Goal: Feedback & Contribution: Submit feedback/report problem

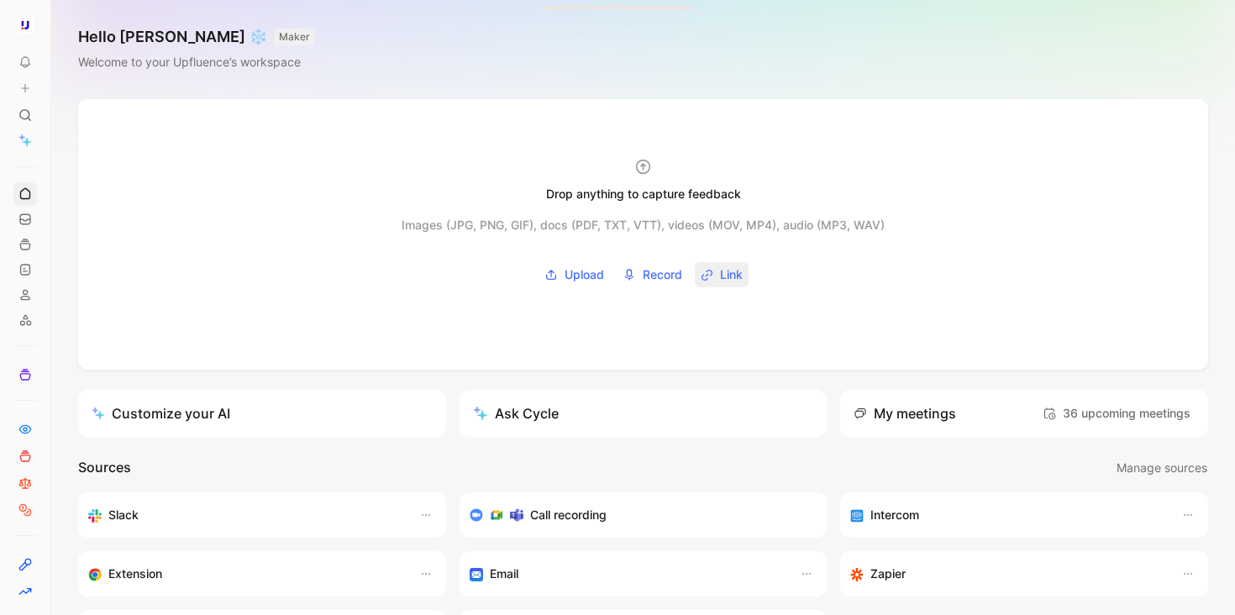
click at [720, 276] on span "Link" at bounding box center [731, 275] width 23 height 20
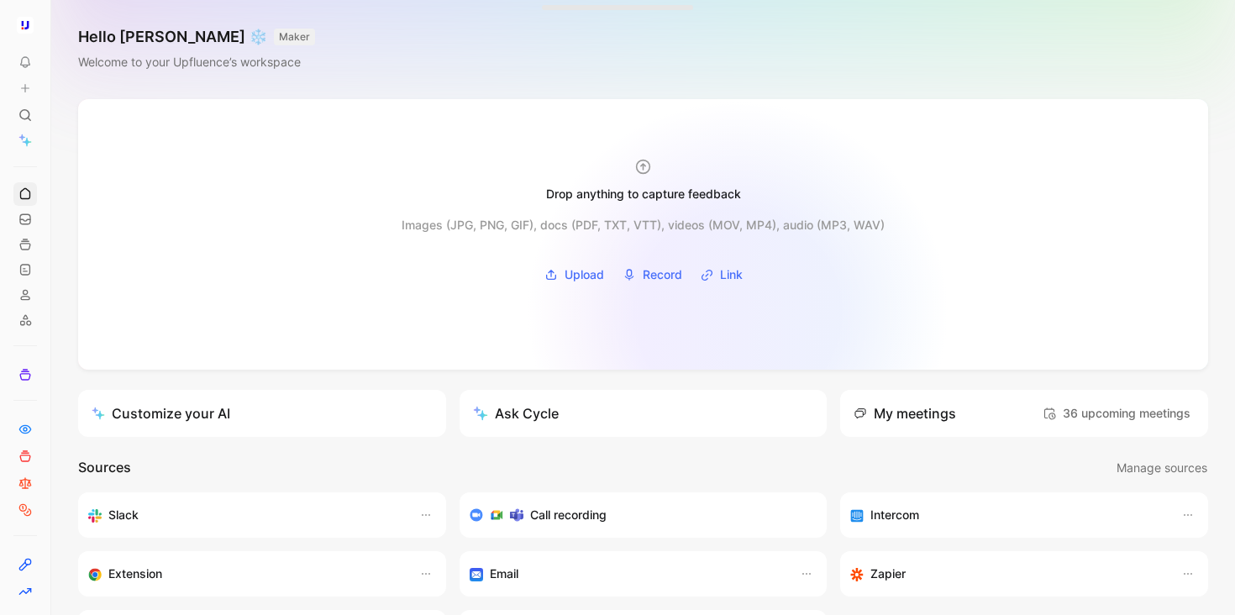
click at [737, 311] on div at bounding box center [643, 234] width 1130 height 271
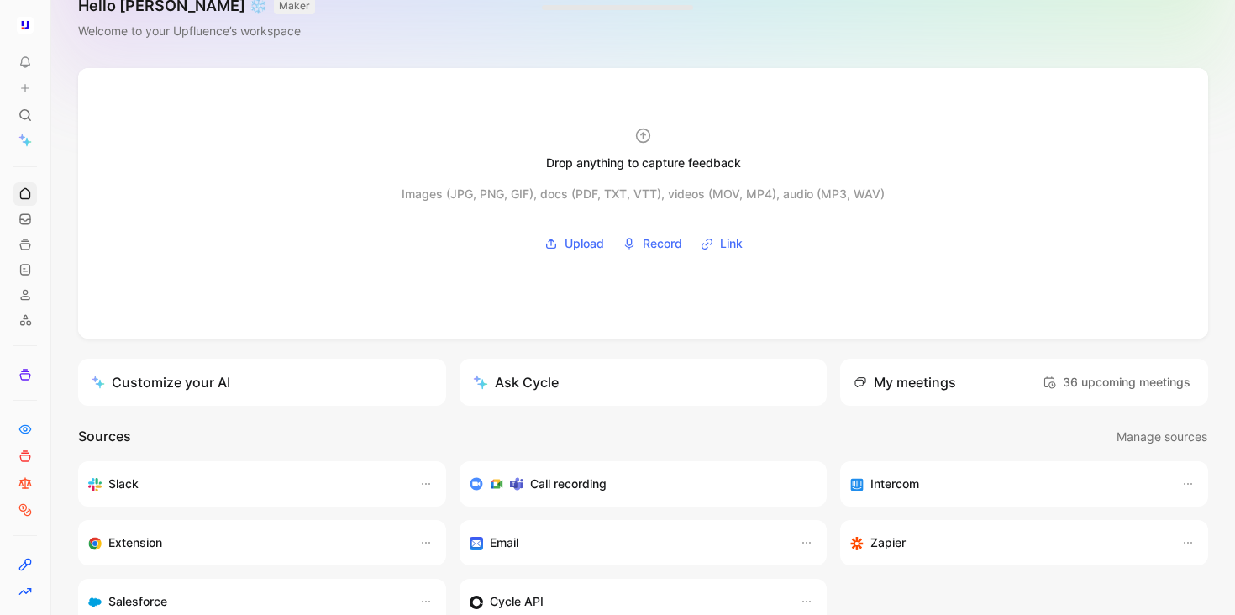
scroll to position [33, 0]
click at [24, 87] on use at bounding box center [26, 89] width 8 height 8
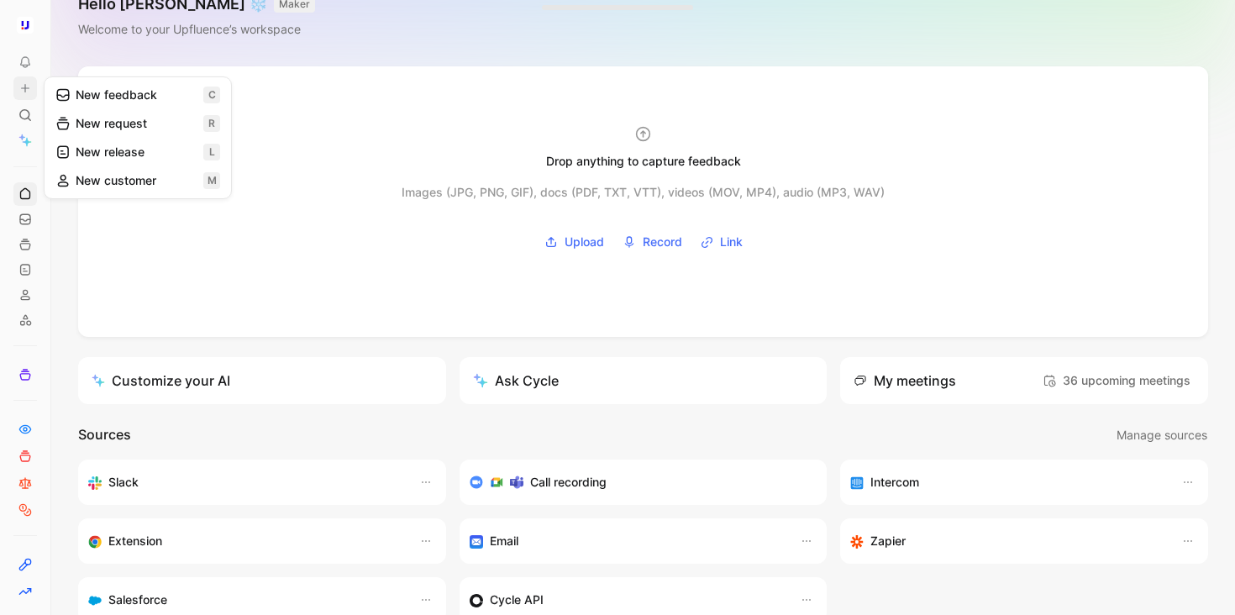
click at [129, 120] on button "New request r" at bounding box center [138, 123] width 180 height 29
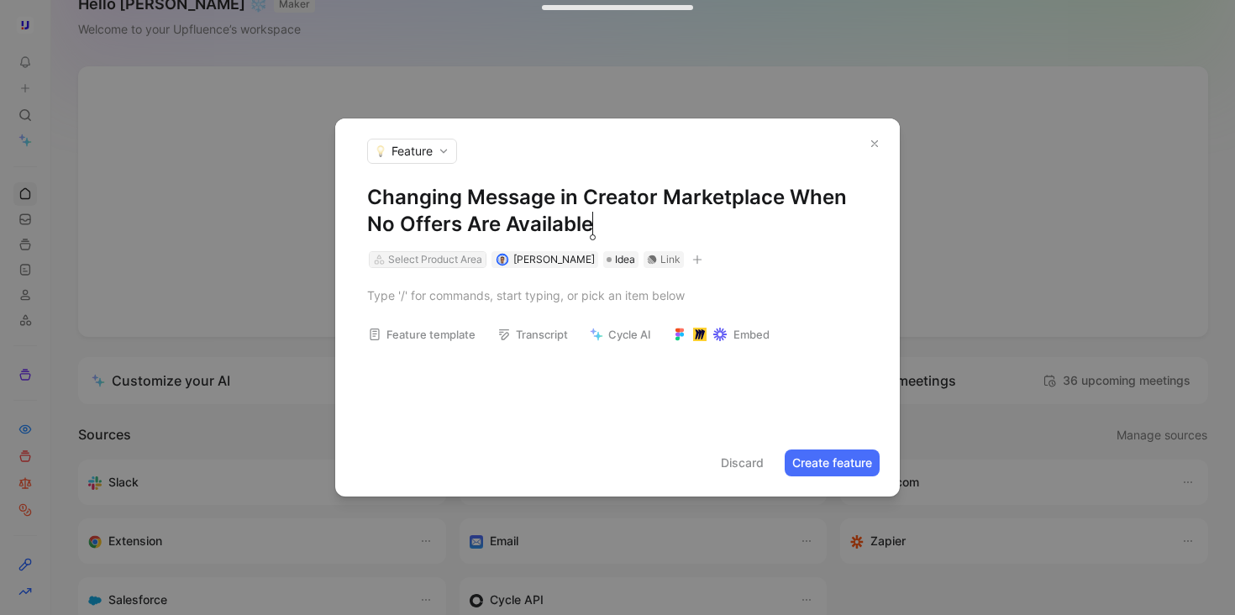
click at [467, 257] on div "Select Product Area" at bounding box center [435, 259] width 94 height 17
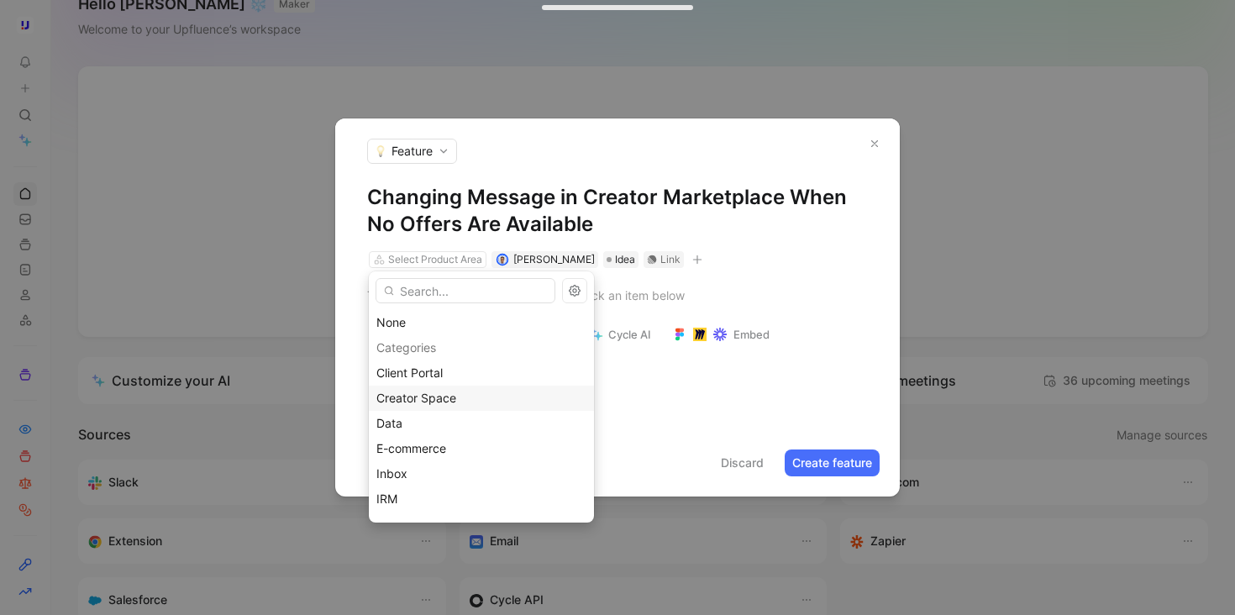
click at [475, 394] on div "Creator Space" at bounding box center [481, 398] width 210 height 20
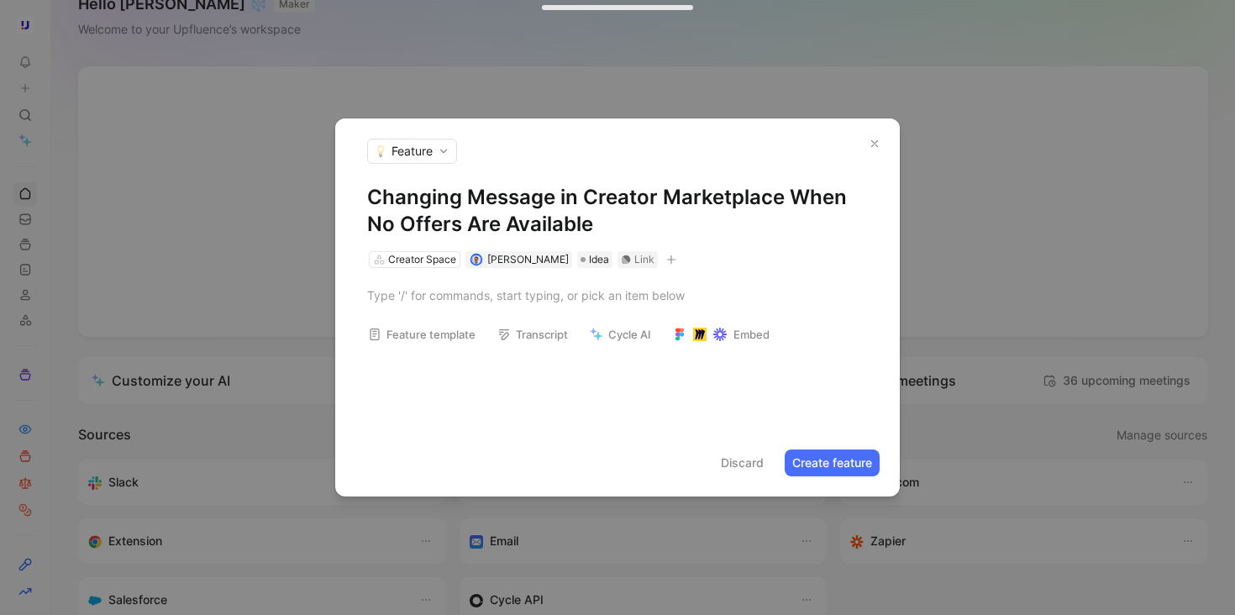
click at [663, 255] on button "button" at bounding box center [671, 259] width 17 height 17
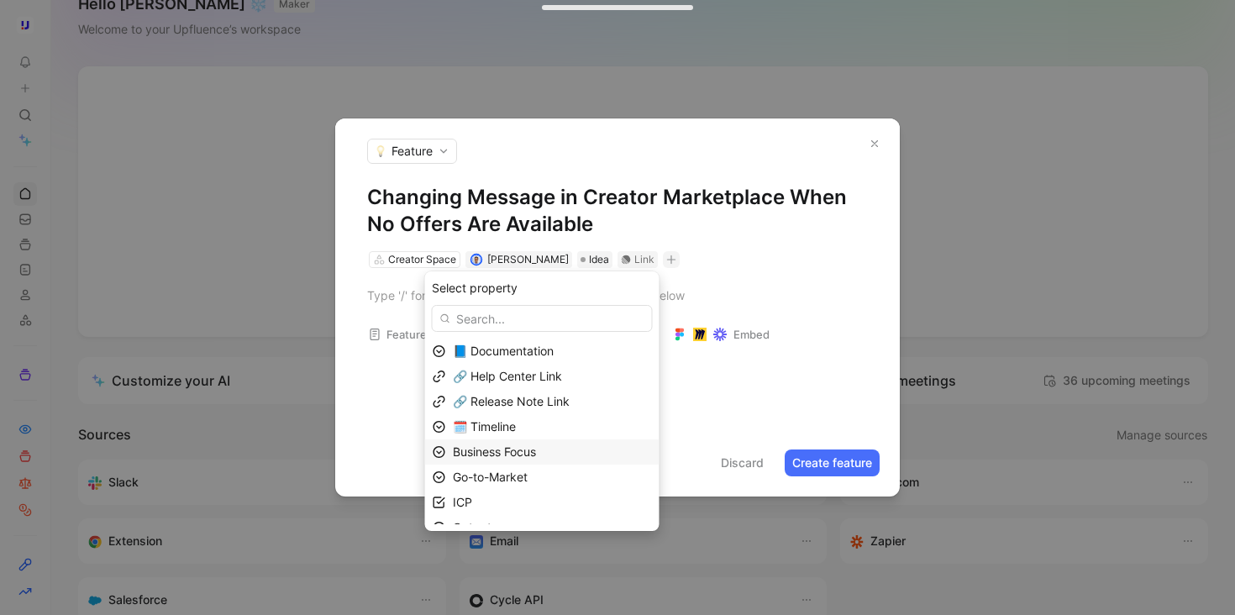
scroll to position [92, 0]
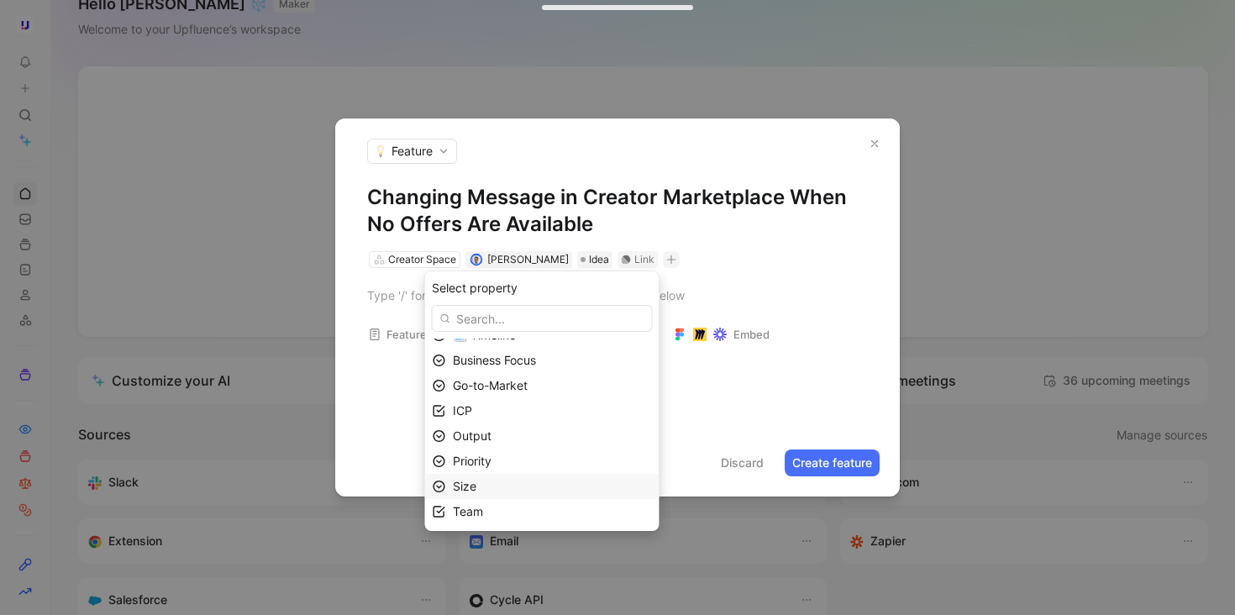
click at [545, 486] on div "Size" at bounding box center [552, 486] width 199 height 20
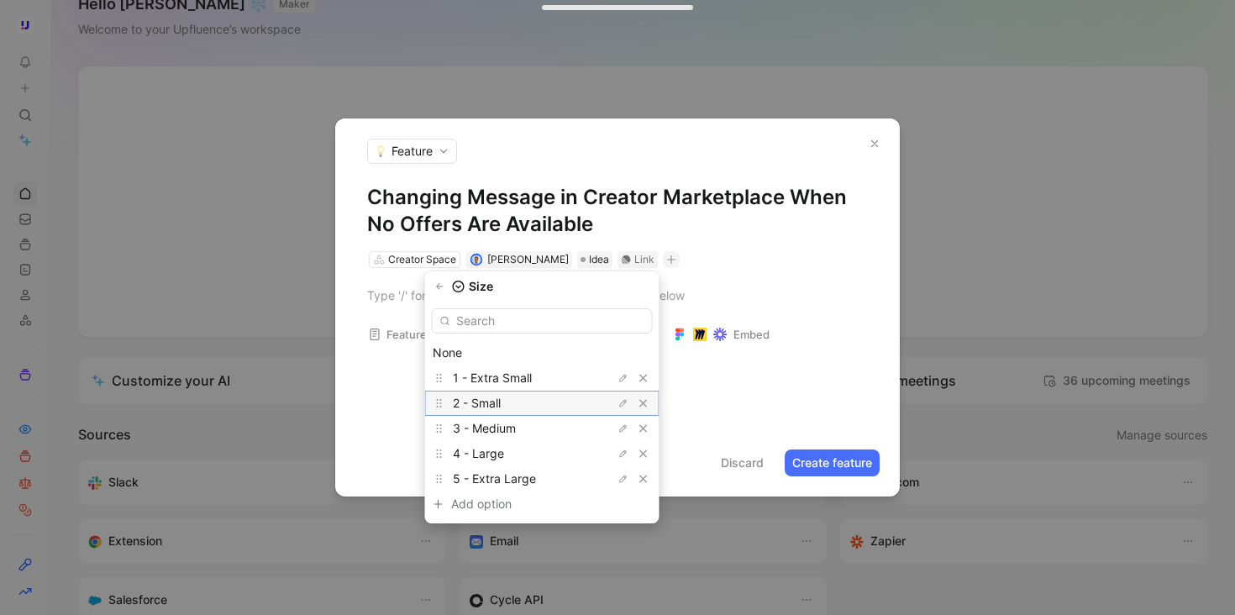
click at [549, 410] on div "2 - Small" at bounding box center [516, 403] width 126 height 20
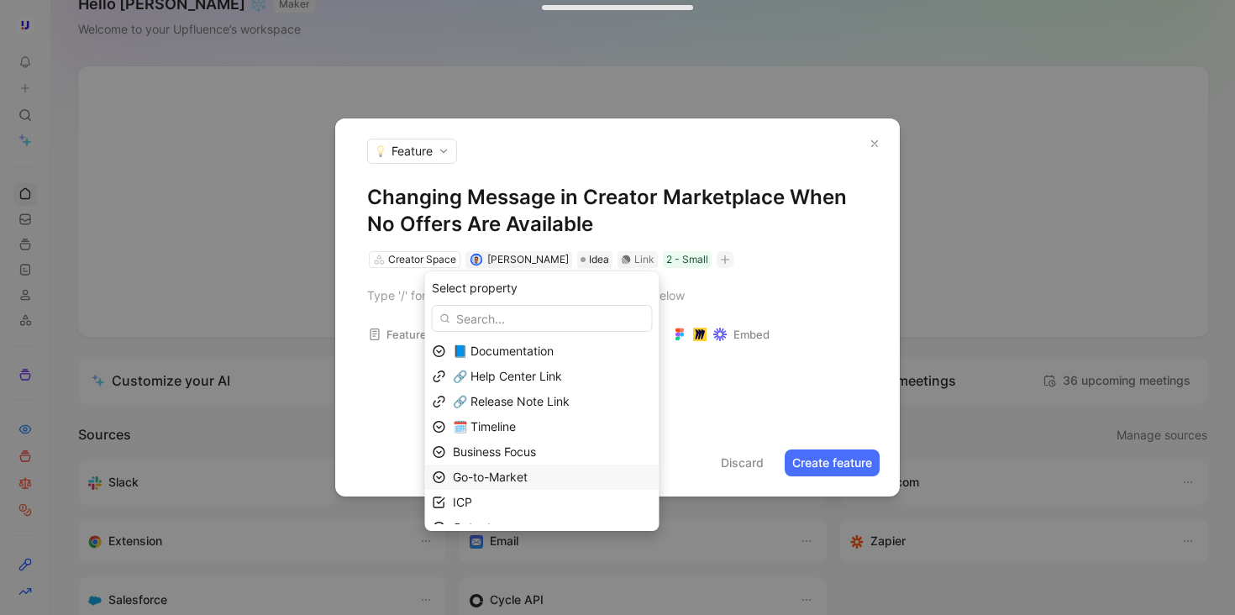
scroll to position [66, 0]
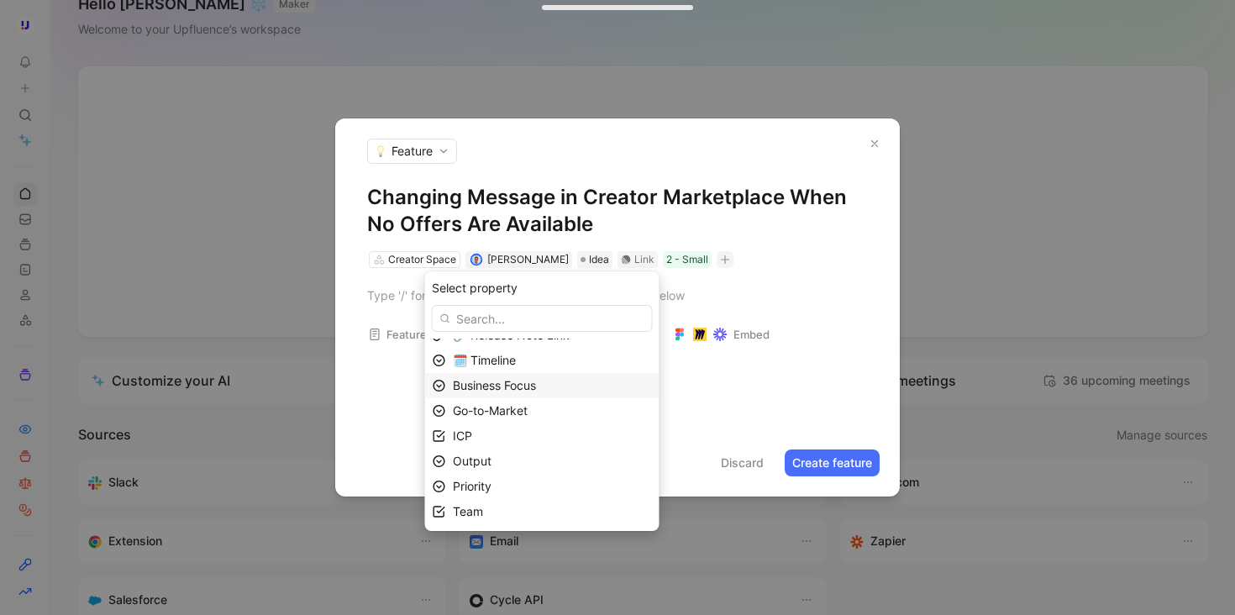
click at [533, 386] on span "Business Focus" at bounding box center [494, 385] width 83 height 14
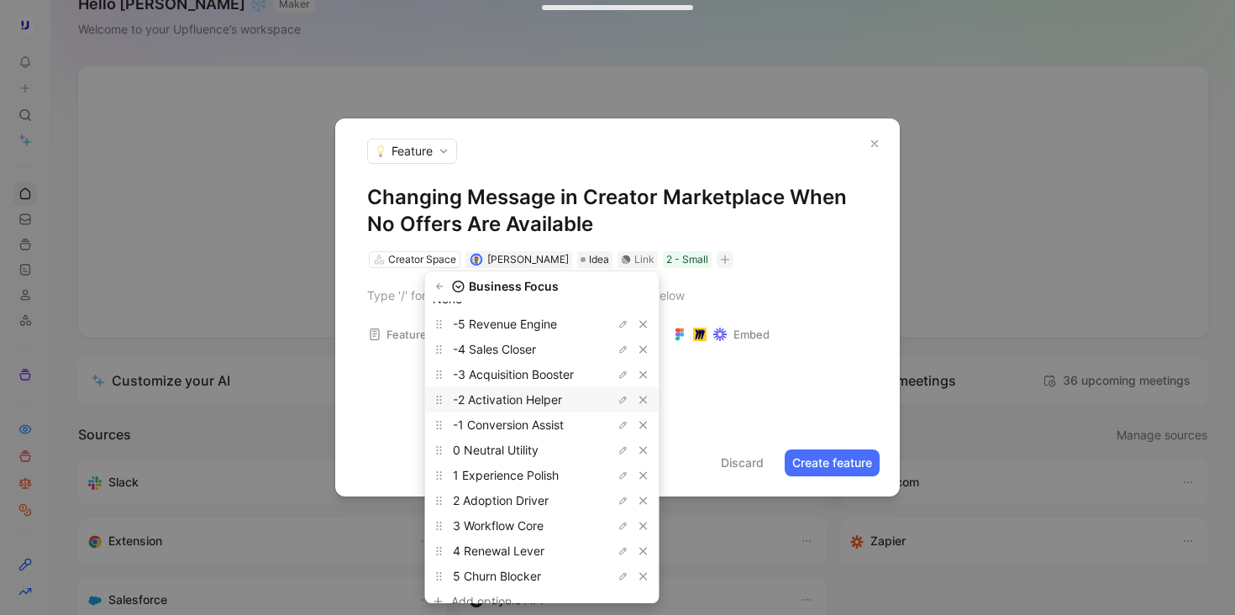
scroll to position [62, 0]
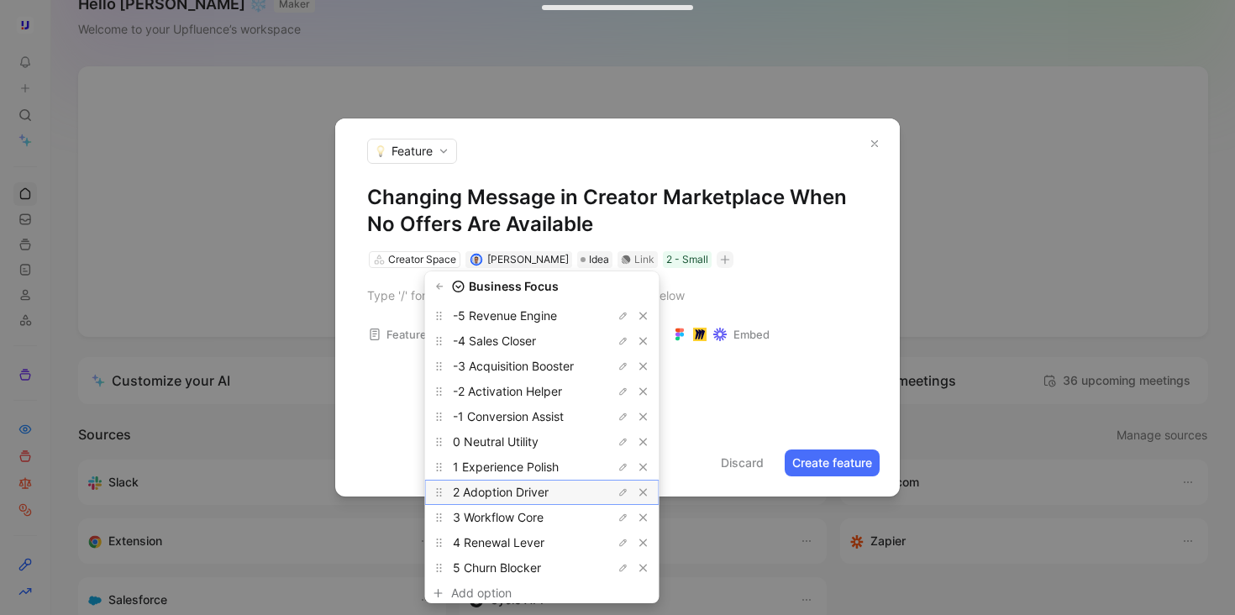
click at [534, 488] on span "2 Adoption Driver" at bounding box center [501, 492] width 96 height 14
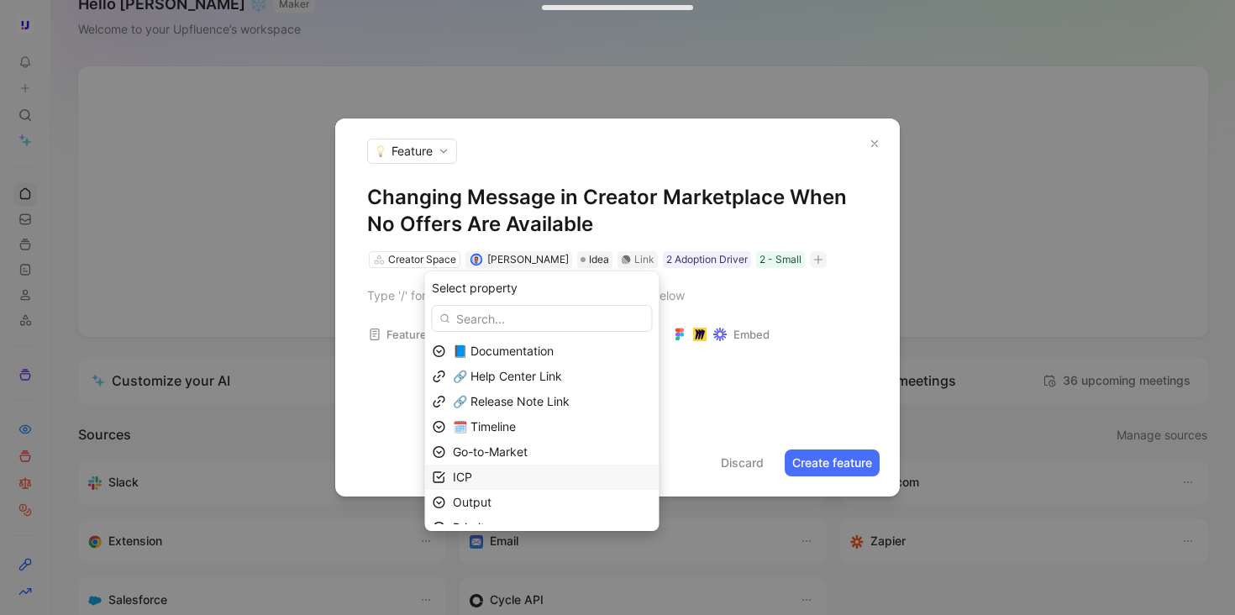
scroll to position [41, 0]
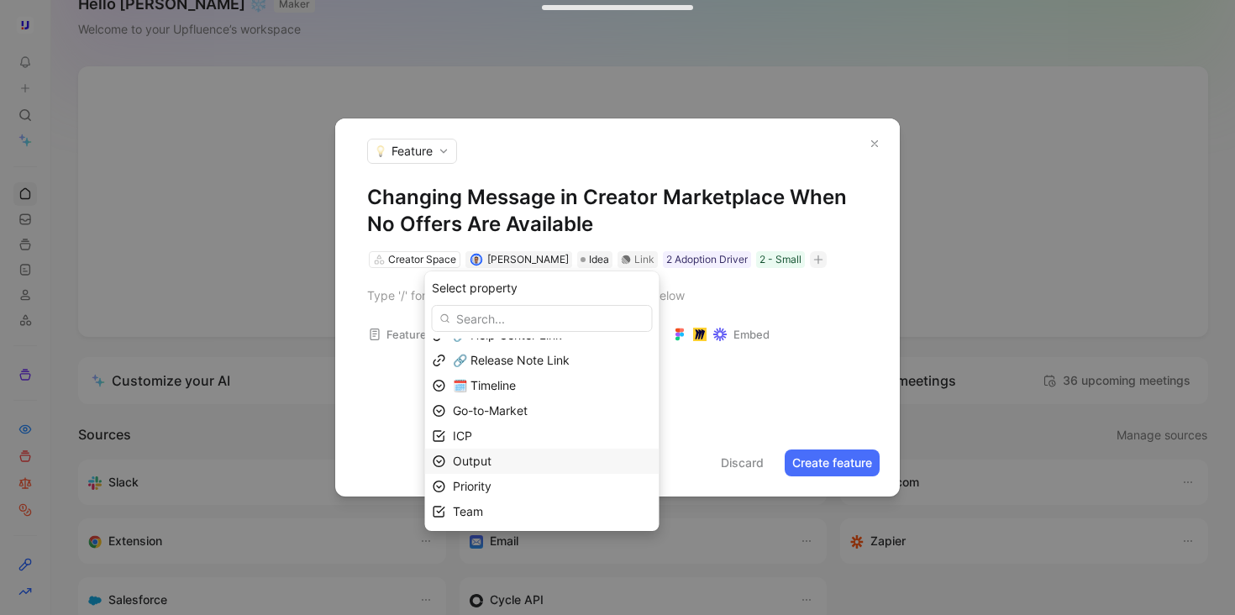
click at [527, 456] on div "Output" at bounding box center [552, 461] width 199 height 20
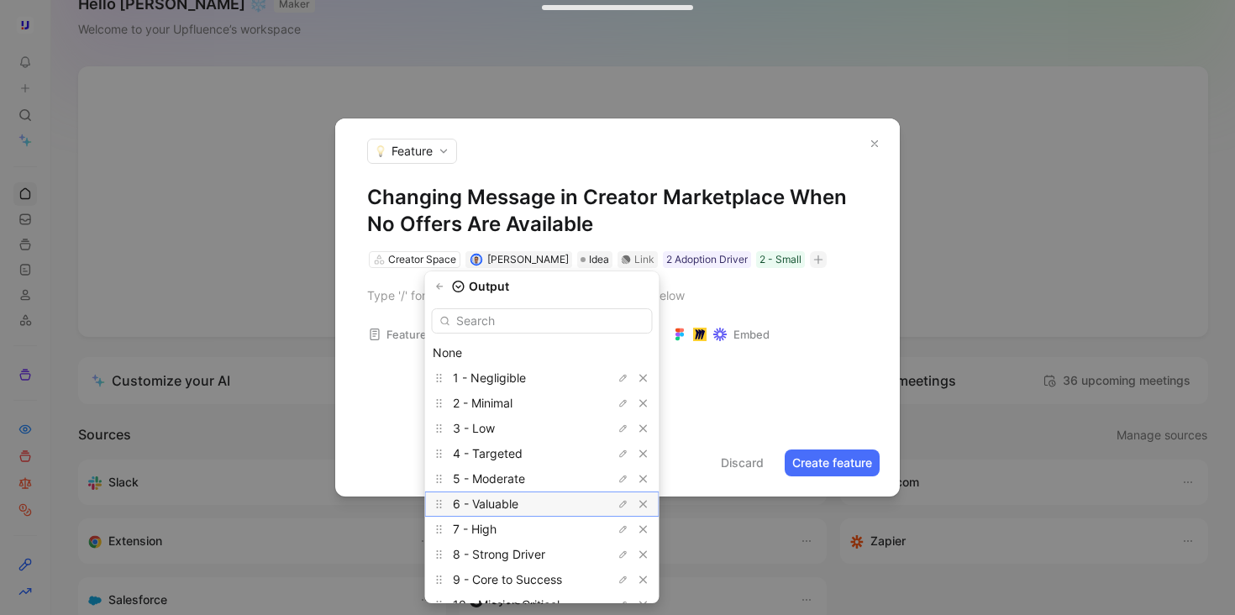
click at [544, 506] on div "6 - Valuable" at bounding box center [516, 504] width 126 height 20
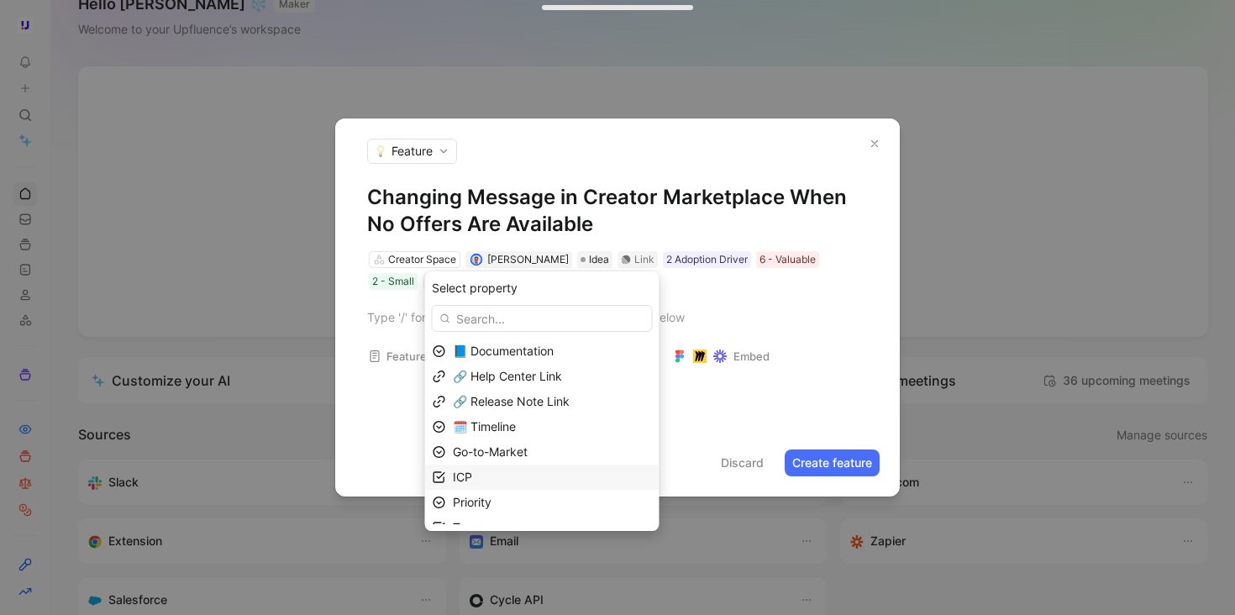
scroll to position [16, 0]
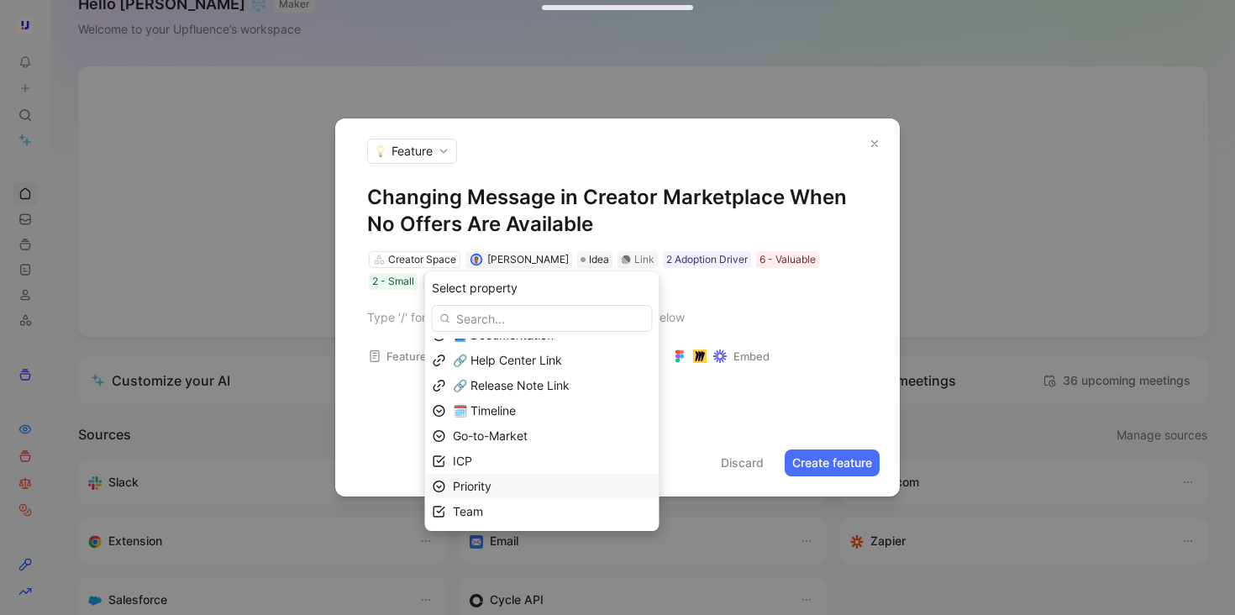
click at [528, 486] on div "Priority" at bounding box center [552, 486] width 199 height 20
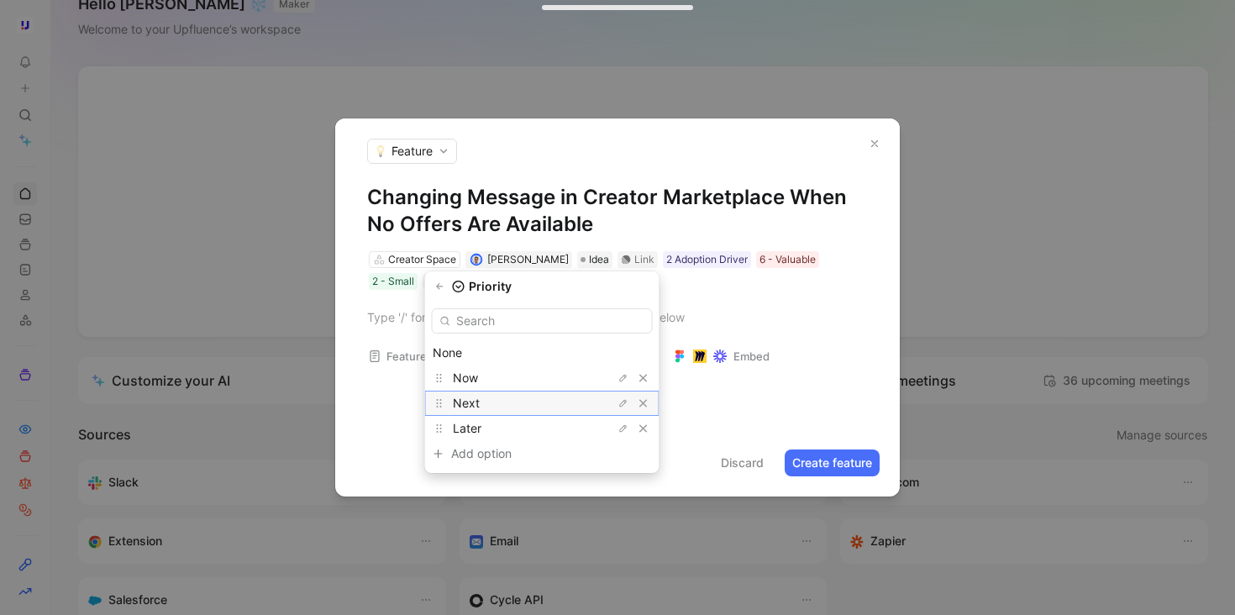
click at [535, 402] on div "Next" at bounding box center [516, 403] width 126 height 20
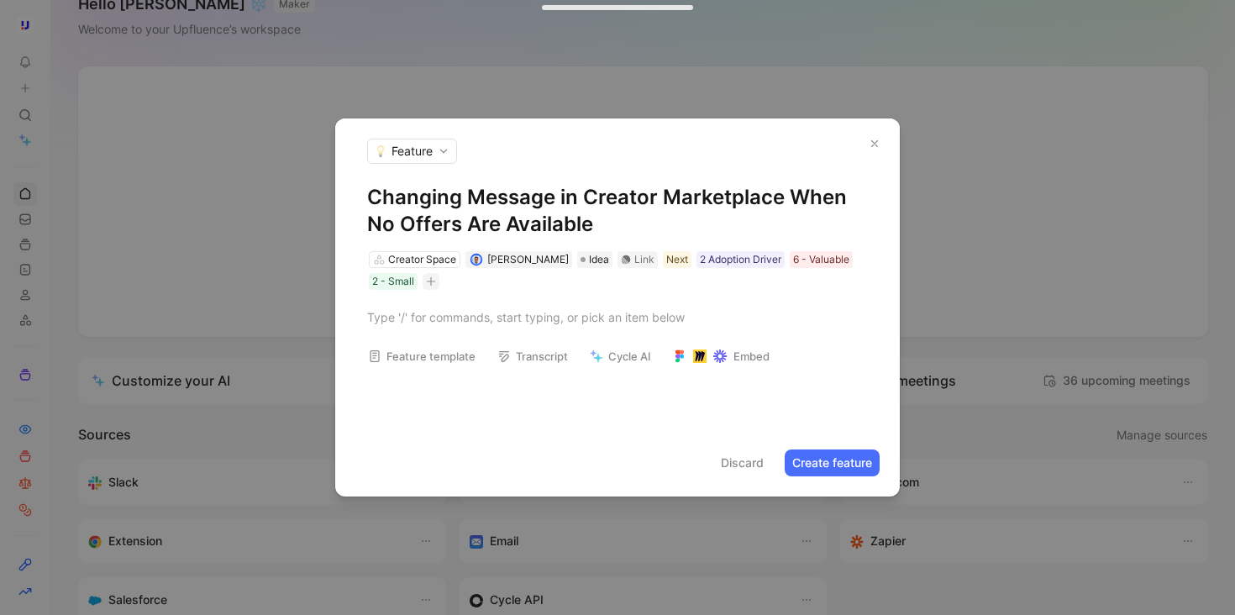
click at [824, 432] on footer "Discard Create feature" at bounding box center [617, 462] width 565 height 67
click at [824, 461] on button "Create feature" at bounding box center [832, 462] width 95 height 27
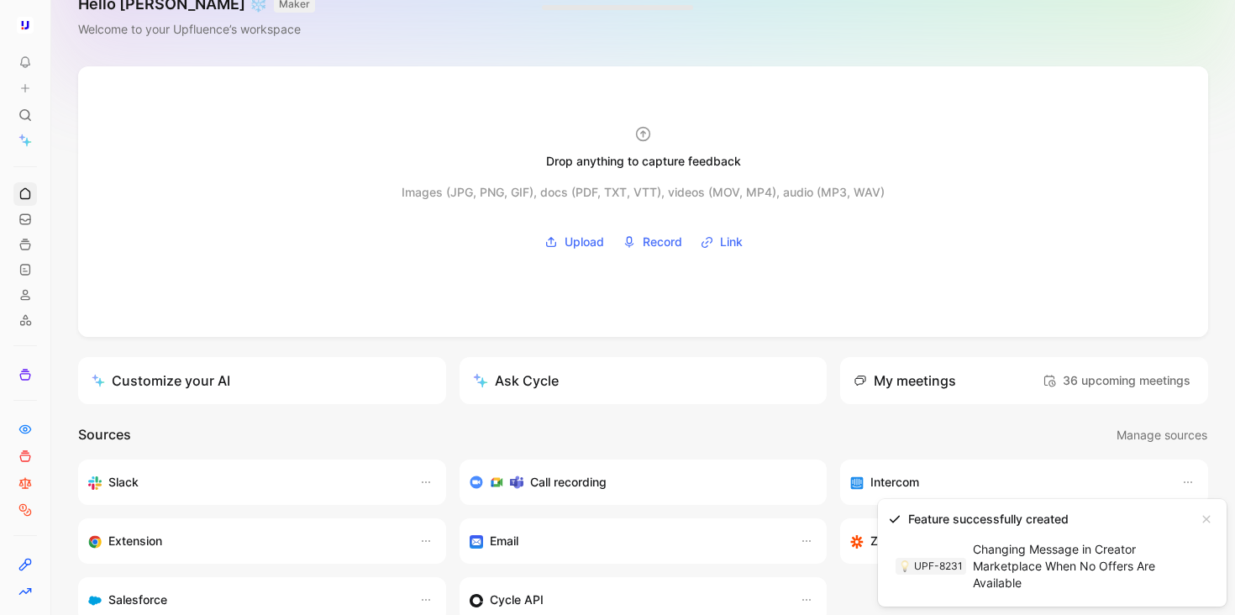
click at [24, 94] on button at bounding box center [25, 88] width 24 height 24
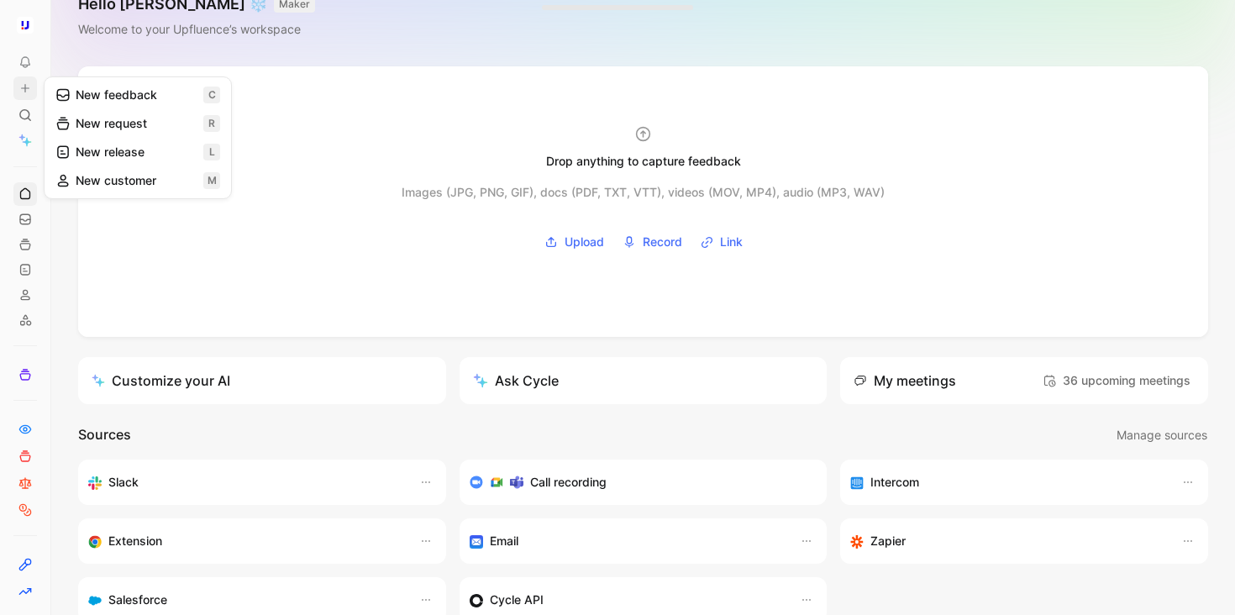
click at [131, 95] on button "New feedback c" at bounding box center [138, 95] width 180 height 29
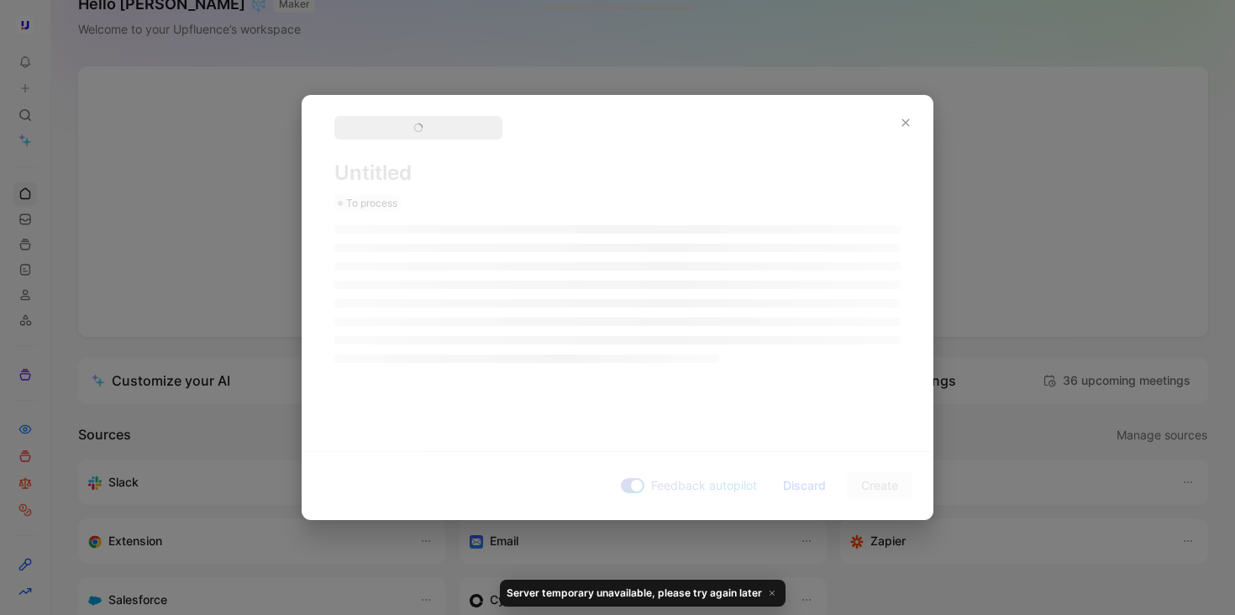
click at [454, 78] on div at bounding box center [617, 307] width 1235 height 615
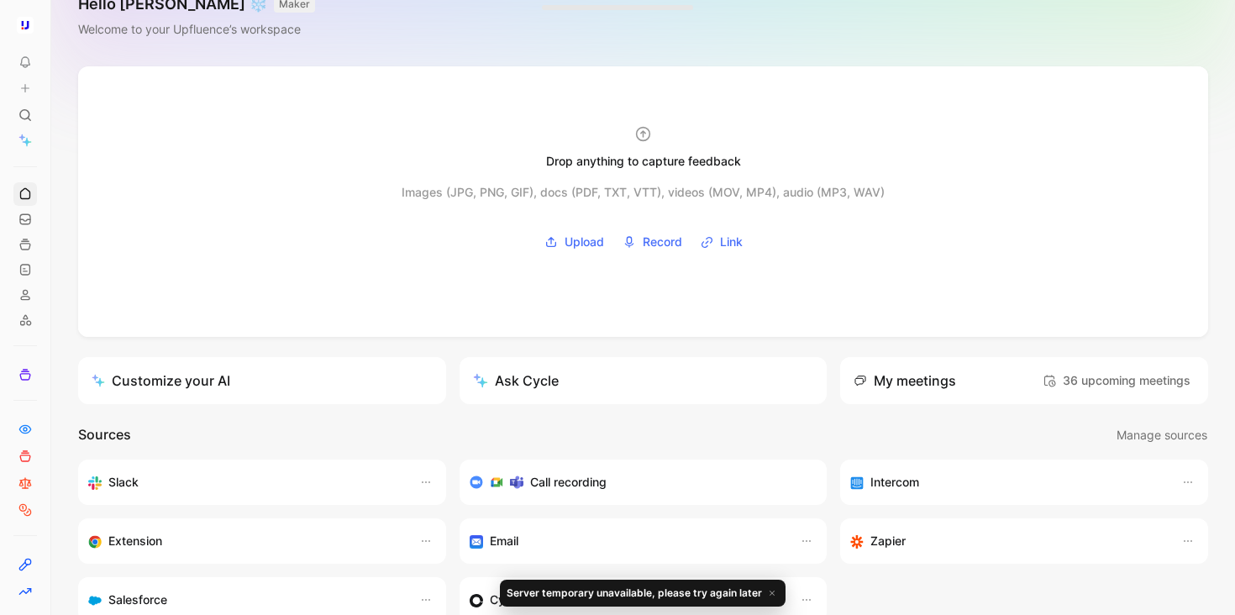
click at [30, 87] on icon at bounding box center [25, 88] width 12 height 12
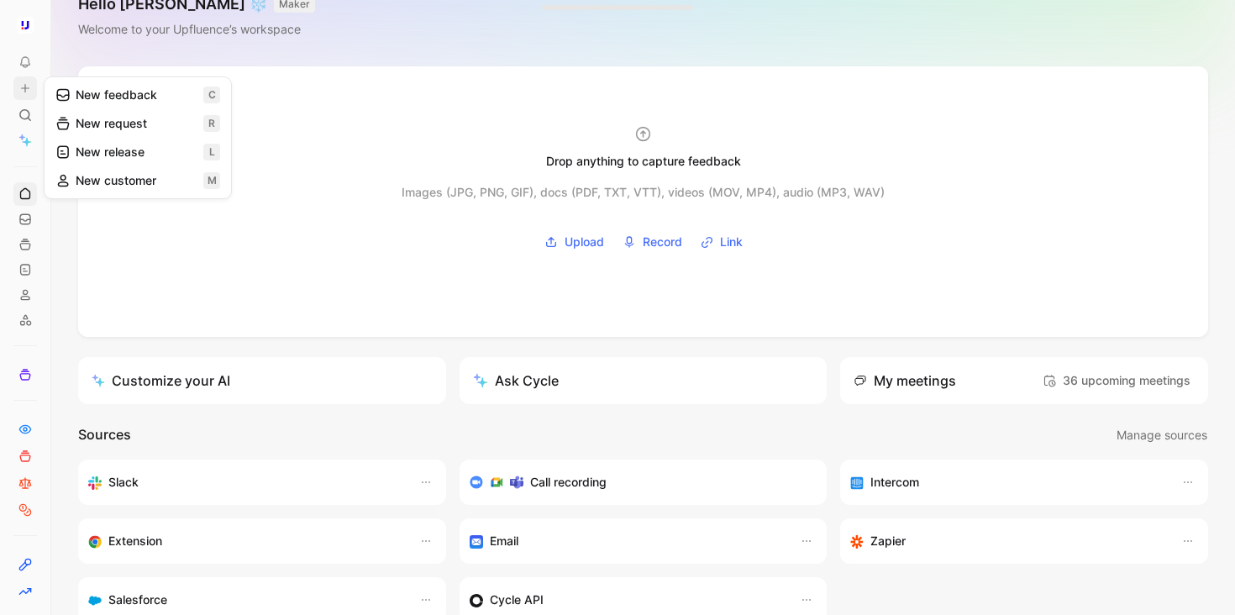
click at [129, 96] on button "New feedback c" at bounding box center [138, 95] width 180 height 29
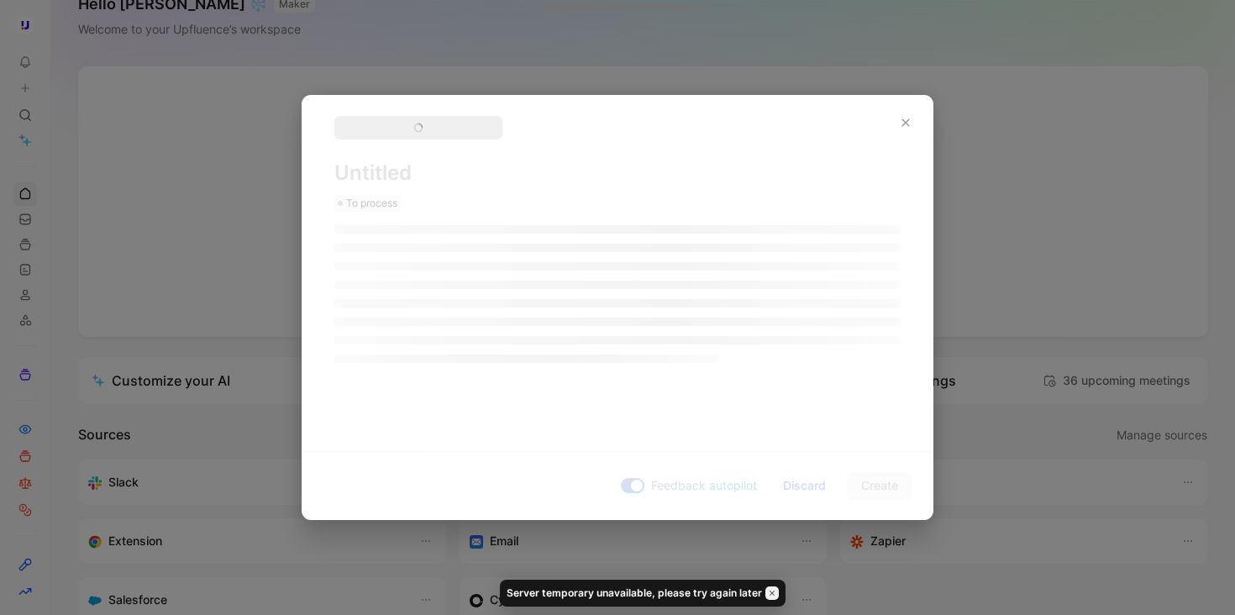
click at [775, 592] on button "button" at bounding box center [771, 592] width 13 height 13
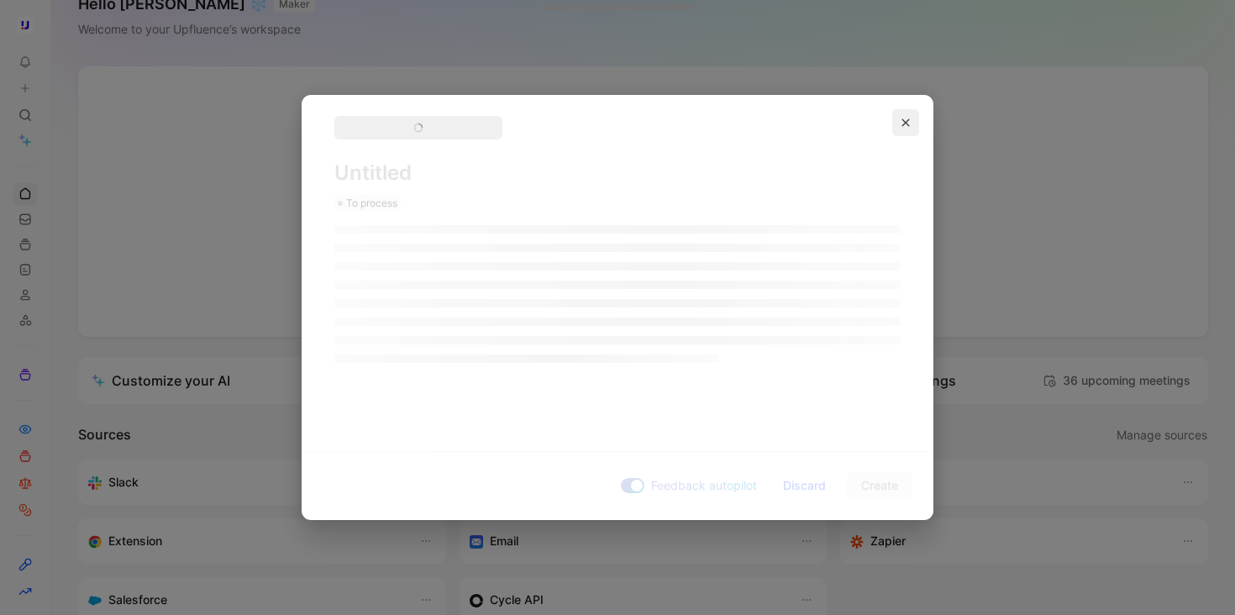
click at [906, 118] on icon "button" at bounding box center [906, 123] width 10 height 10
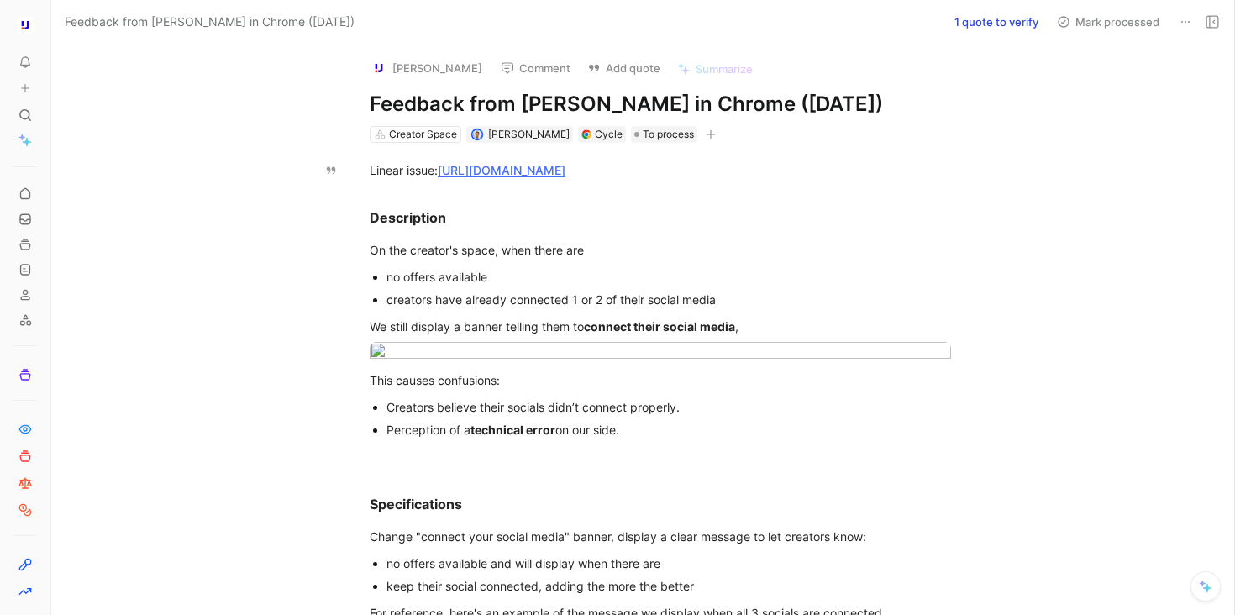
click at [1019, 24] on button "1 quote to verify" at bounding box center [996, 22] width 99 height 24
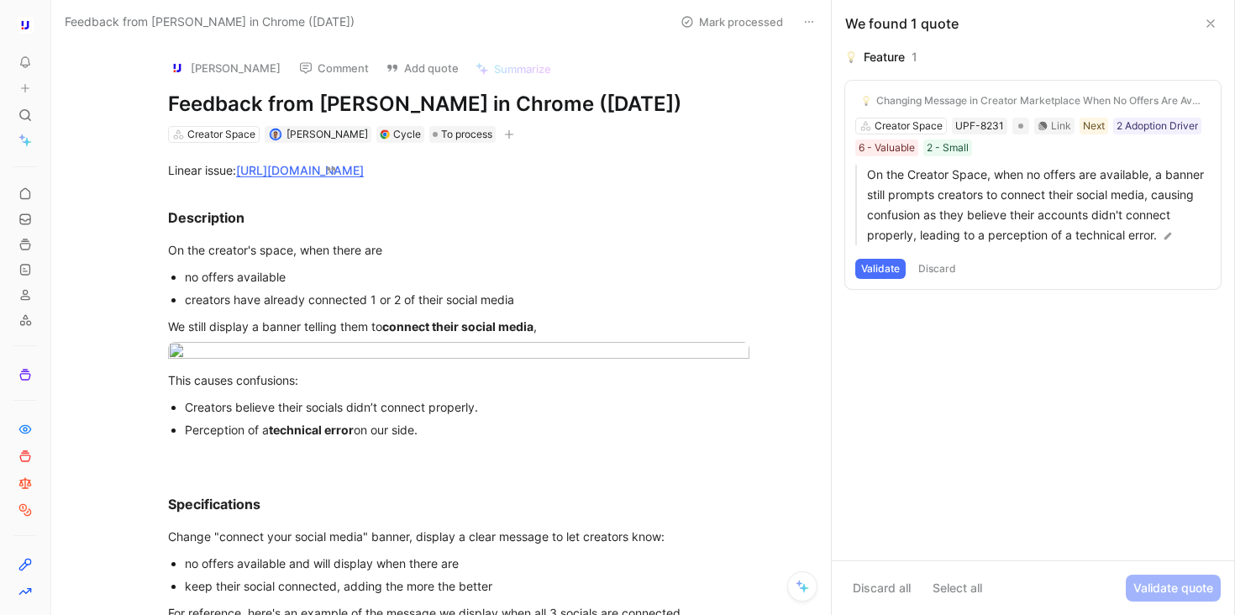
click at [885, 272] on button "Validate" at bounding box center [880, 269] width 50 height 20
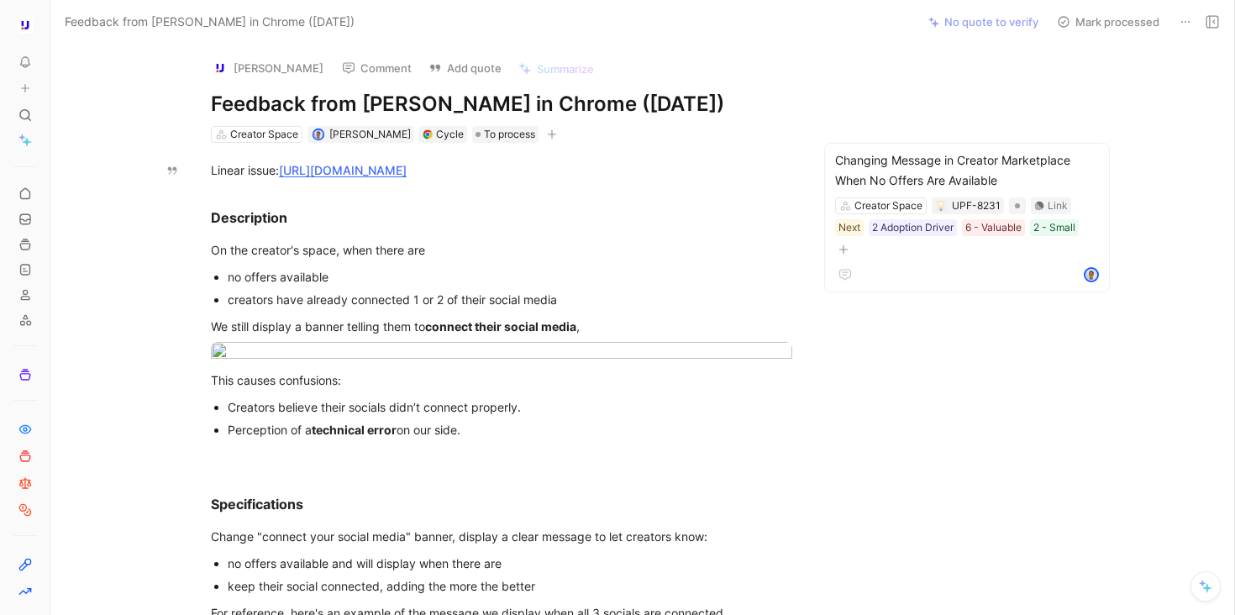
click at [1084, 24] on button "Mark processed" at bounding box center [1108, 22] width 118 height 24
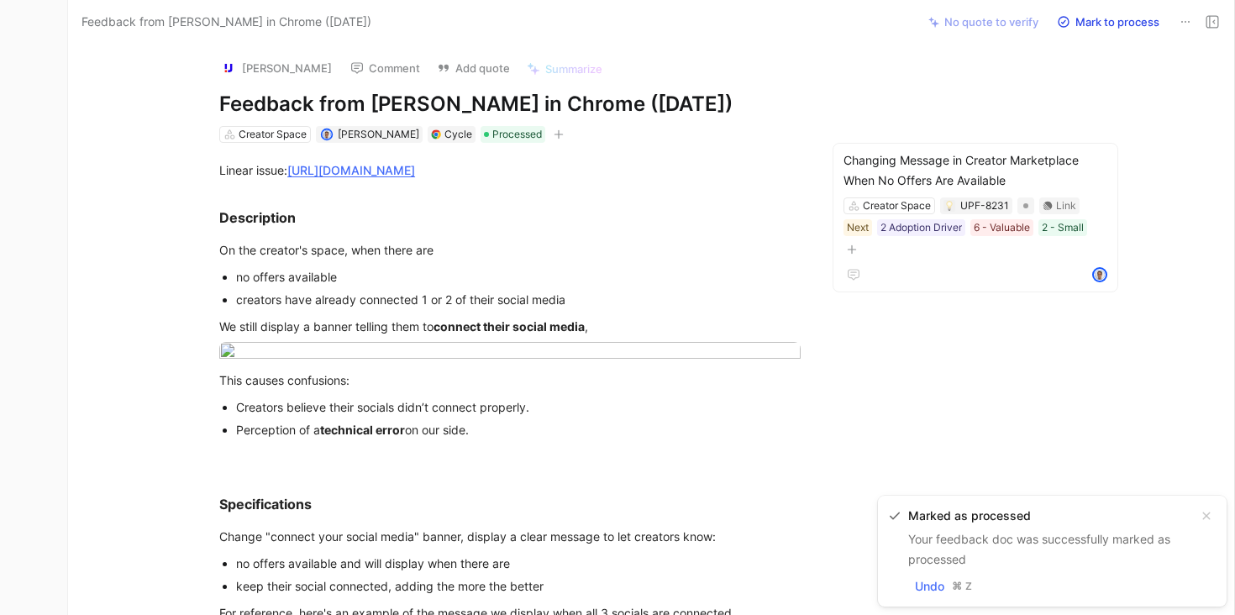
click at [53, 302] on nav "Upfluence Search ⌘ K Ask Cycle Workspace Home G then H Feedback G then F Reques…" at bounding box center [33, 307] width 67 height 615
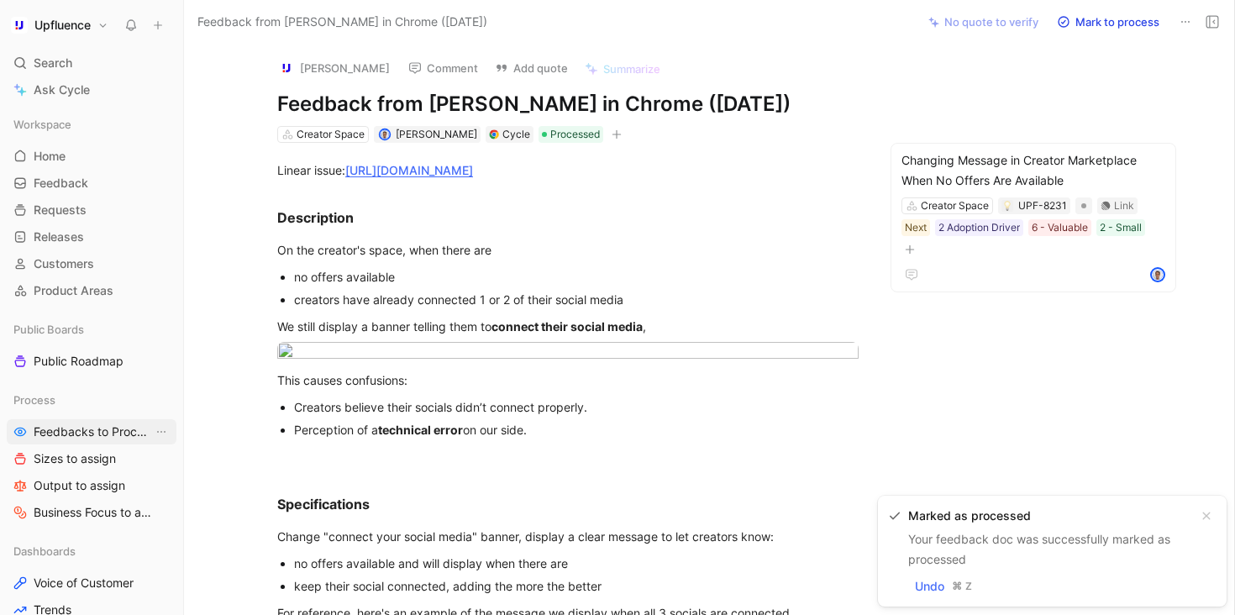
click at [79, 427] on span "Feedbacks to Process" at bounding box center [93, 431] width 119 height 17
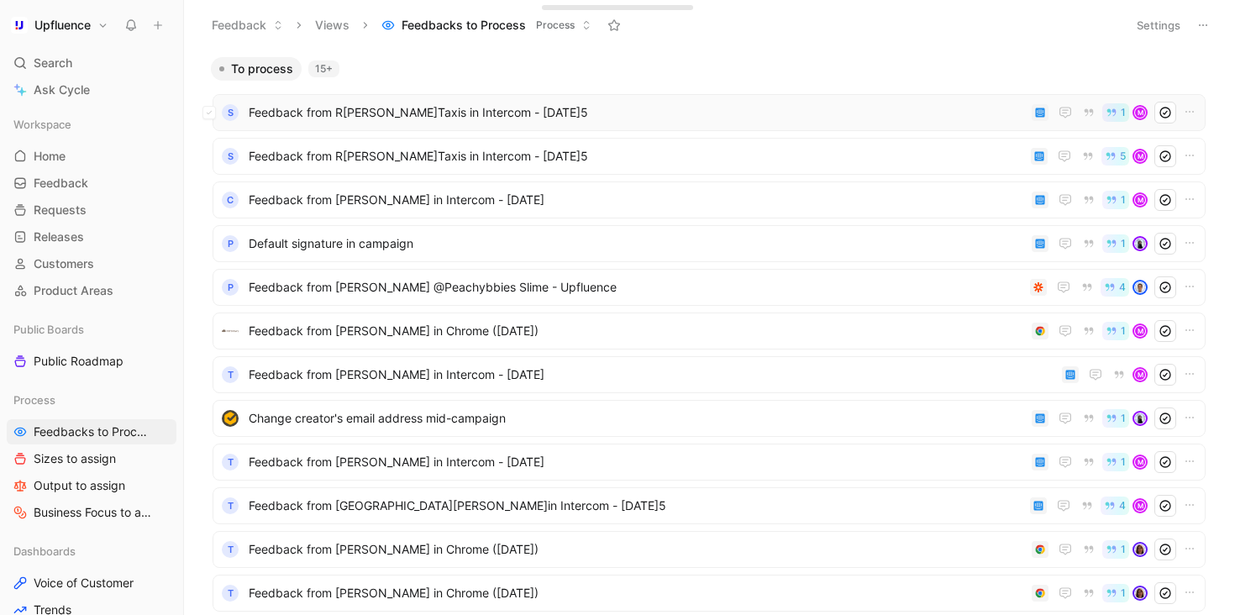
click at [483, 127] on div "S Feedback from [PERSON_NAME] Taxis in Intercom - [DATE] 1 M" at bounding box center [709, 112] width 993 height 37
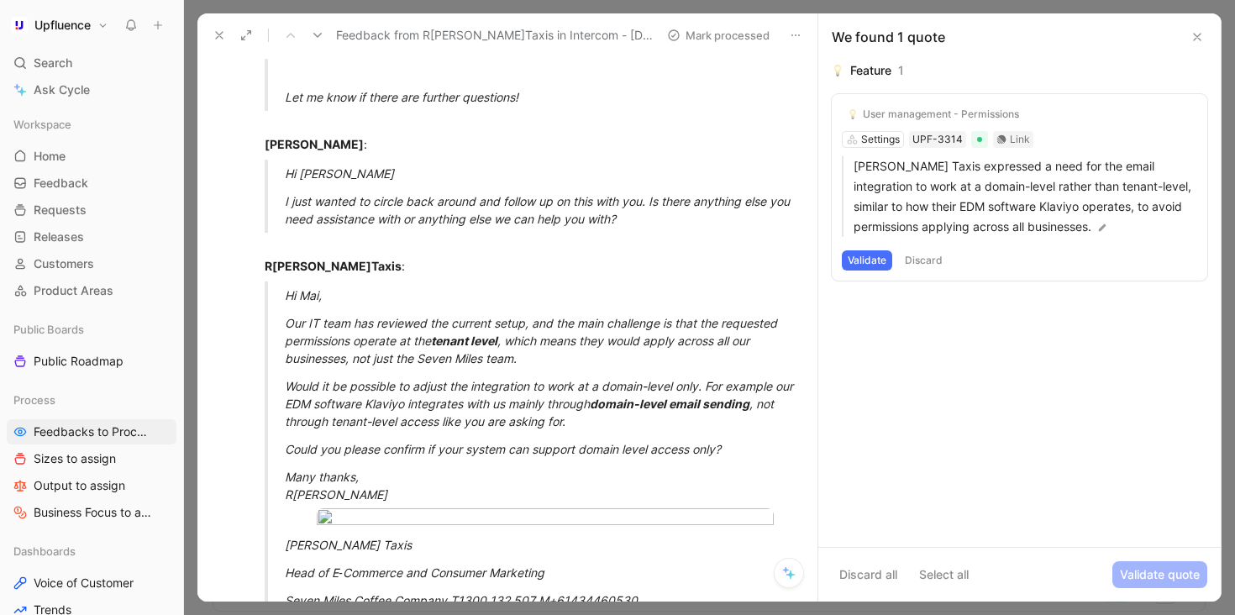
scroll to position [573, 0]
drag, startPoint x: 754, startPoint y: 272, endPoint x: 542, endPoint y: 255, distance: 213.2
drag, startPoint x: 744, startPoint y: 266, endPoint x: 475, endPoint y: 235, distance: 271.4
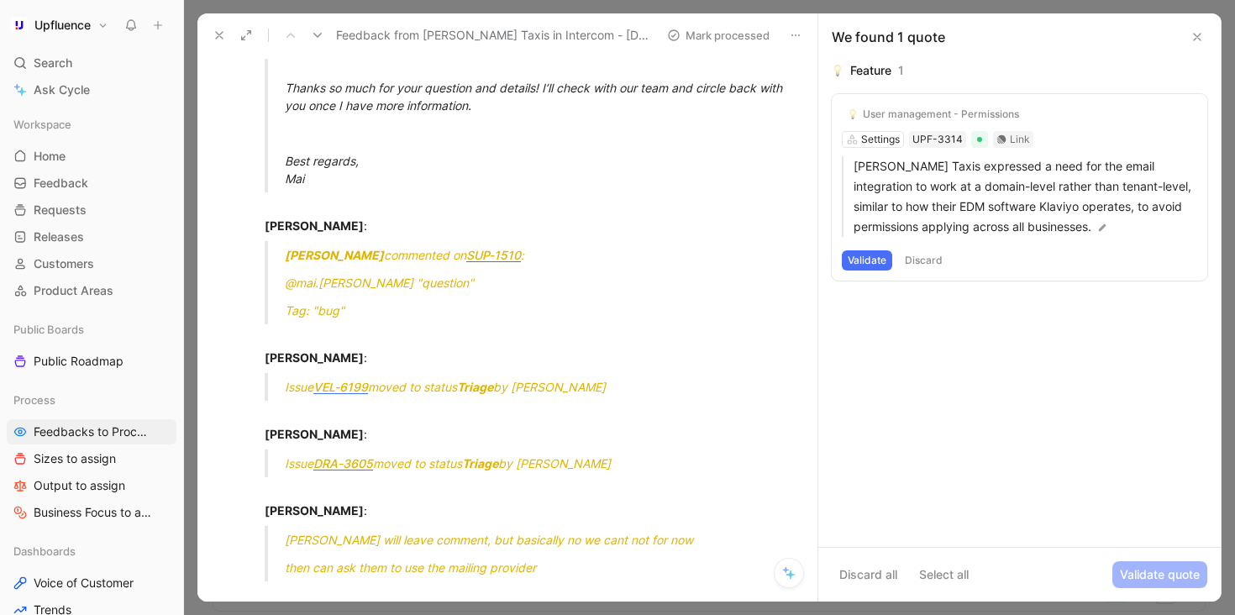
scroll to position [1322, 0]
drag, startPoint x: 384, startPoint y: 253, endPoint x: 636, endPoint y: 281, distance: 253.5
drag, startPoint x: 636, startPoint y: 281, endPoint x: 297, endPoint y: 230, distance: 342.3
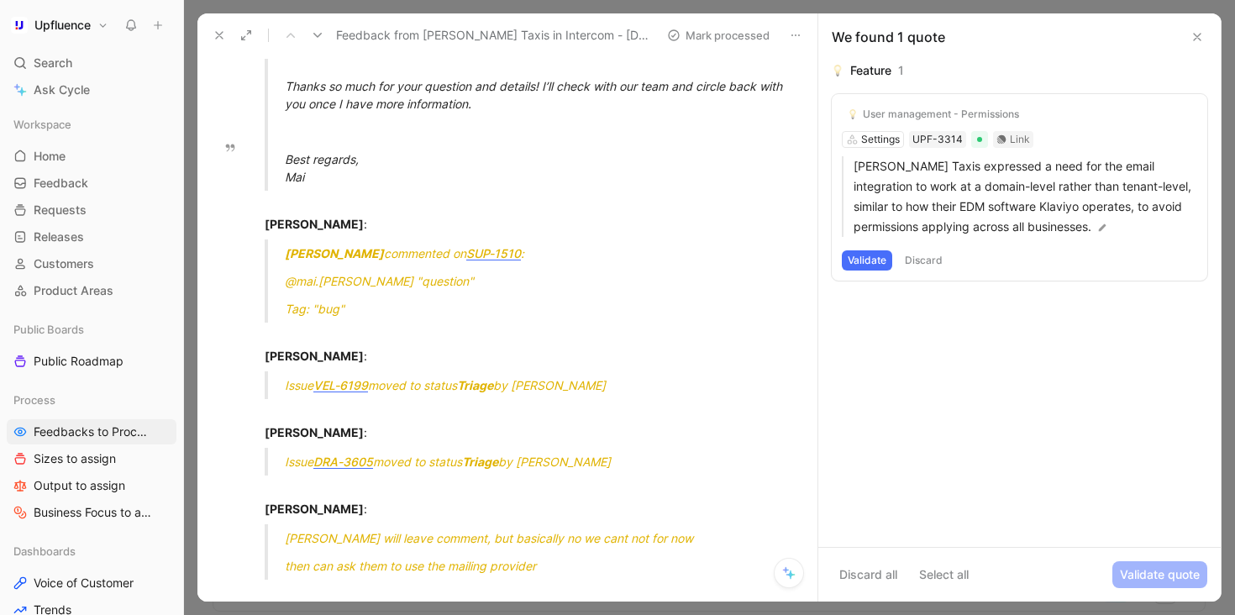
drag, startPoint x: 282, startPoint y: 306, endPoint x: 694, endPoint y: 328, distance: 412.2
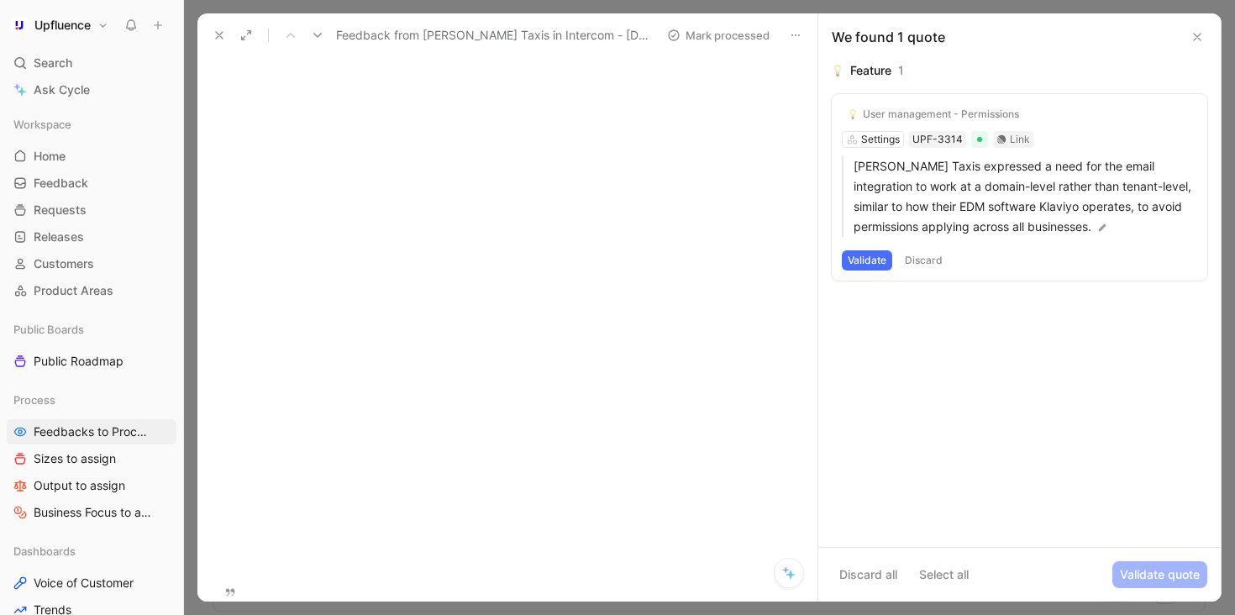
scroll to position [2793, 0]
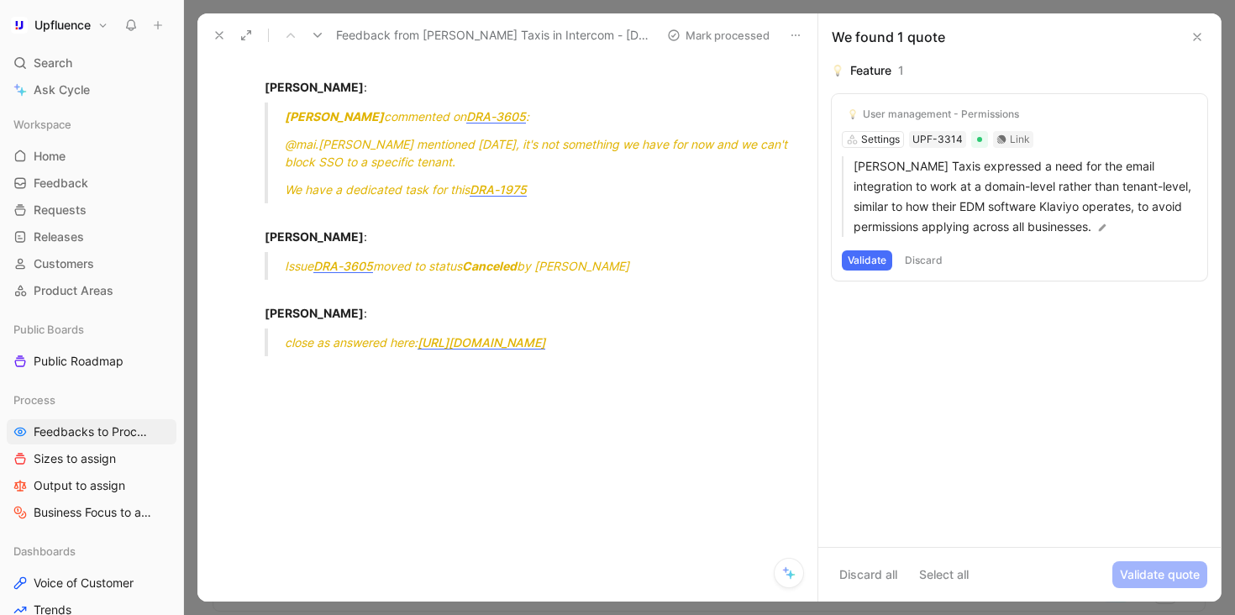
click at [926, 264] on button "Discard" at bounding box center [924, 260] width 50 height 20
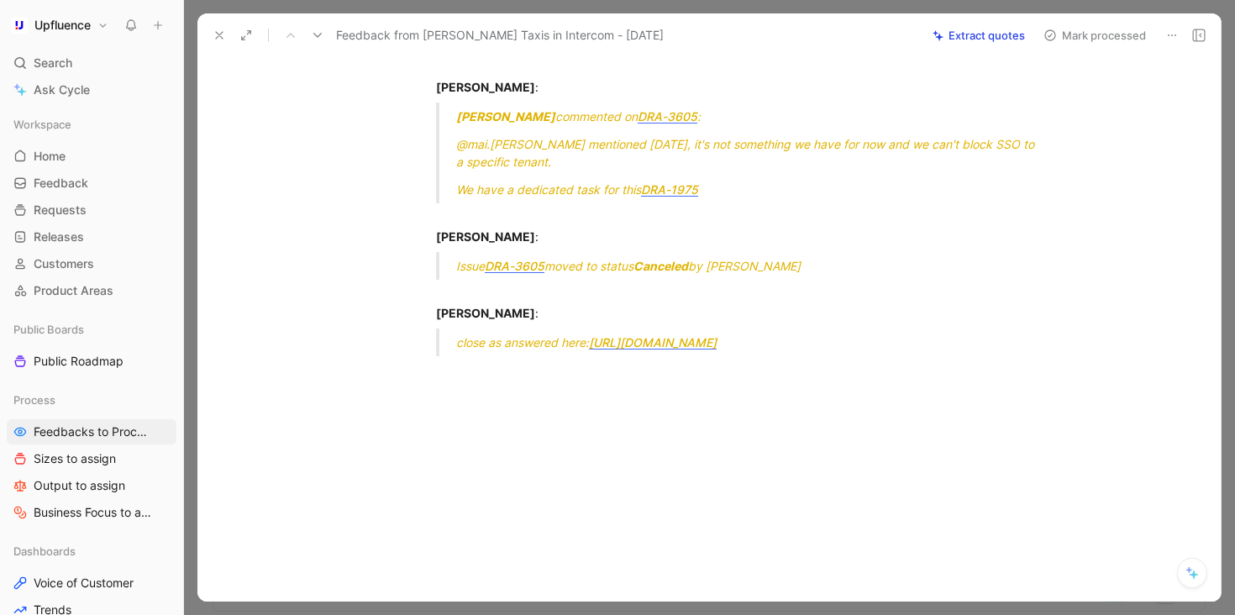
click at [1074, 36] on button "Mark processed" at bounding box center [1095, 36] width 118 height 24
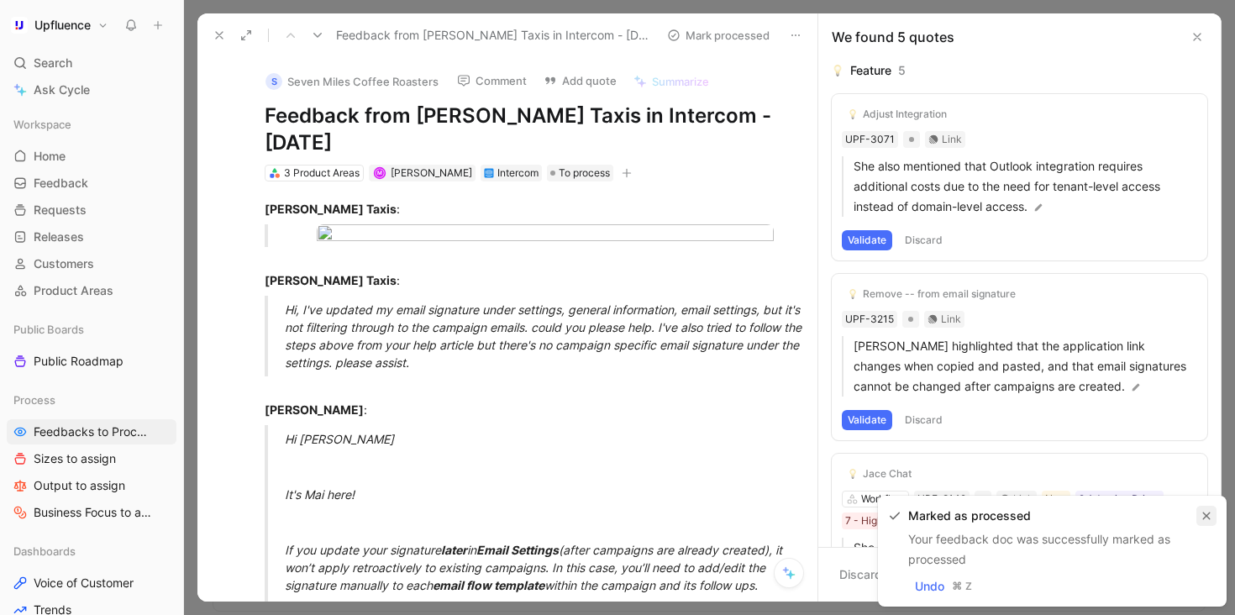
click at [1203, 514] on icon "button" at bounding box center [1206, 516] width 10 height 10
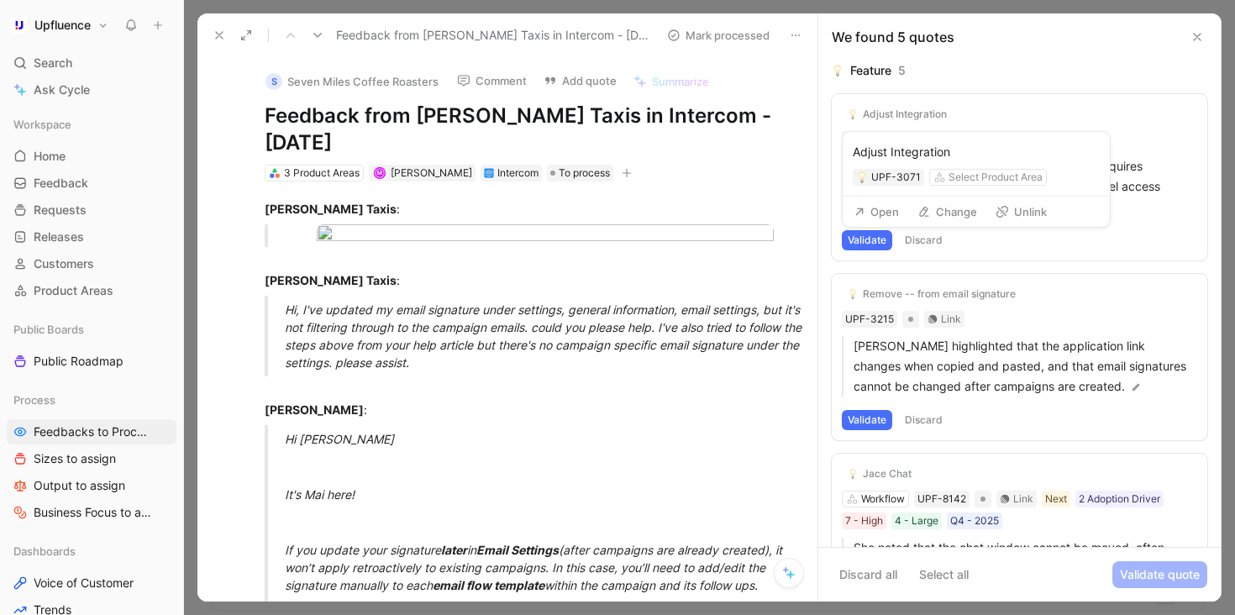
click at [1011, 207] on button "Unlink" at bounding box center [1021, 212] width 66 height 24
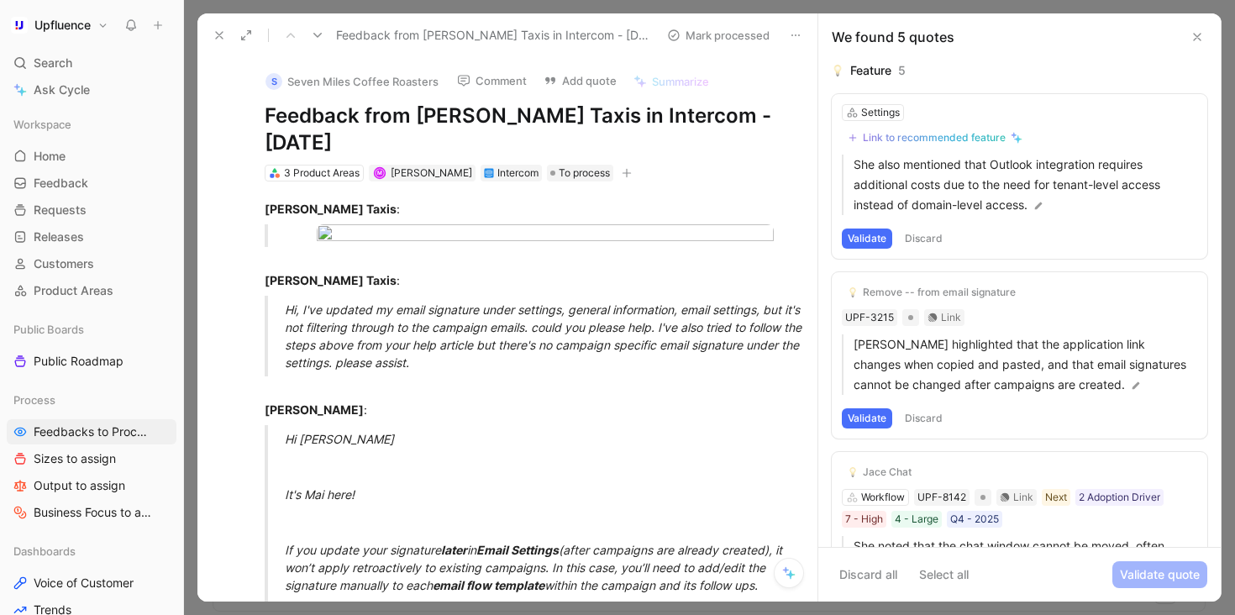
click at [932, 232] on button "Discard" at bounding box center [924, 239] width 50 height 20
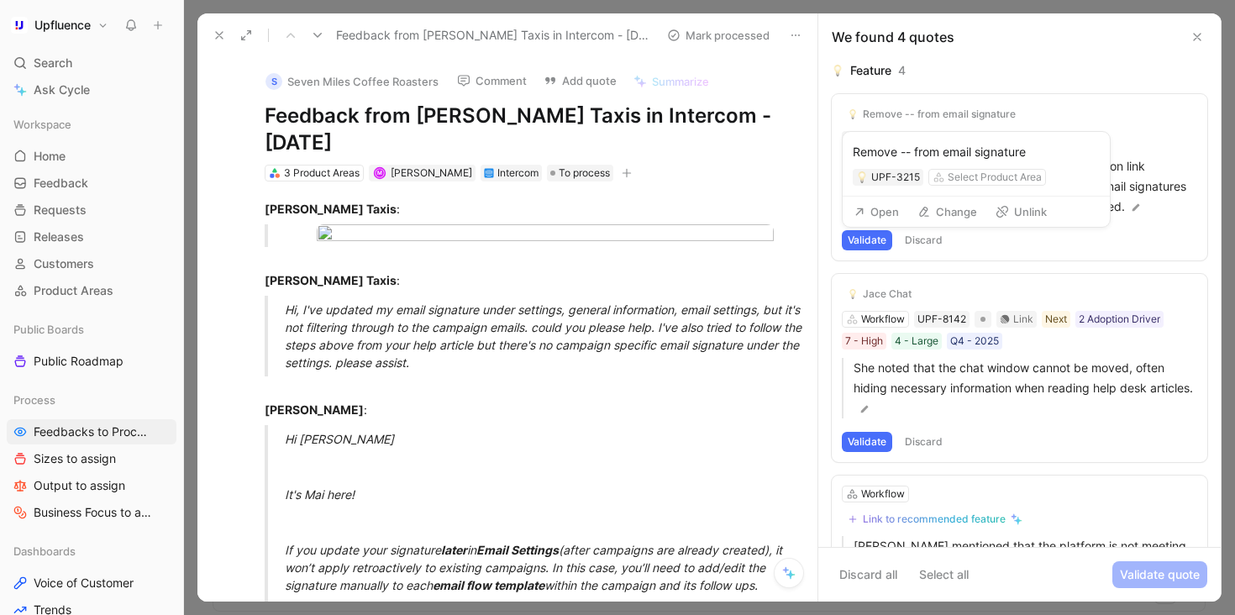
click at [1010, 215] on button "Unlink" at bounding box center [1021, 212] width 66 height 24
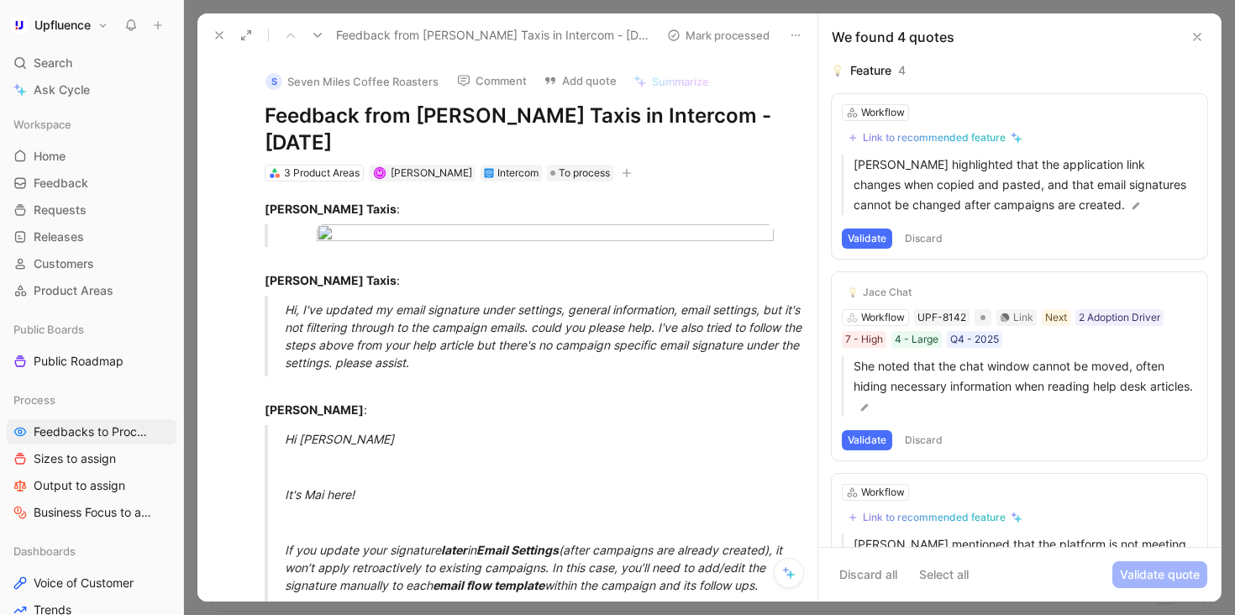
click at [939, 136] on div "Link to recommended feature" at bounding box center [934, 137] width 143 height 13
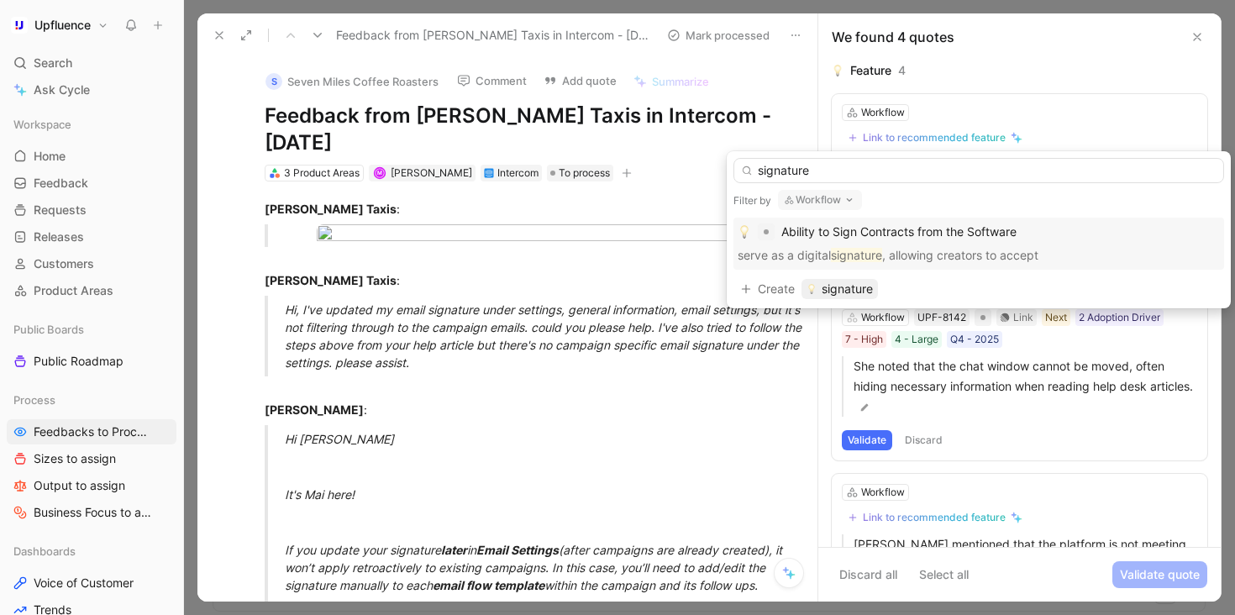
type input "signature"
click at [842, 197] on button "Workflow" at bounding box center [820, 200] width 84 height 20
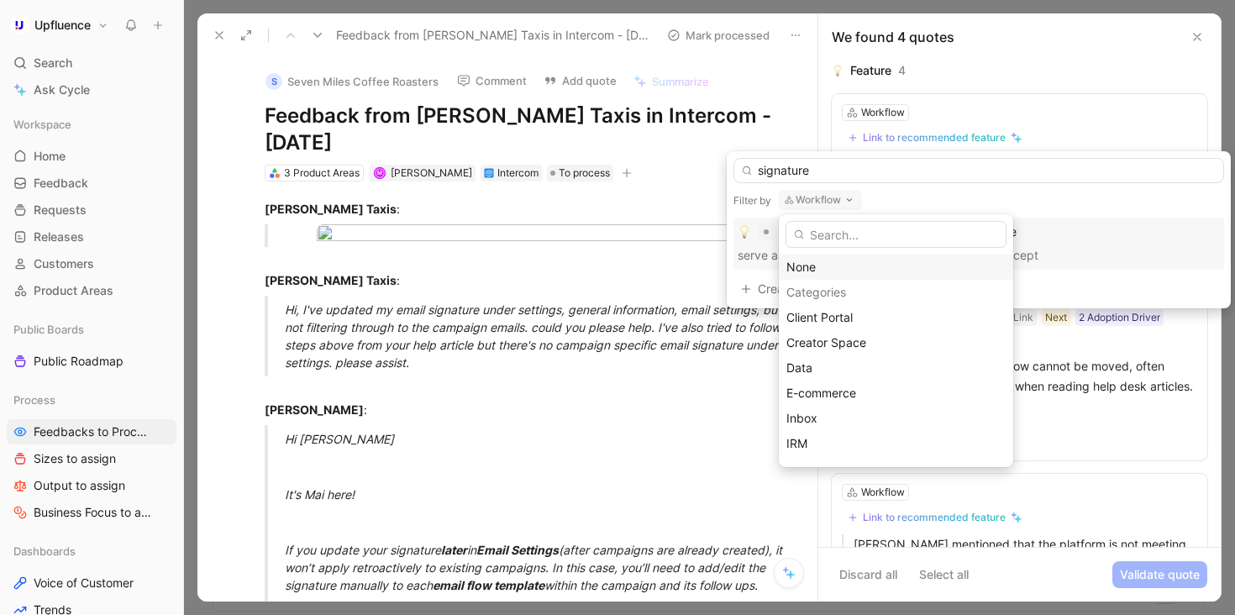
click at [826, 265] on div "None" at bounding box center [895, 267] width 219 height 20
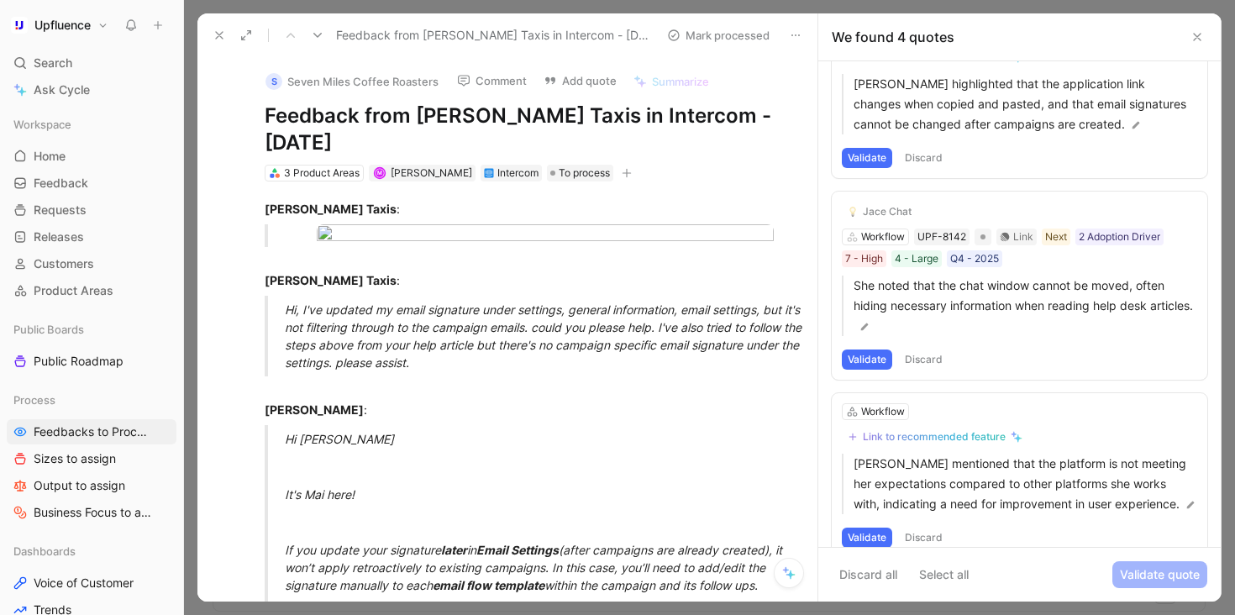
scroll to position [82, 0]
click at [926, 359] on button "Discard" at bounding box center [924, 359] width 50 height 20
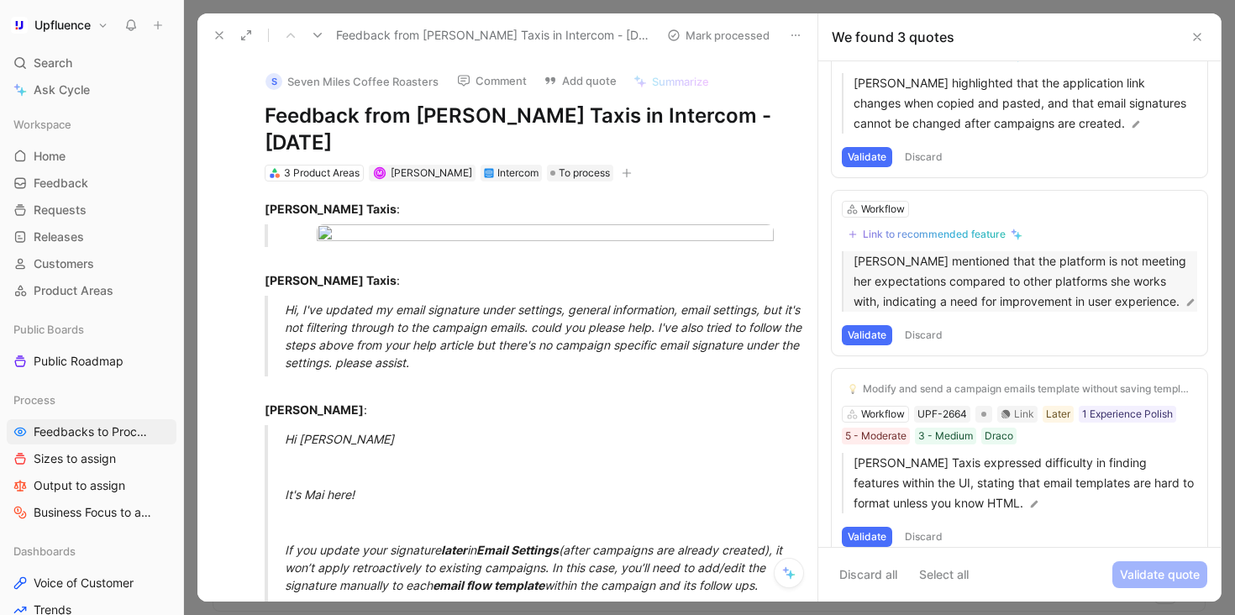
click at [1019, 290] on p "[PERSON_NAME] mentioned that the platform is not meeting her expectations compa…" at bounding box center [1026, 281] width 344 height 60
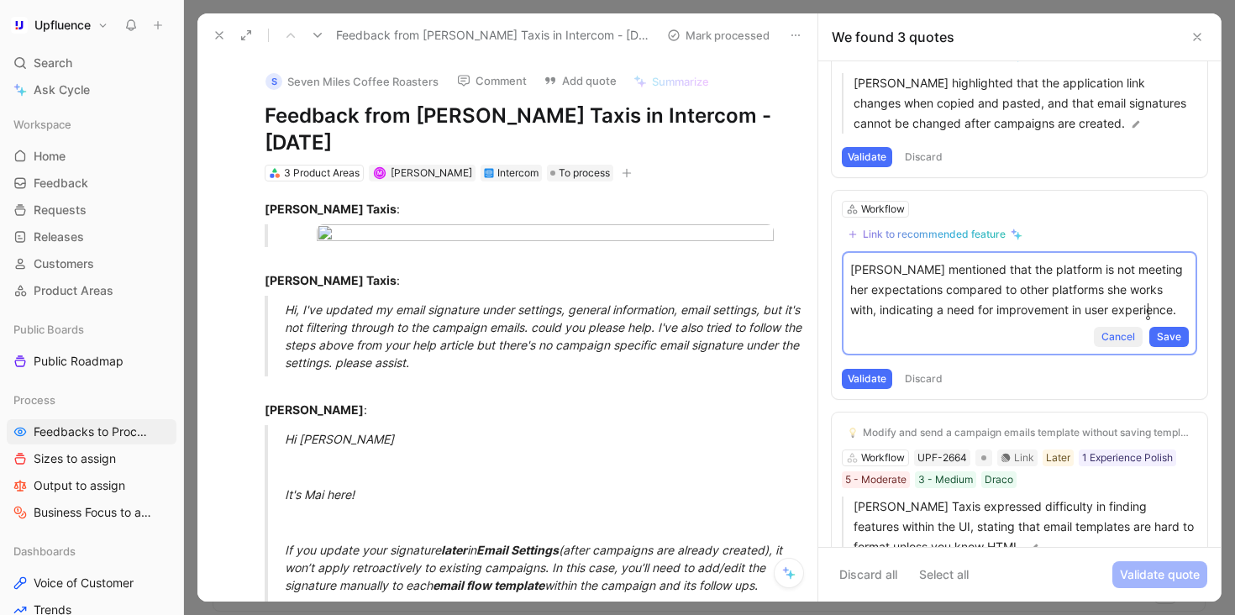
click at [1107, 338] on span "Cancel" at bounding box center [1118, 336] width 34 height 17
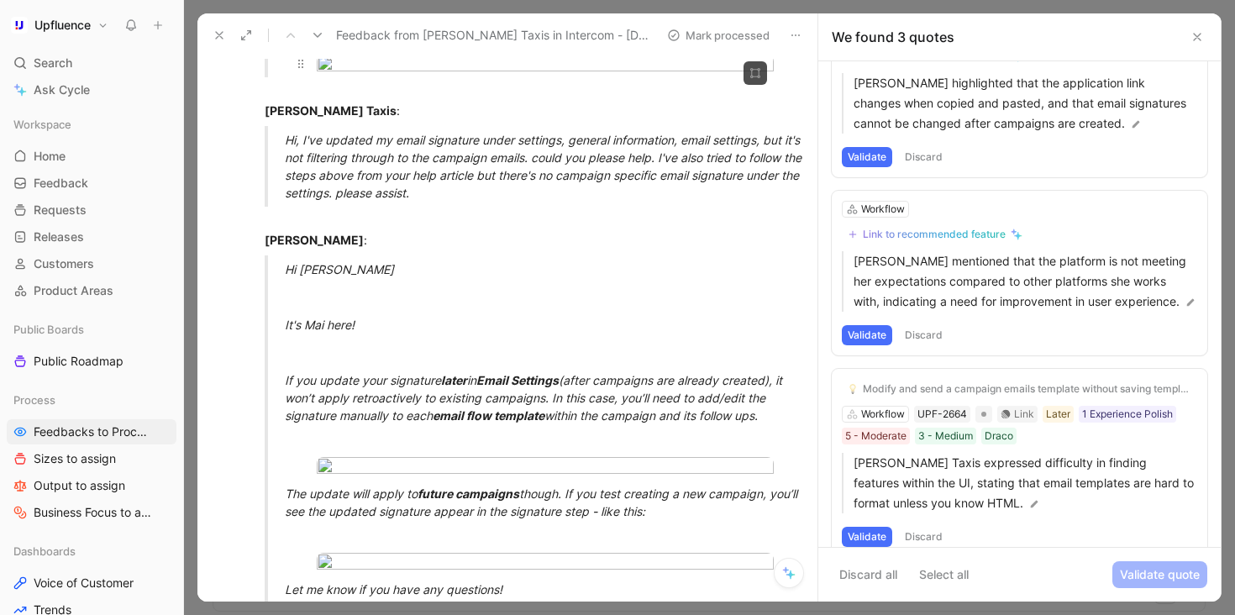
scroll to position [0, 0]
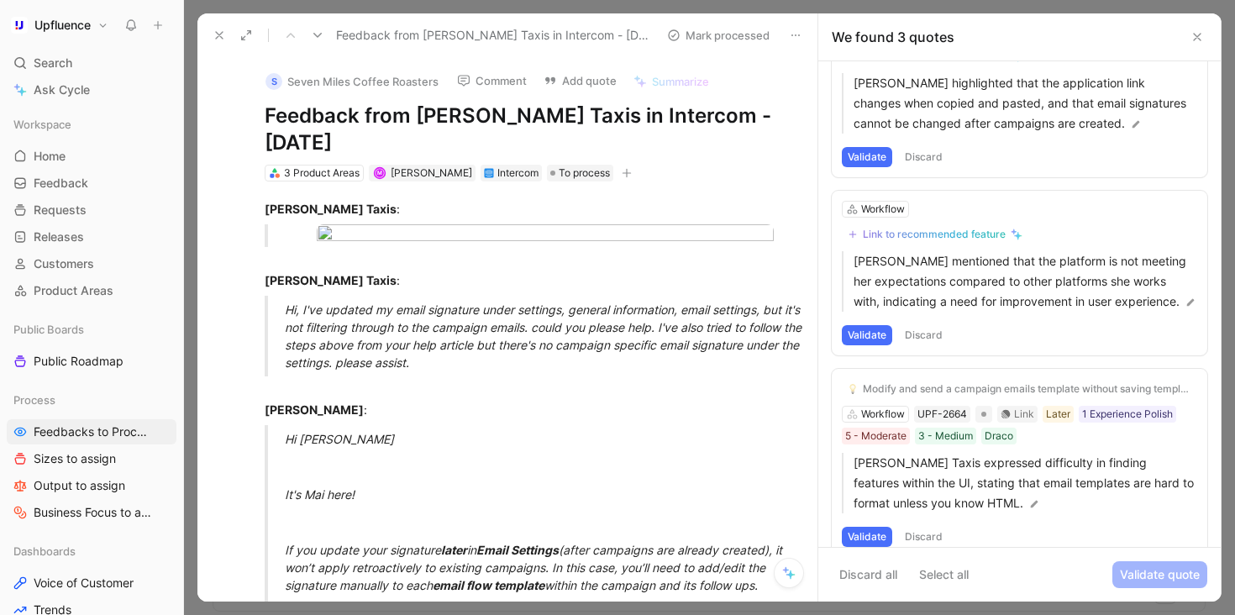
click at [465, 72] on button "Comment" at bounding box center [491, 81] width 85 height 24
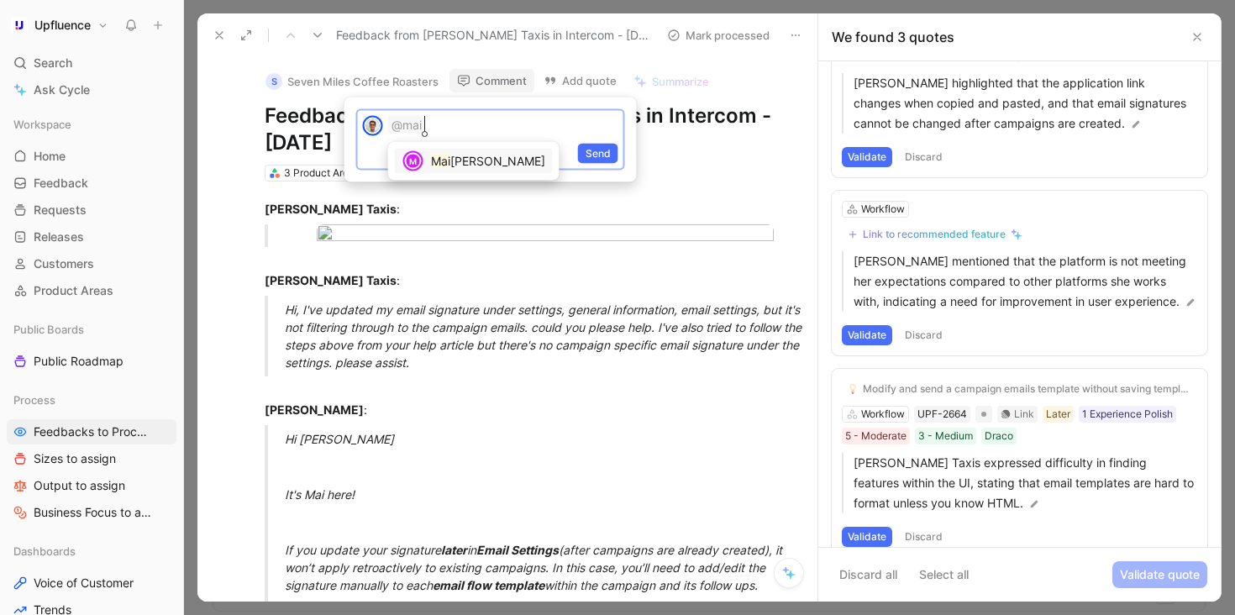
click at [448, 160] on mark "Mai" at bounding box center [440, 161] width 19 height 14
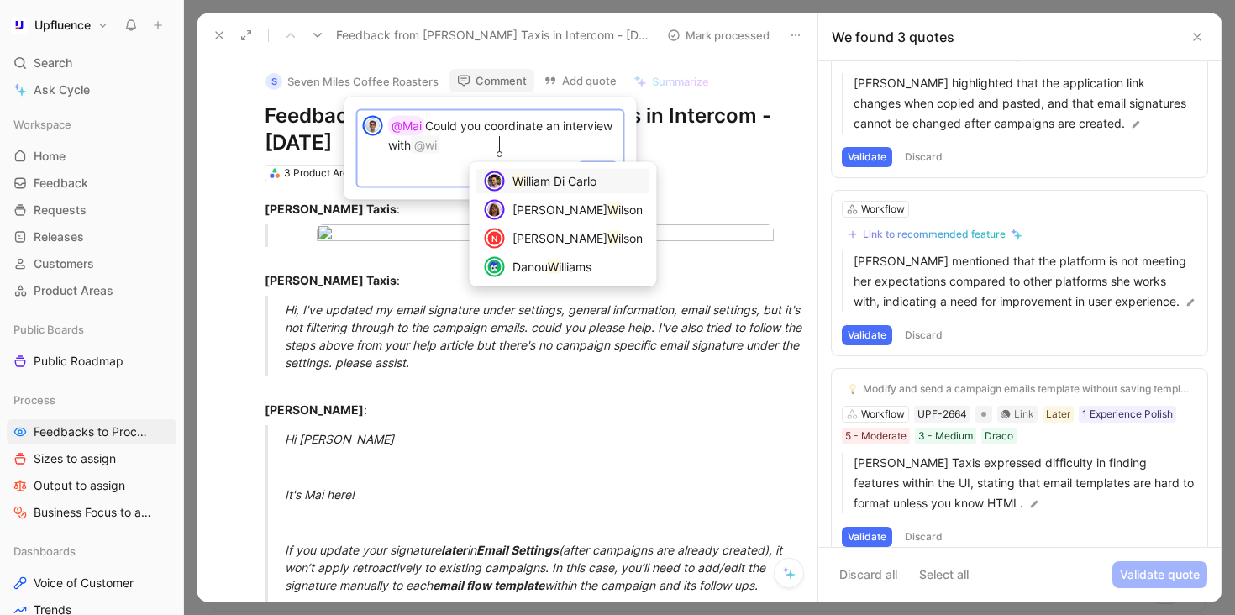
click at [564, 173] on div "Wi lliam Di Carlo" at bounding box center [577, 181] width 130 height 20
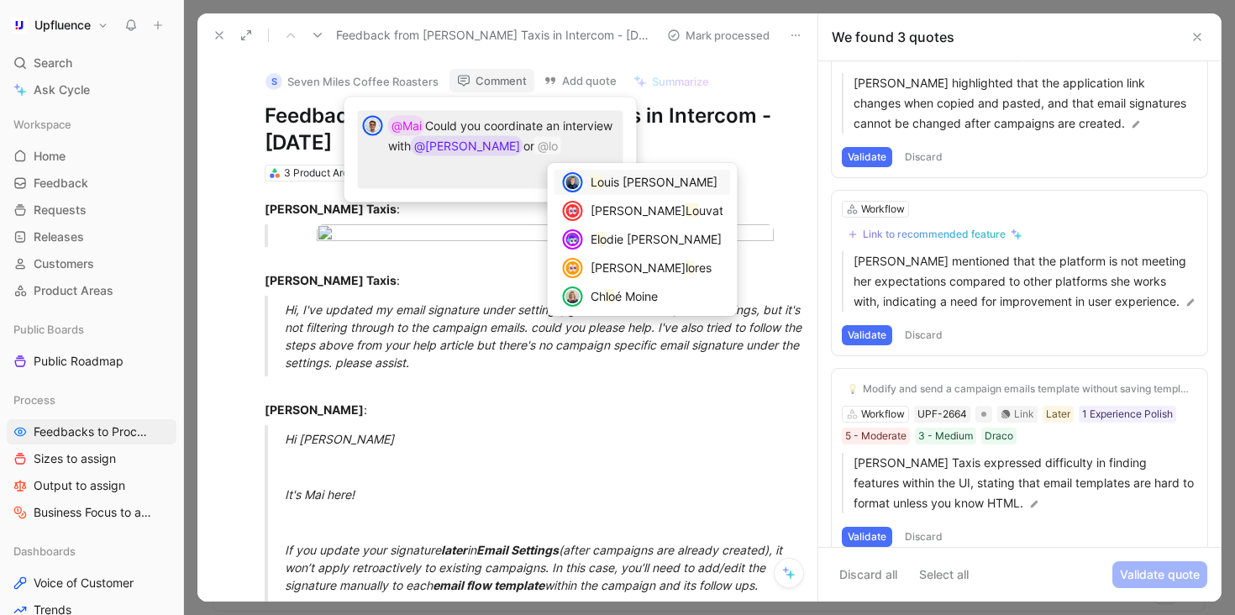
click at [597, 183] on mark "Lo" at bounding box center [597, 182] width 13 height 14
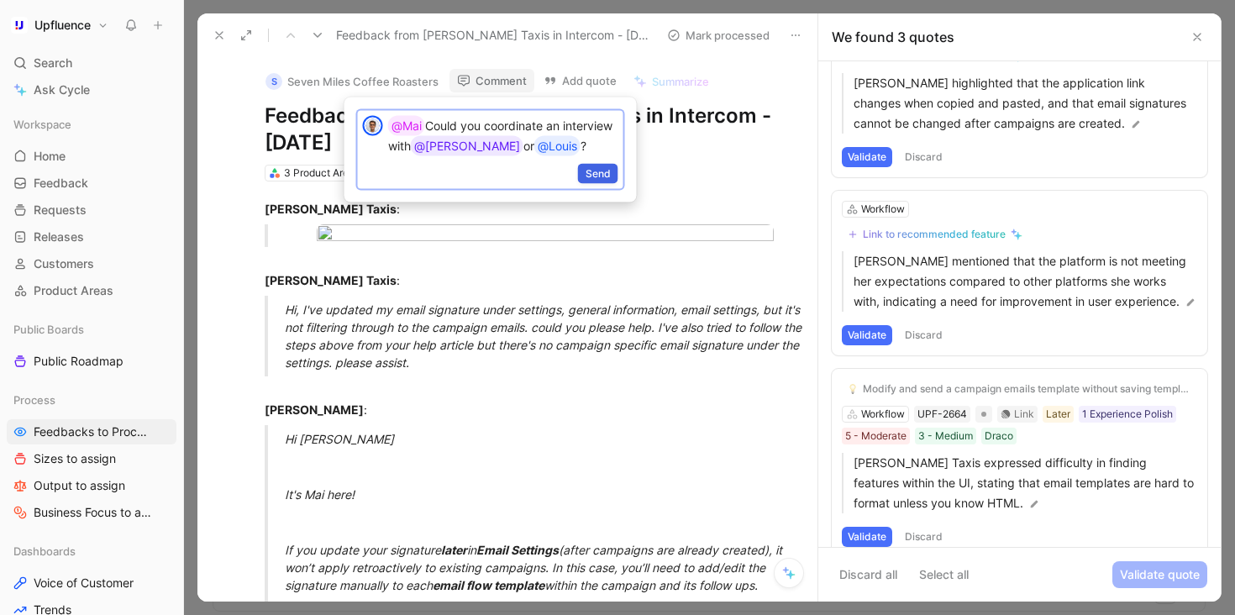
click at [590, 179] on span "Send" at bounding box center [598, 173] width 25 height 17
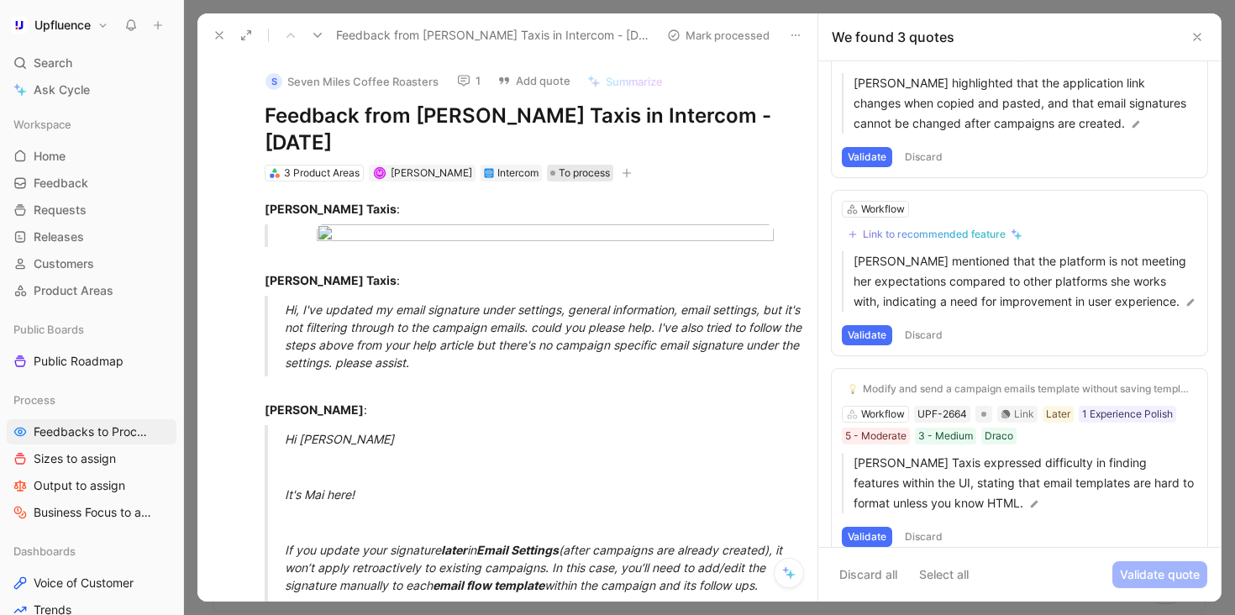
click at [559, 169] on span "To process" at bounding box center [584, 173] width 51 height 17
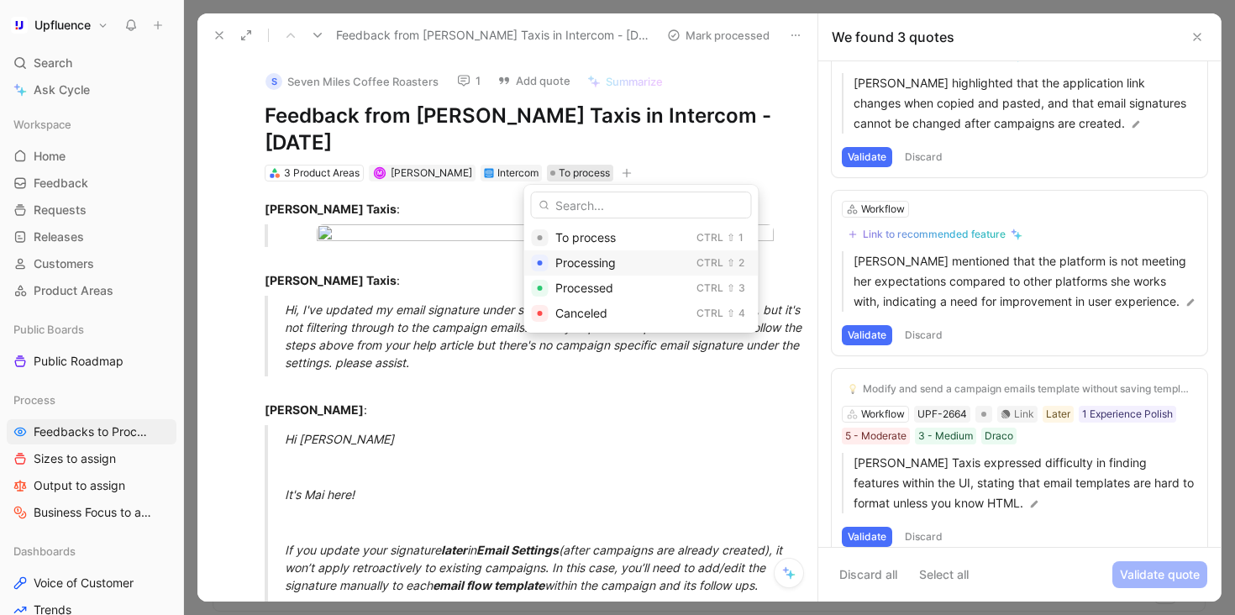
click at [583, 257] on span "Processing" at bounding box center [585, 262] width 60 height 14
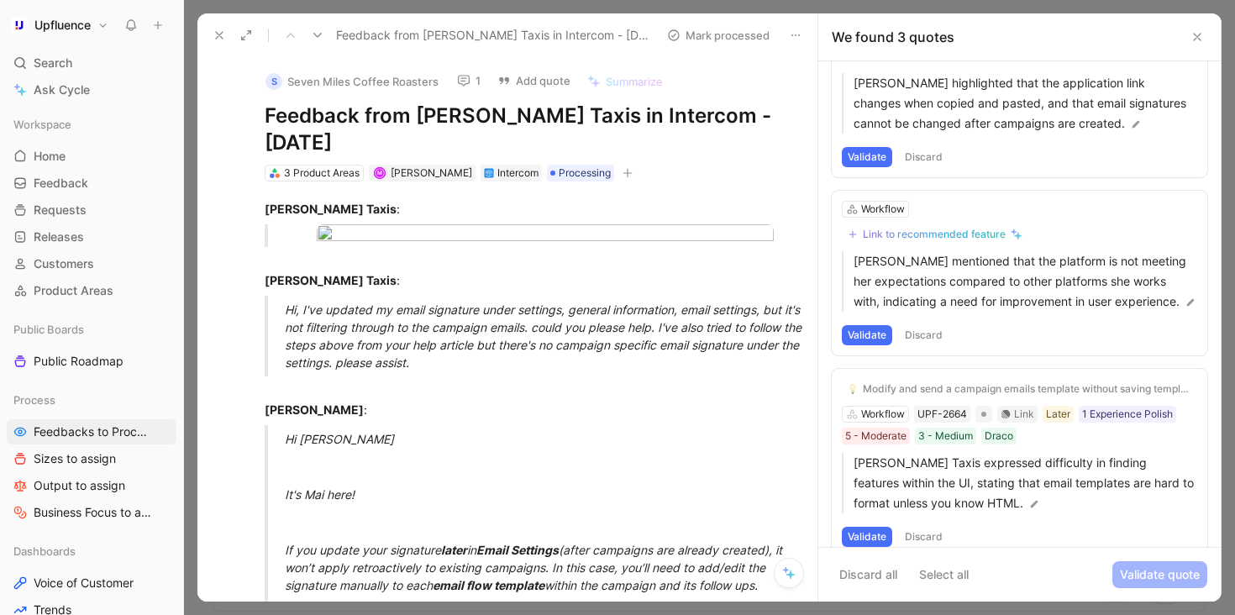
scroll to position [106, 0]
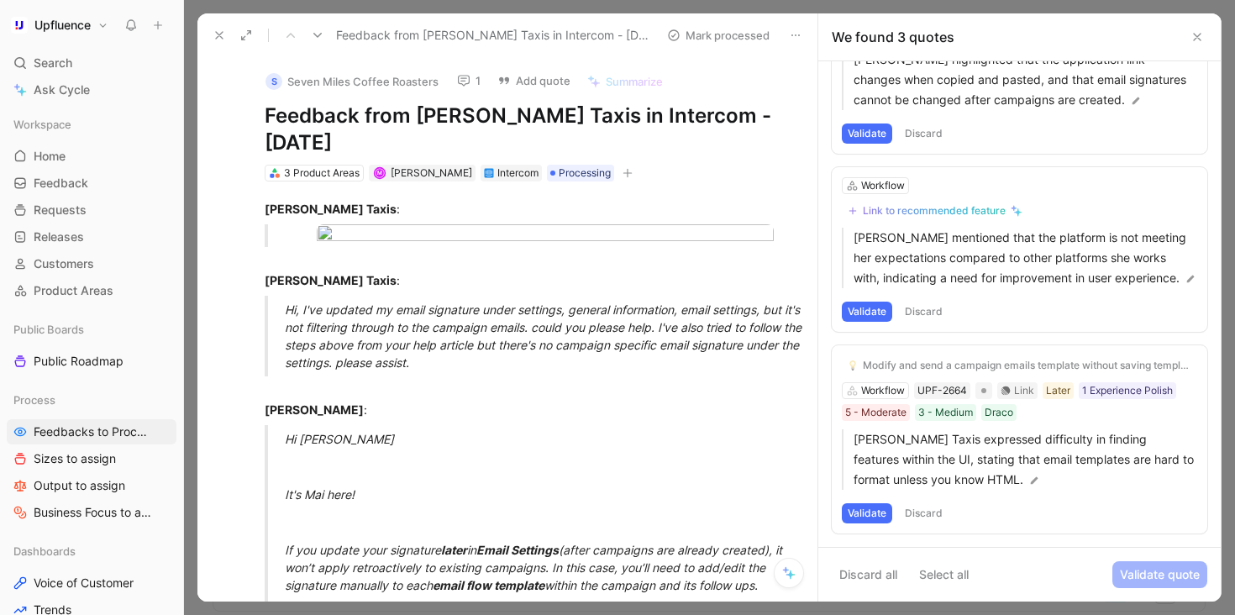
click at [926, 508] on button "Discard" at bounding box center [924, 513] width 50 height 20
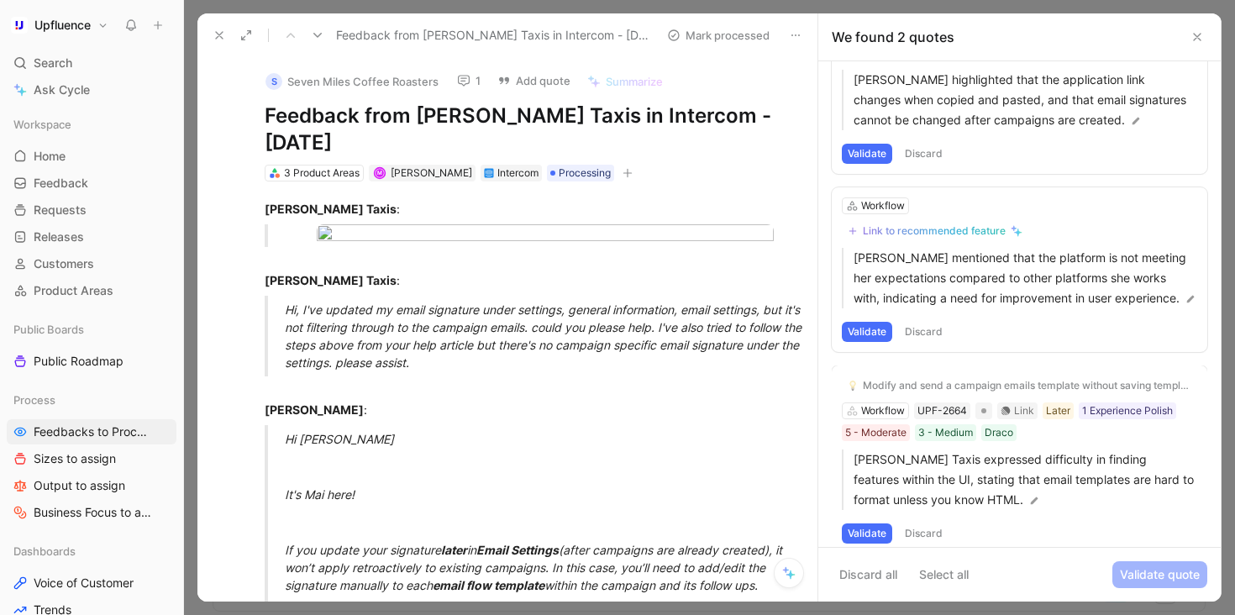
scroll to position [0, 0]
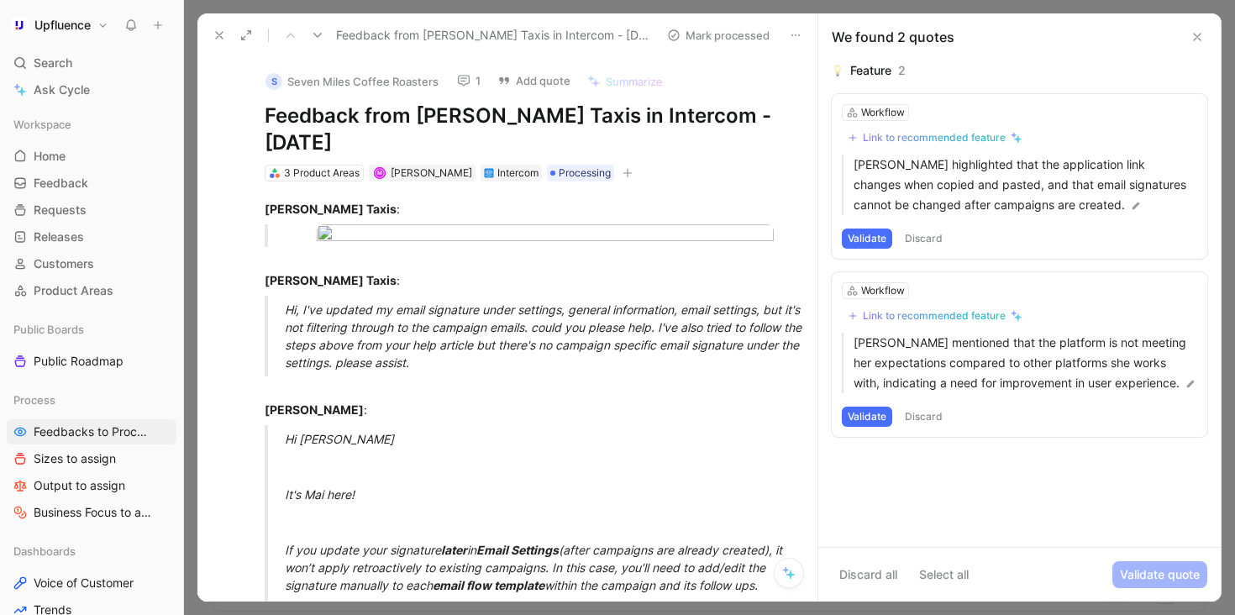
click at [937, 237] on button "Discard" at bounding box center [924, 239] width 50 height 20
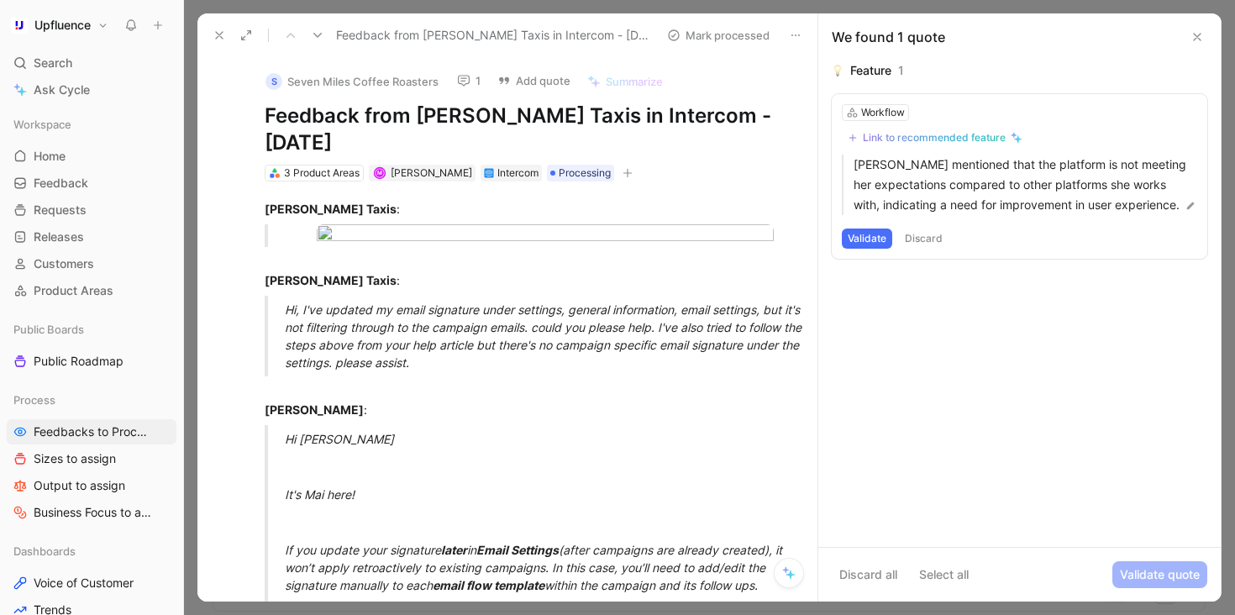
click at [315, 34] on icon at bounding box center [317, 35] width 13 height 13
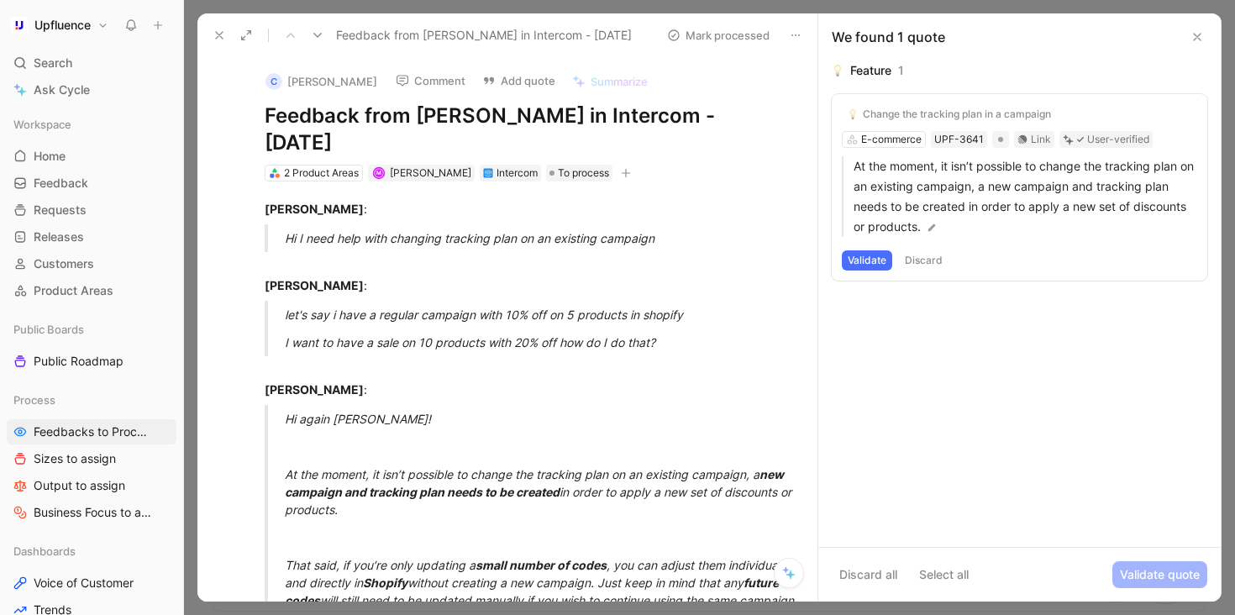
click at [869, 257] on button "Validate" at bounding box center [867, 260] width 50 height 20
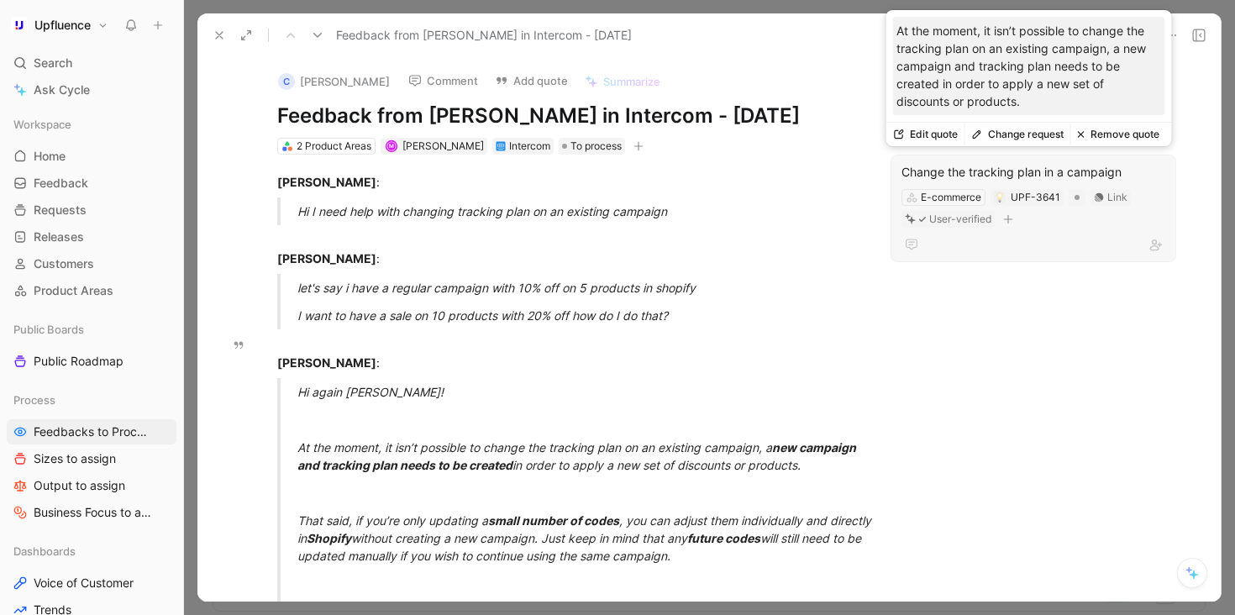
click at [1092, 139] on button "Remove quote" at bounding box center [1118, 135] width 96 height 24
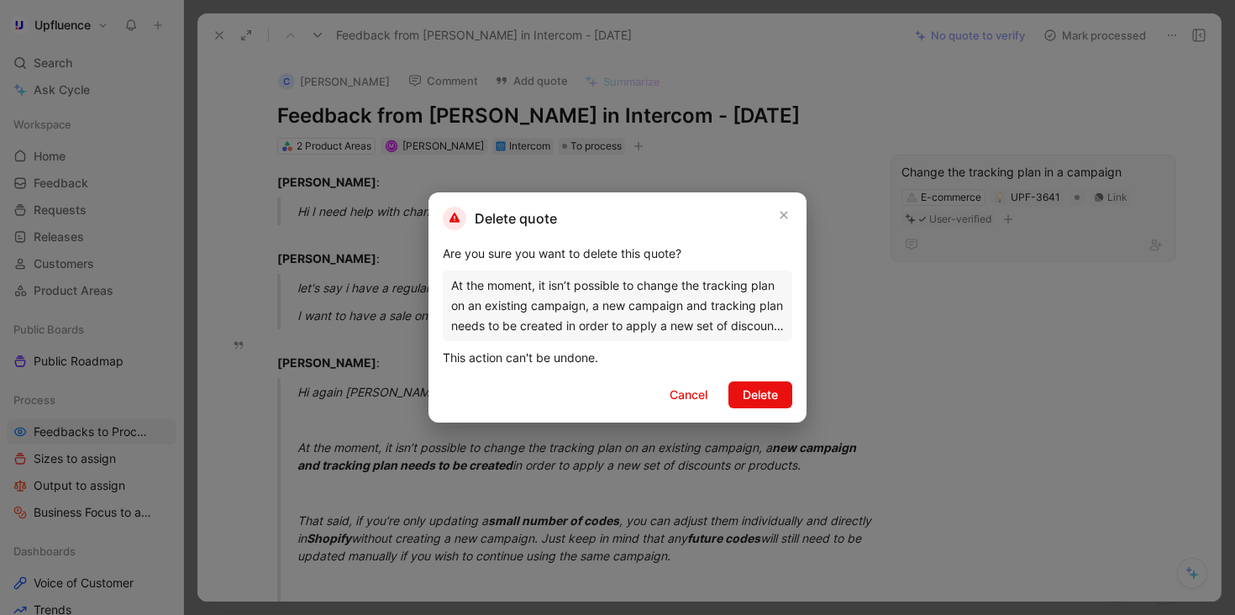
click at [687, 409] on div "Delete quote Are you sure you want to delete this quote? At the moment, it isn’…" at bounding box center [617, 307] width 378 height 230
click at [687, 393] on span "Cancel" at bounding box center [689, 395] width 38 height 20
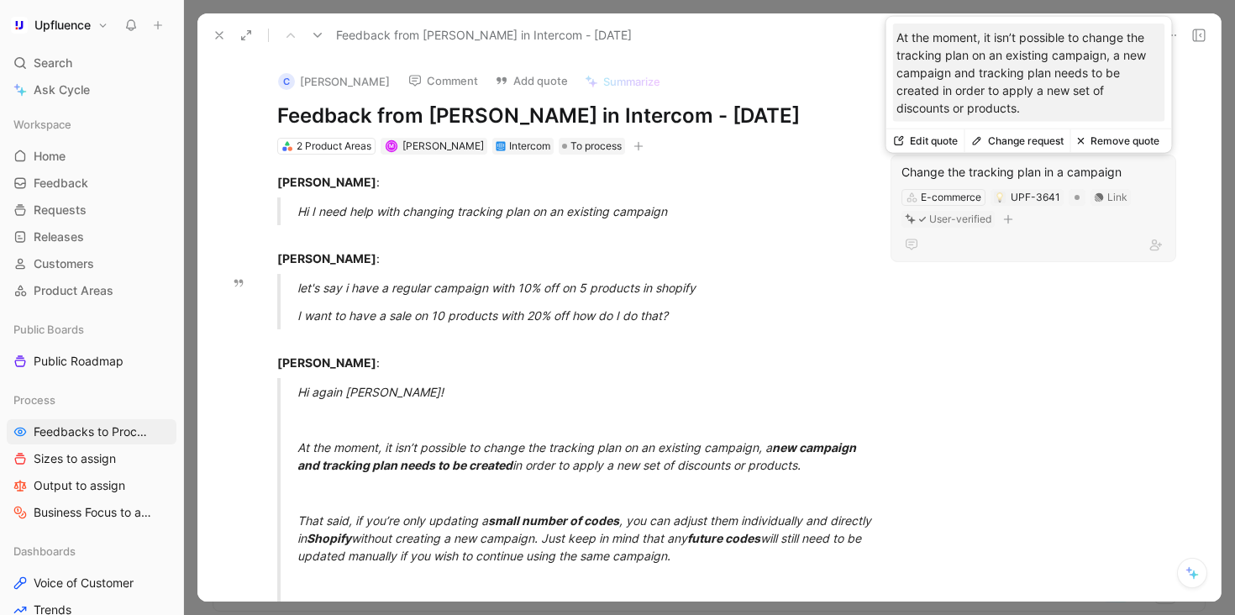
click at [1069, 218] on div "E-commerce UPF-3641 Link User-verified" at bounding box center [1033, 208] width 267 height 42
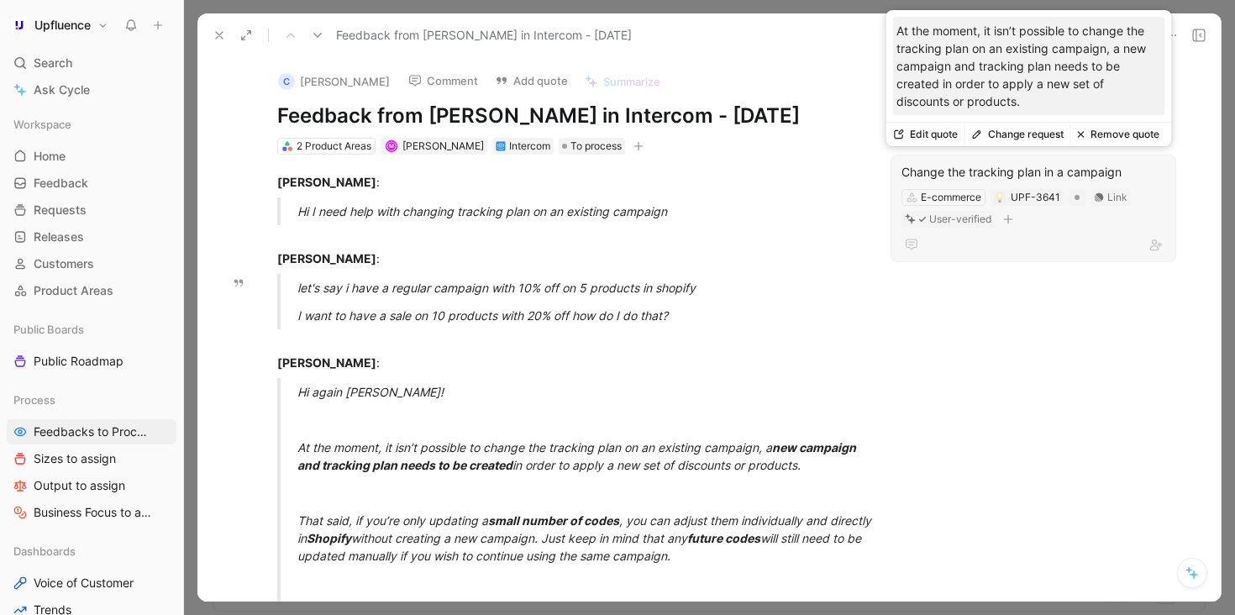
click at [1019, 136] on button "Change request" at bounding box center [1017, 135] width 106 height 24
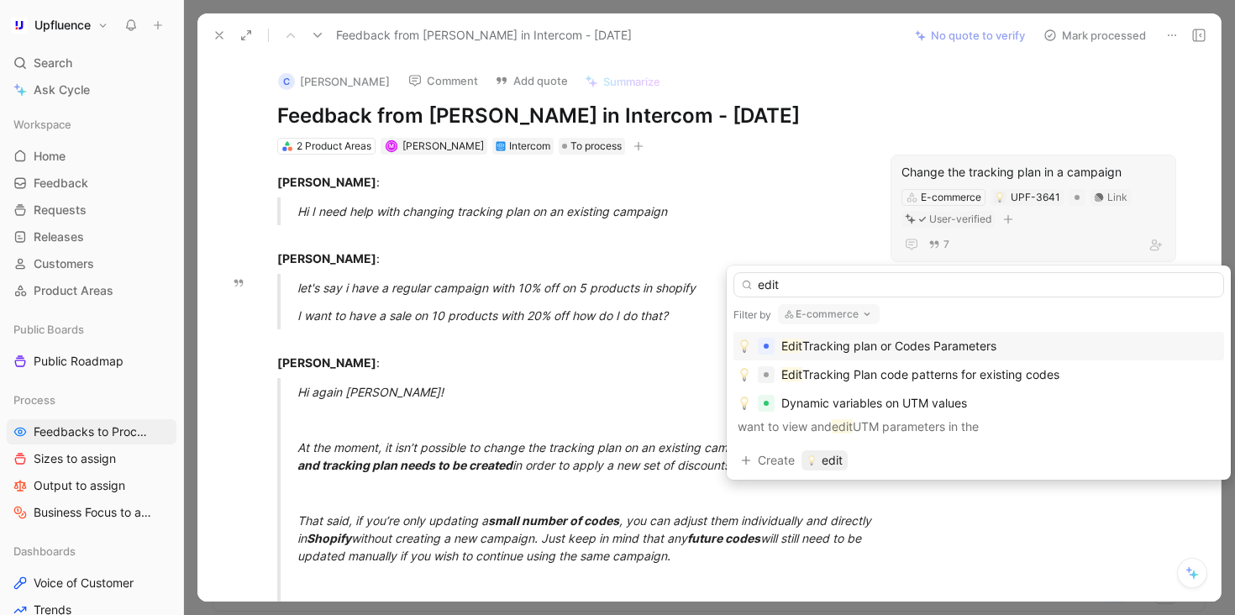
type input "edit"
click at [900, 344] on span "Tracking plan or Codes Parameters" at bounding box center [899, 346] width 194 height 14
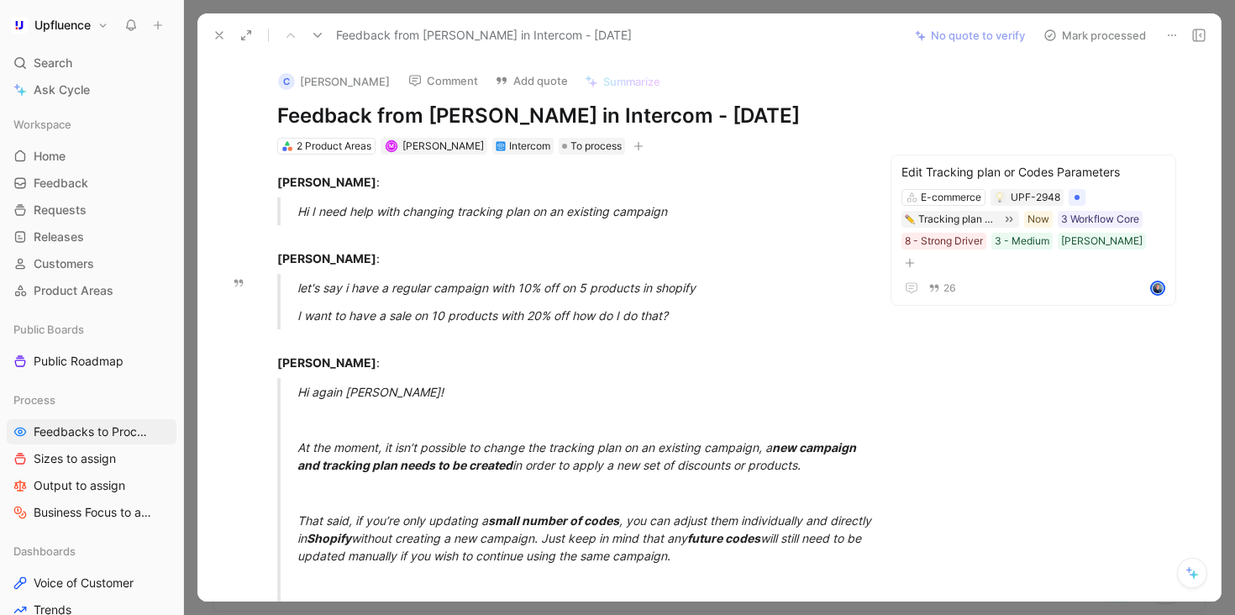
click at [1105, 36] on button "Mark processed" at bounding box center [1095, 36] width 118 height 24
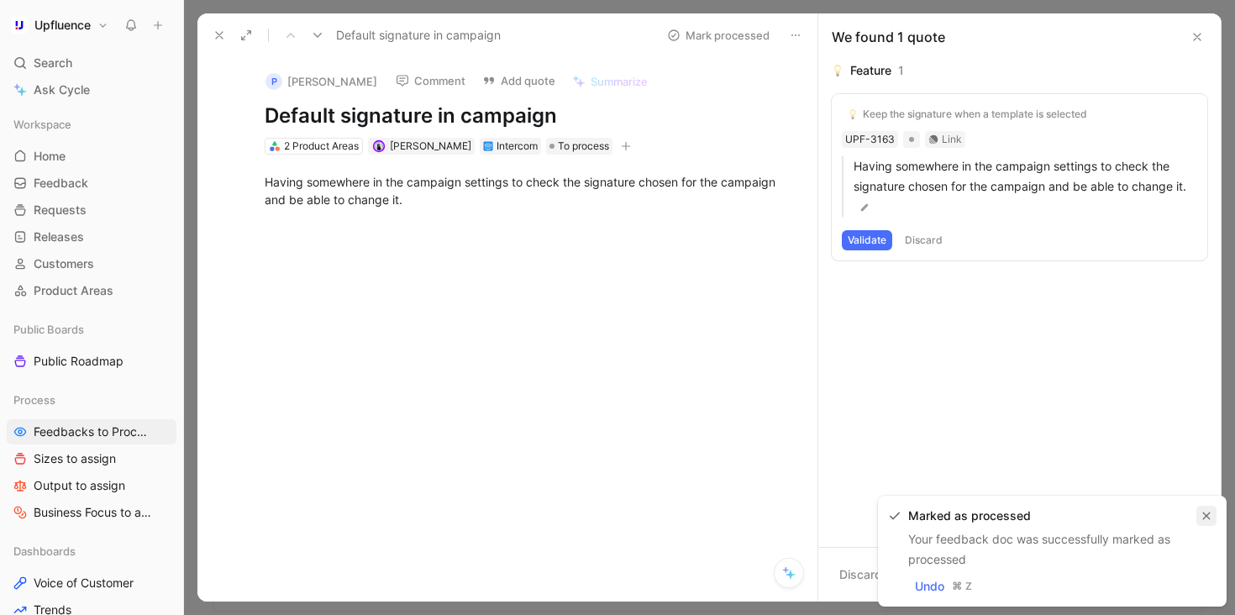
click at [1210, 517] on icon "button" at bounding box center [1206, 516] width 10 height 10
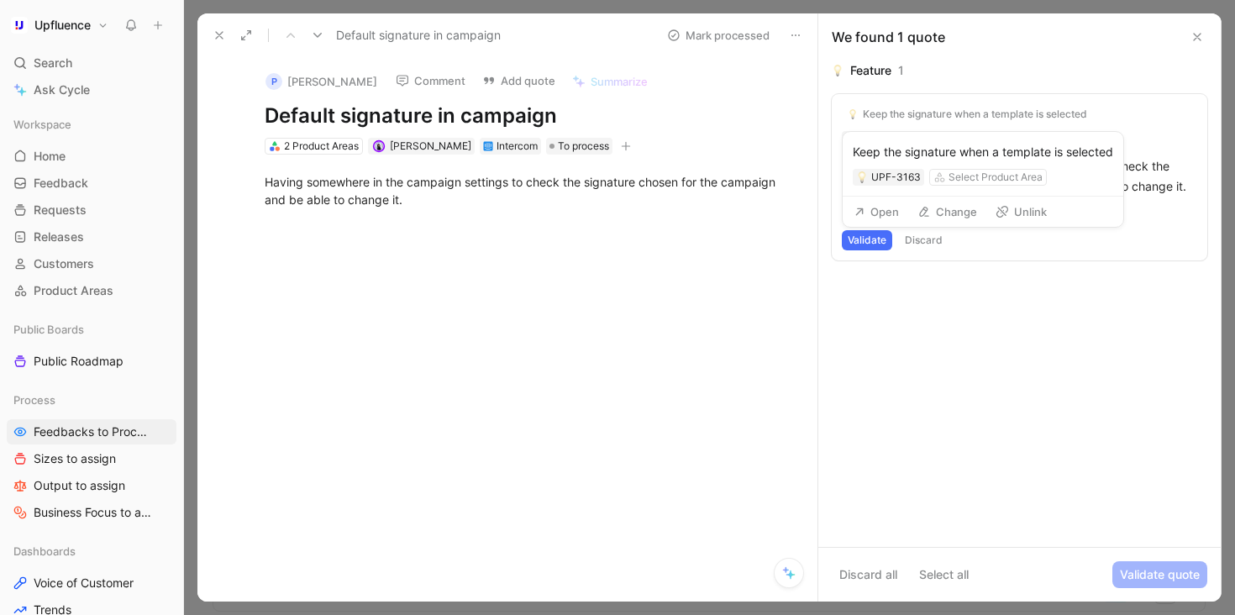
click at [1024, 209] on button "Unlink" at bounding box center [1021, 212] width 66 height 24
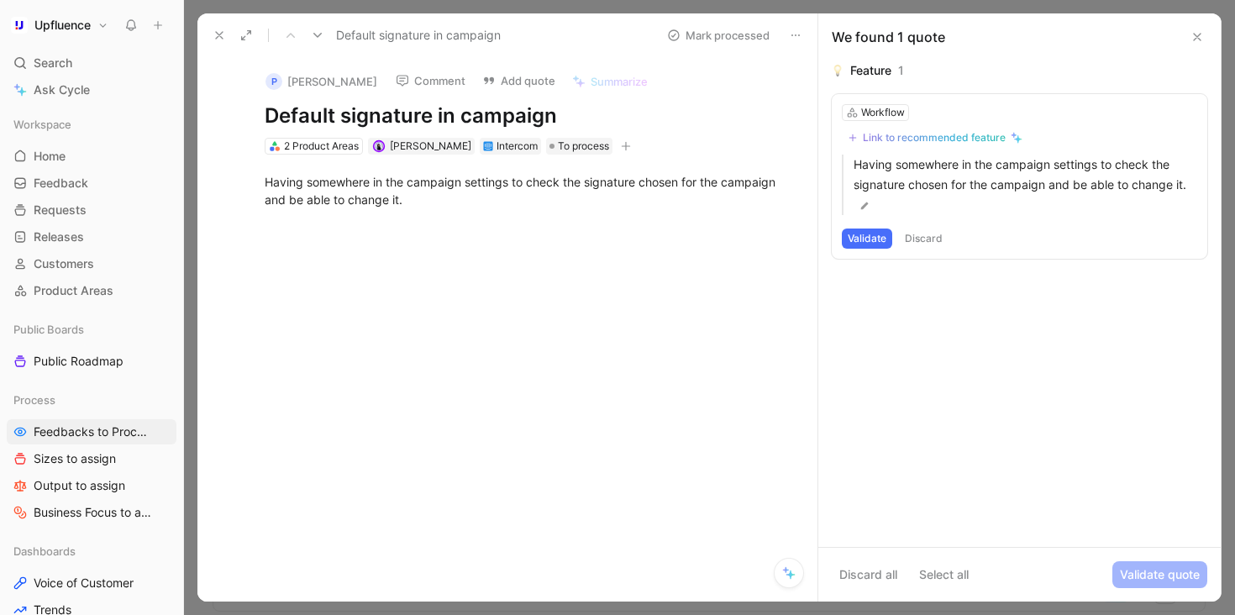
click at [978, 138] on div "Link to recommended feature" at bounding box center [934, 137] width 143 height 13
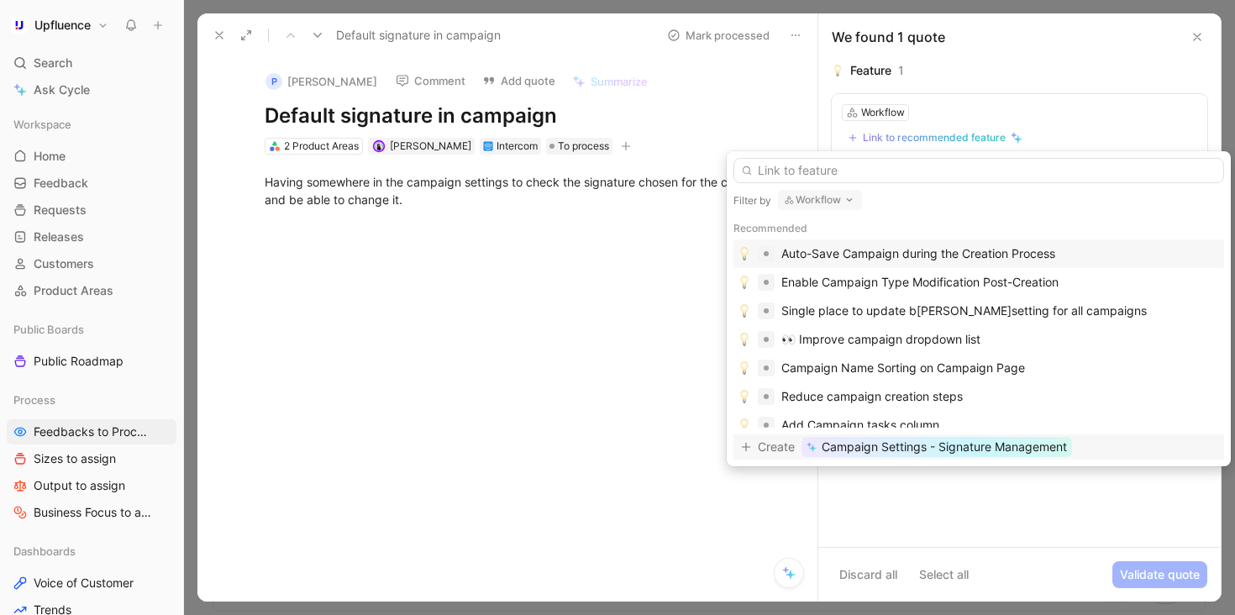
click at [944, 446] on span "Campaign Settings - Signature Management" at bounding box center [944, 447] width 245 height 20
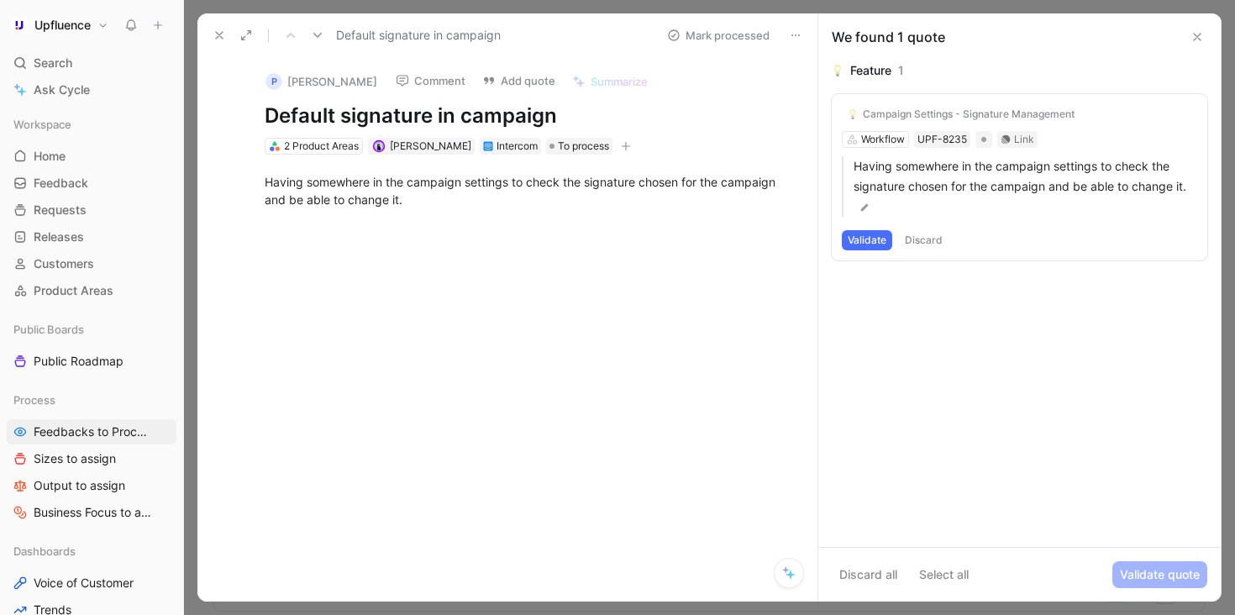
click at [851, 249] on button "Validate" at bounding box center [867, 240] width 50 height 20
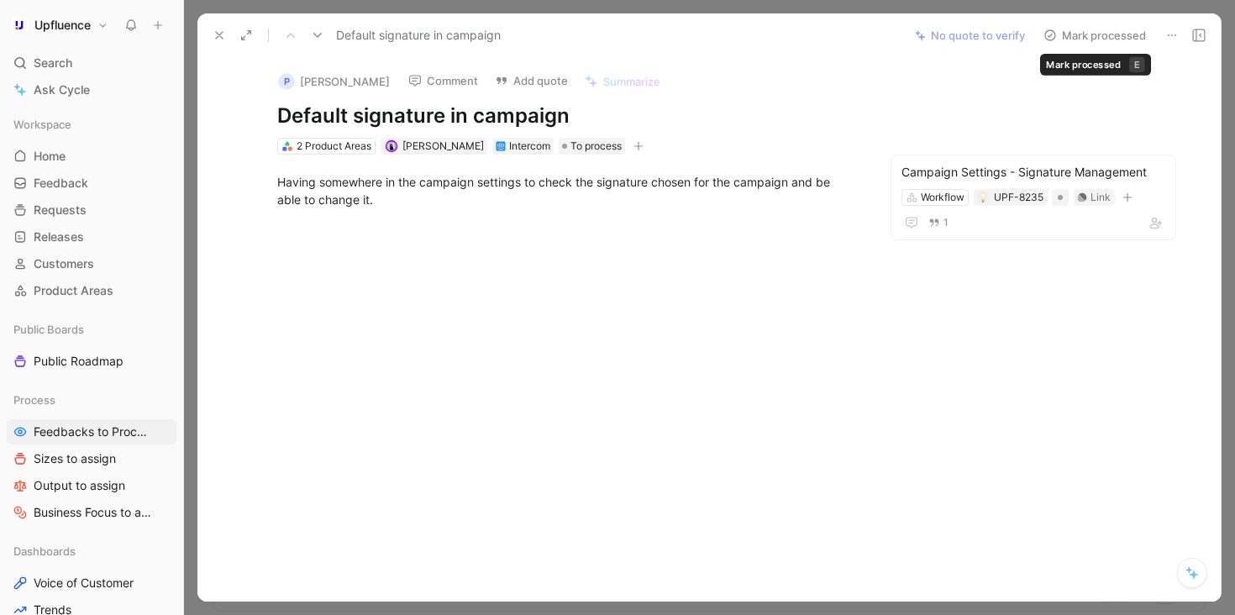
click at [1099, 35] on button "Mark processed" at bounding box center [1095, 36] width 118 height 24
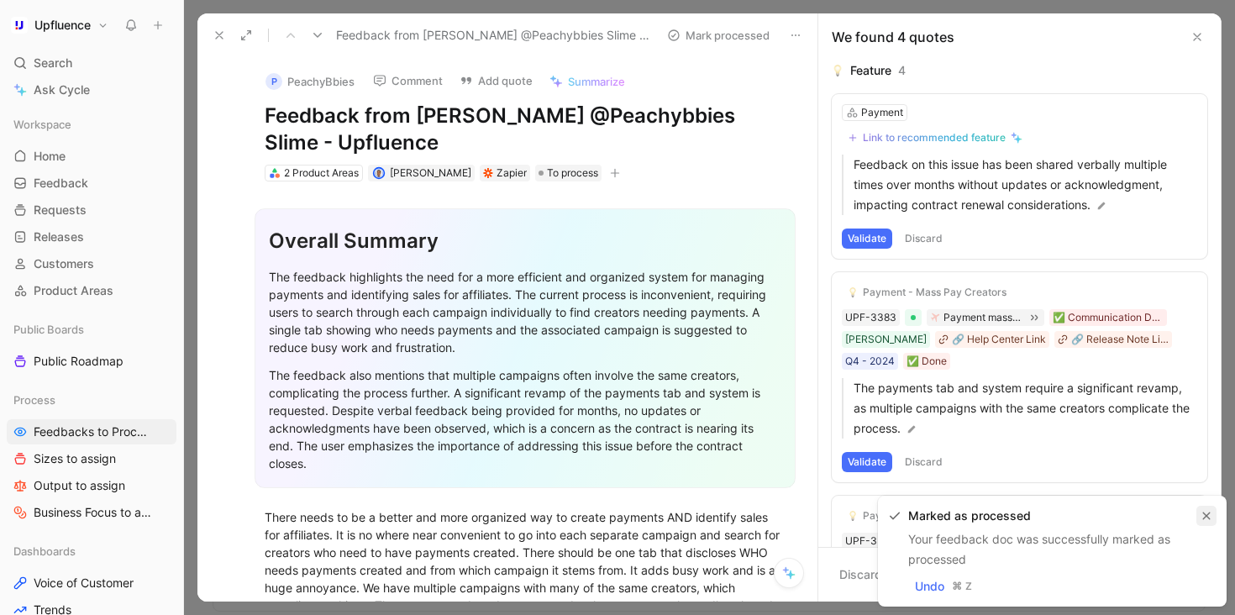
click at [1205, 514] on icon "button" at bounding box center [1207, 516] width 8 height 8
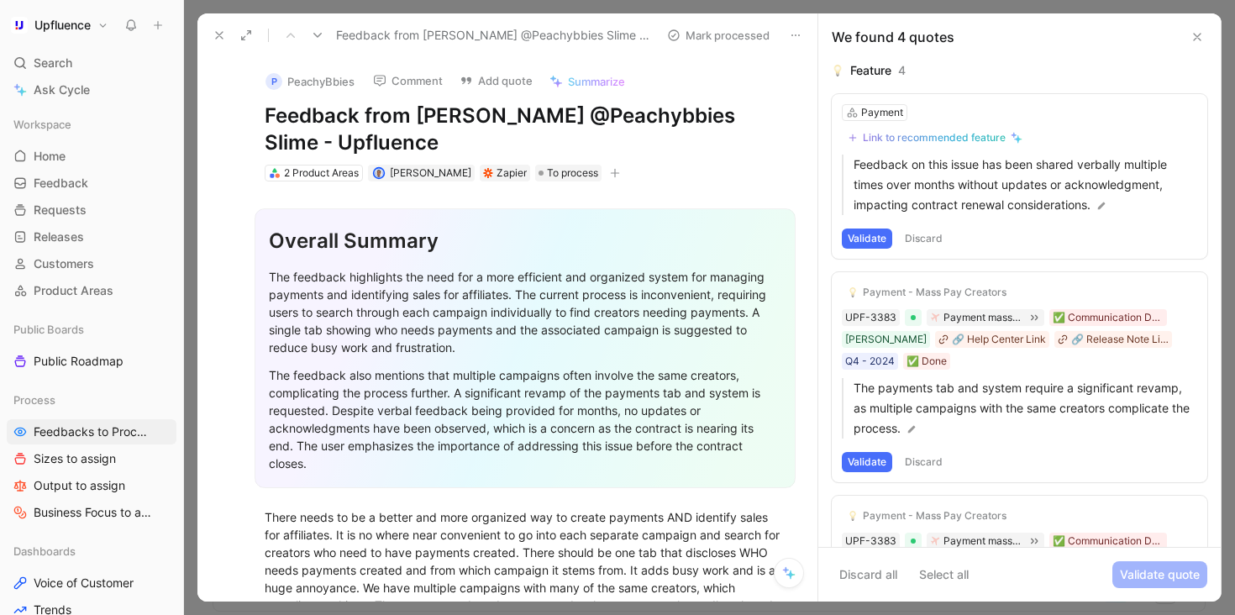
click at [620, 117] on h1 "Feedback from [PERSON_NAME] @Peachybbies Slime - Upfluence" at bounding box center [525, 129] width 521 height 54
click at [337, 81] on button "P PeachyBbies" at bounding box center [310, 81] width 104 height 25
click at [424, 80] on button "Comment" at bounding box center [407, 81] width 85 height 24
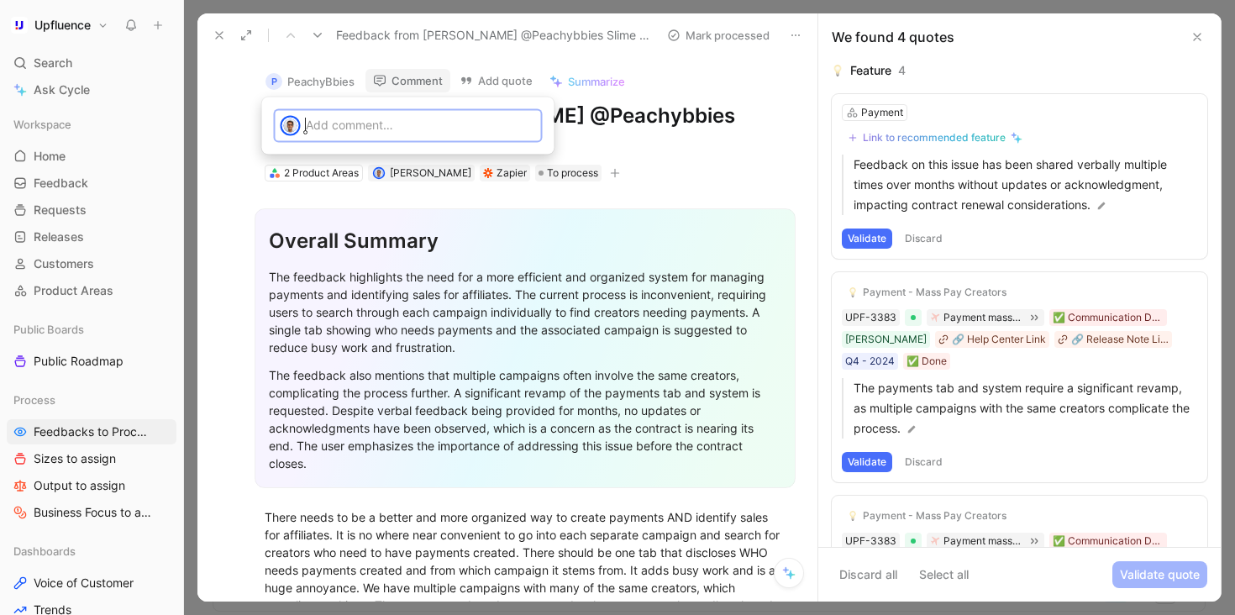
click at [416, 134] on div at bounding box center [423, 125] width 235 height 28
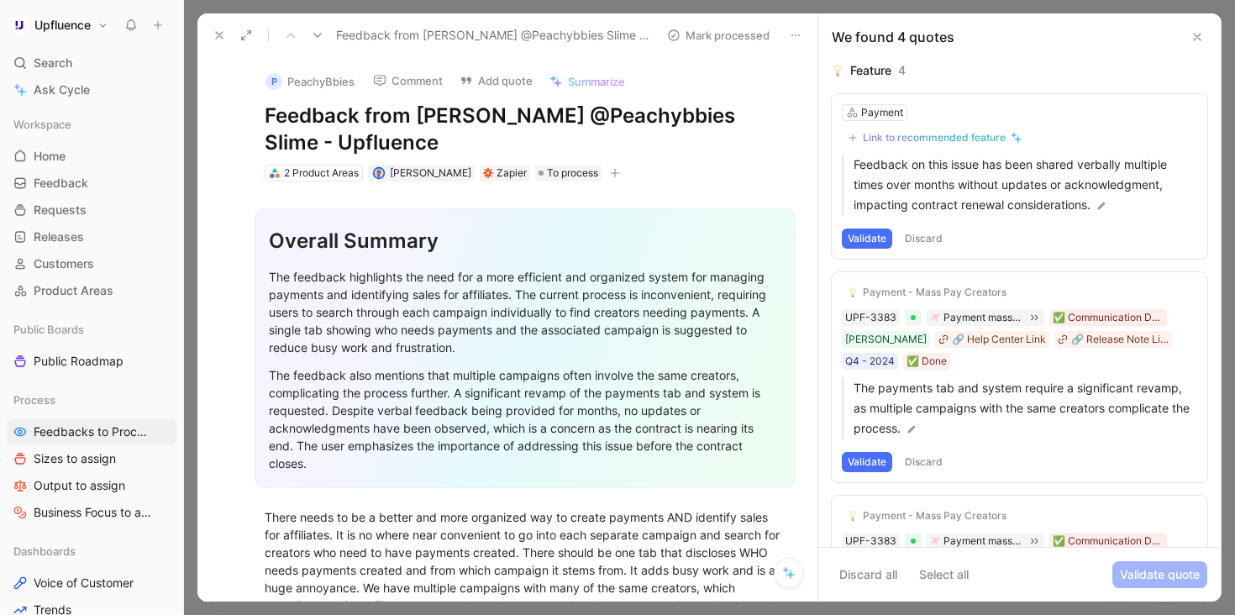
click at [397, 86] on button "Comment" at bounding box center [407, 81] width 85 height 24
click at [405, 81] on button "Comment" at bounding box center [407, 81] width 85 height 24
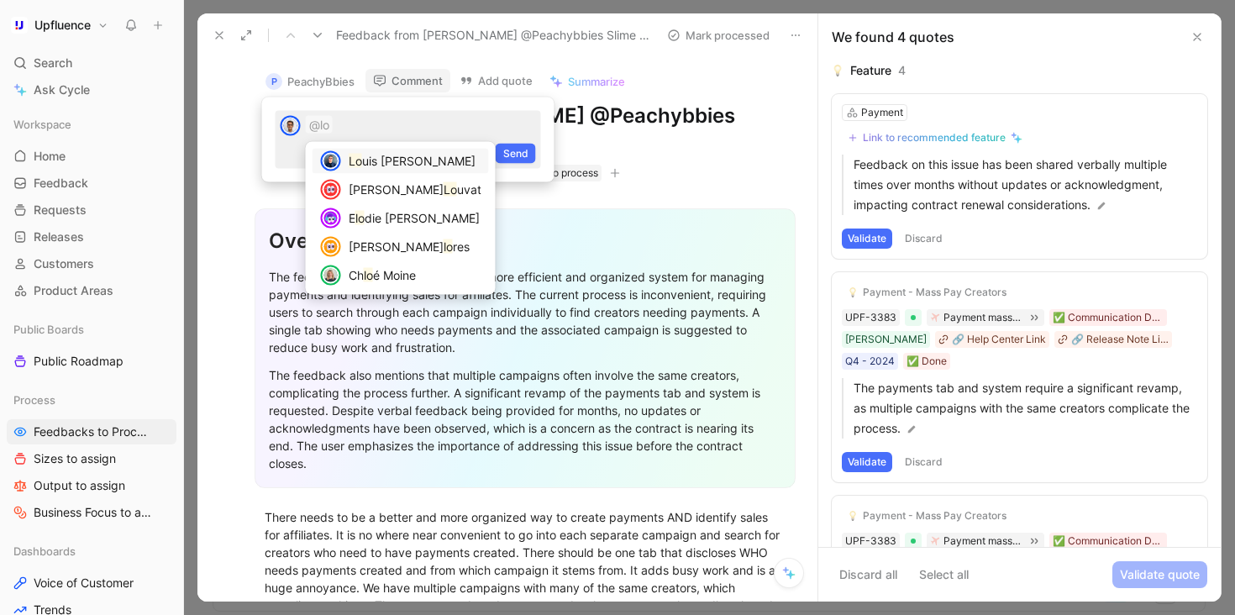
click at [391, 157] on span "uis [PERSON_NAME]" at bounding box center [418, 161] width 113 height 14
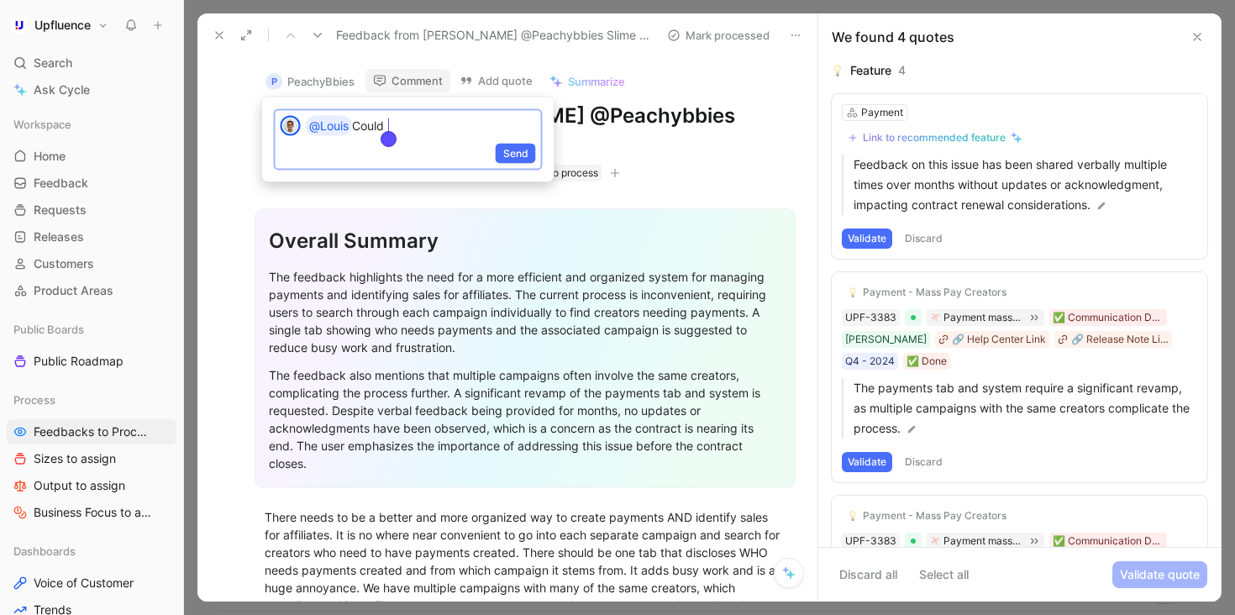
click at [378, 128] on p "@[PERSON_NAME] Could" at bounding box center [421, 126] width 230 height 20
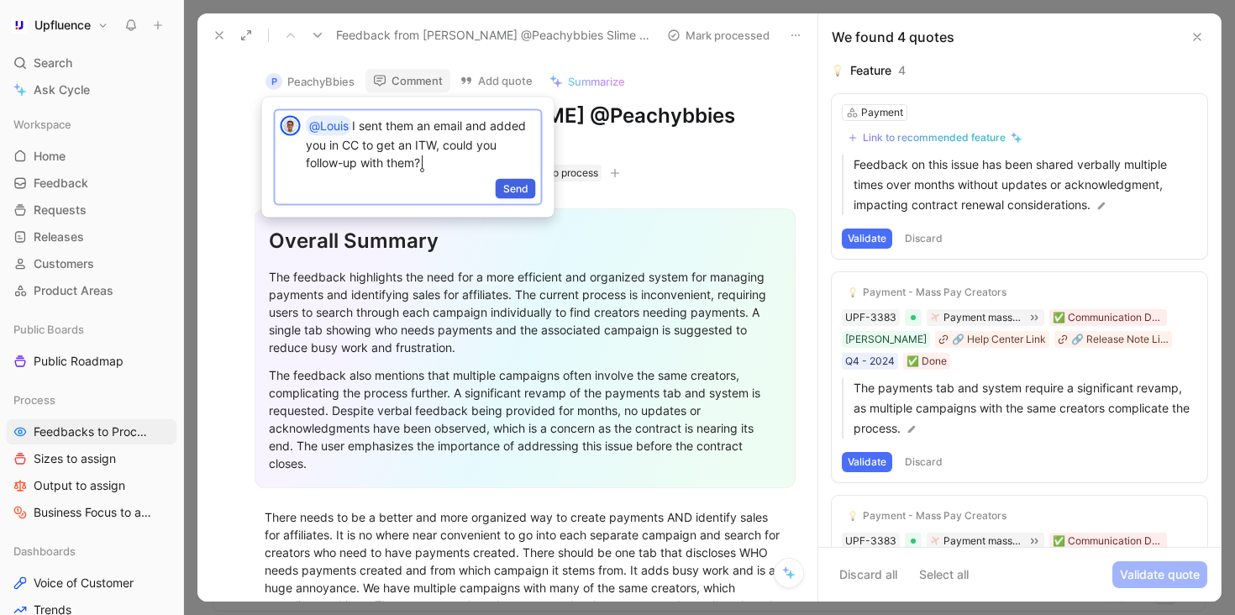
click at [517, 188] on span "Send" at bounding box center [515, 189] width 25 height 17
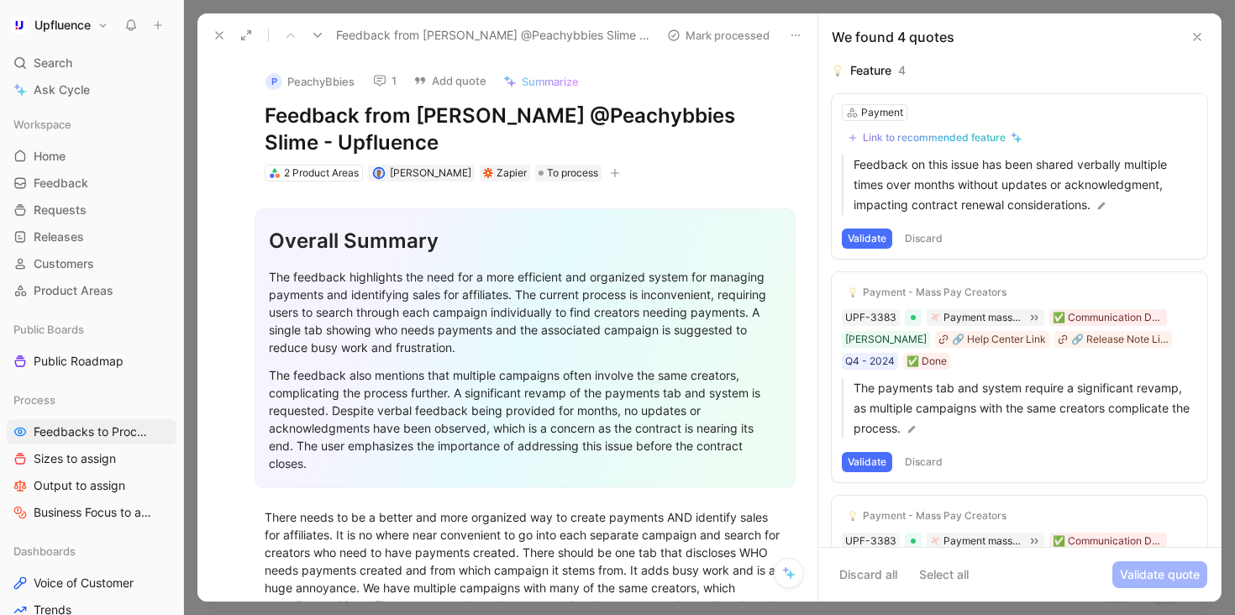
click at [933, 239] on button "Discard" at bounding box center [924, 239] width 50 height 20
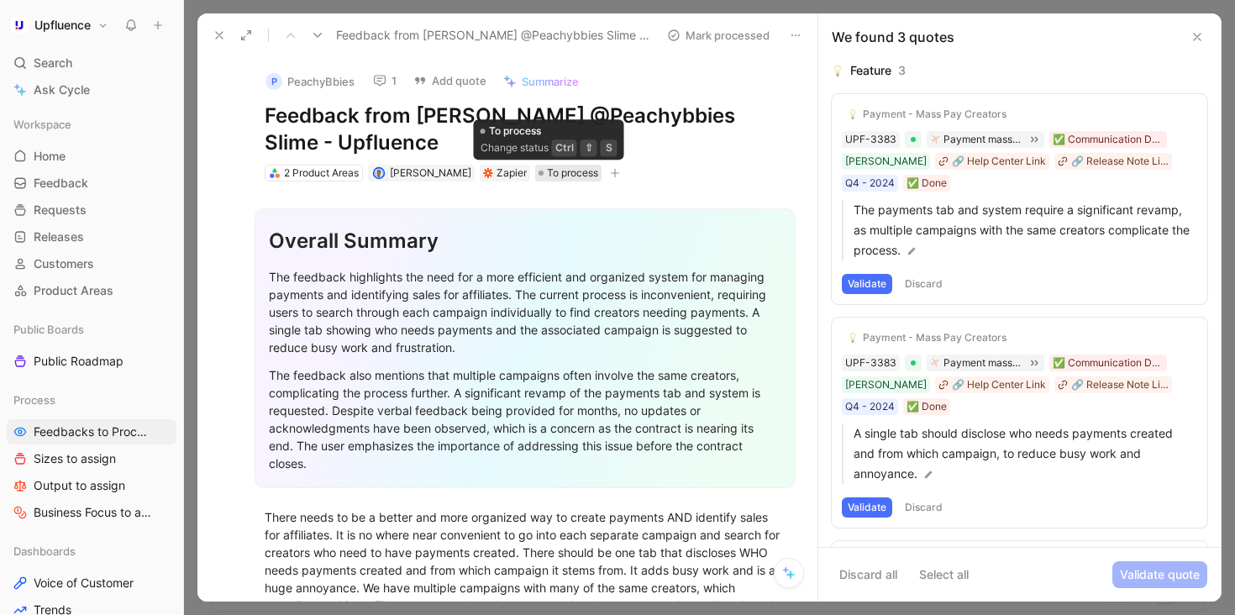
click at [547, 175] on span "To process" at bounding box center [572, 173] width 51 height 17
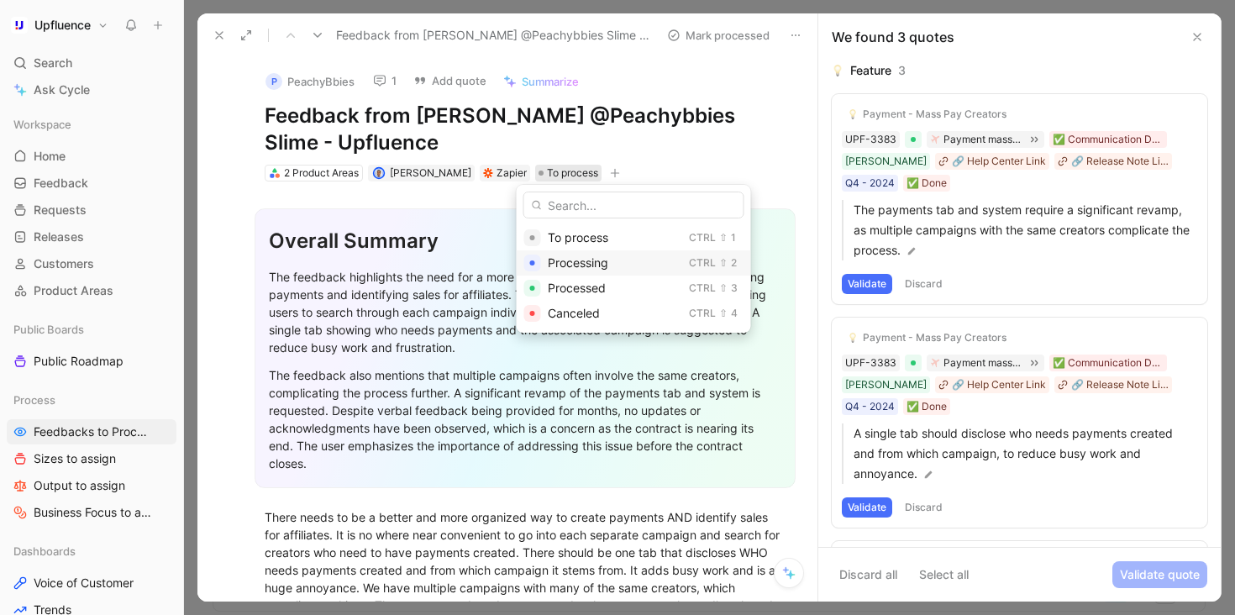
click at [595, 262] on span "Processing" at bounding box center [578, 262] width 60 height 14
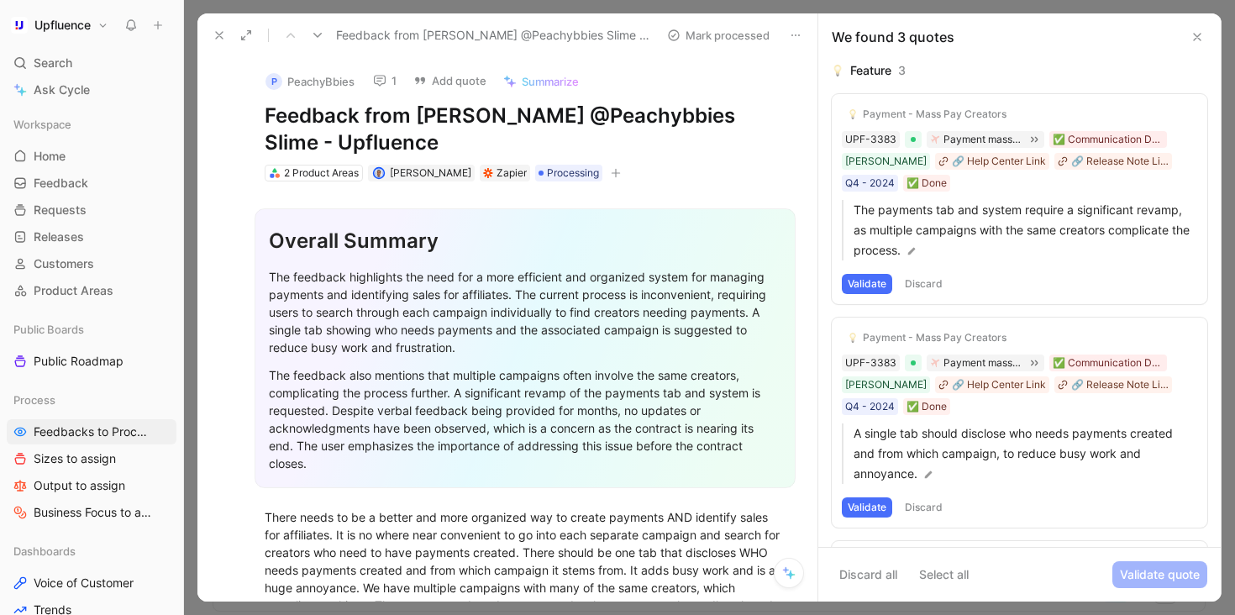
click at [323, 34] on icon at bounding box center [317, 35] width 13 height 13
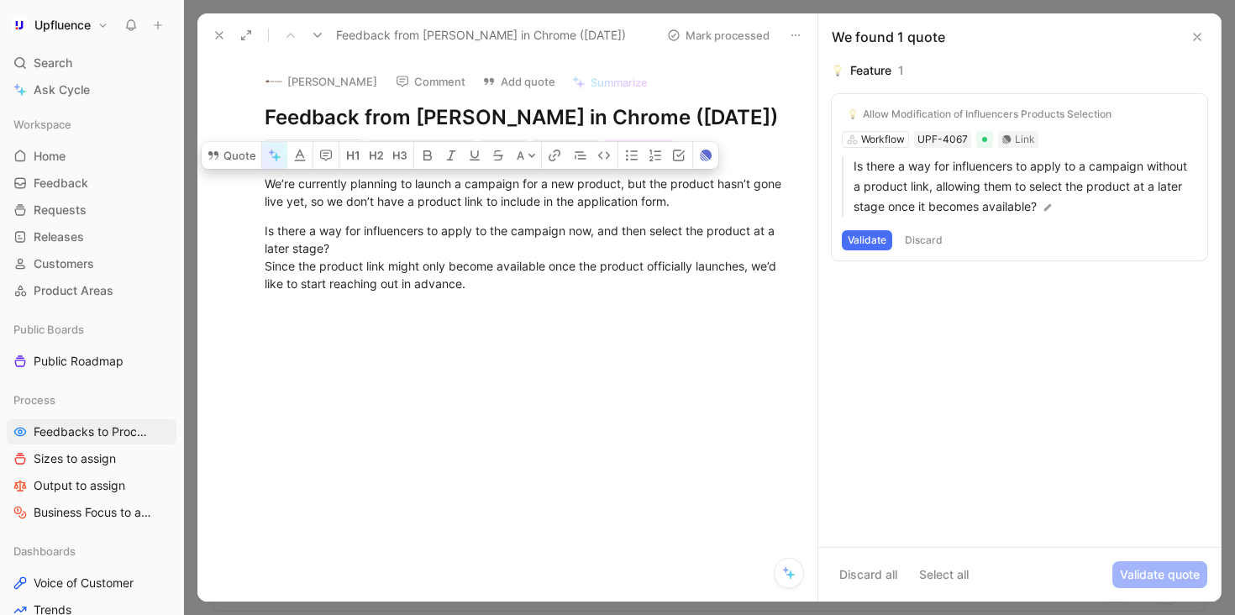
drag, startPoint x: 511, startPoint y: 310, endPoint x: 281, endPoint y: 194, distance: 257.7
click at [281, 193] on div "We’re currently planning to launch a campaign for a new product, but the produc…" at bounding box center [525, 233] width 585 height 155
click at [477, 292] on div "Is there a way for influencers to apply to the campaign now, and then select th…" at bounding box center [525, 257] width 521 height 71
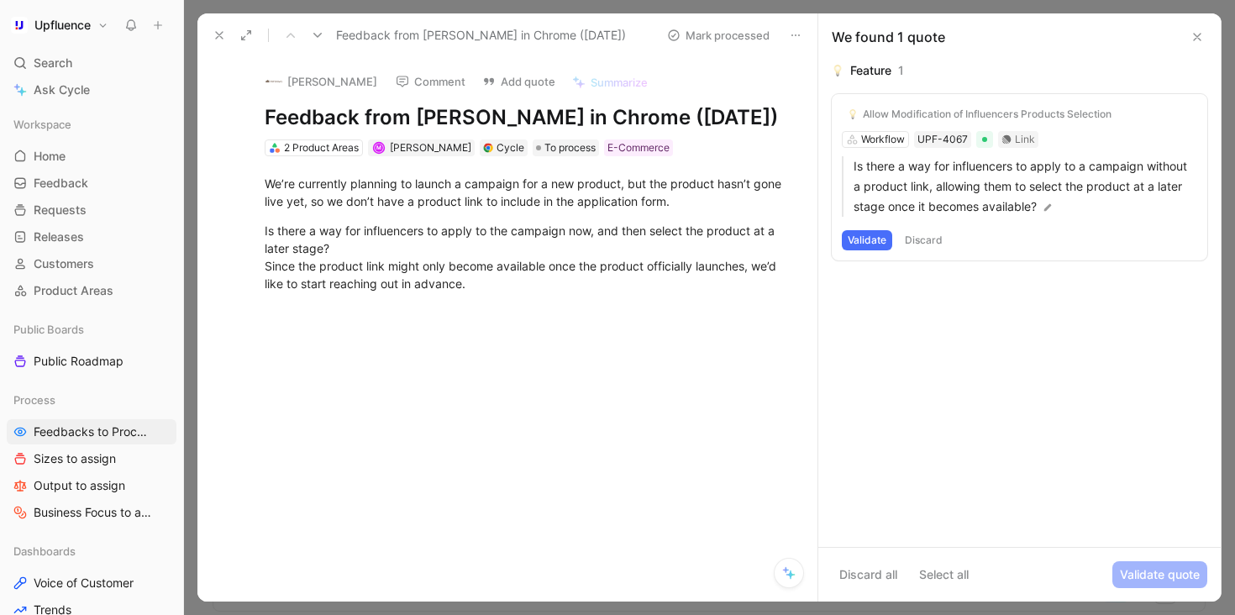
click at [932, 244] on button "Discard" at bounding box center [924, 240] width 50 height 20
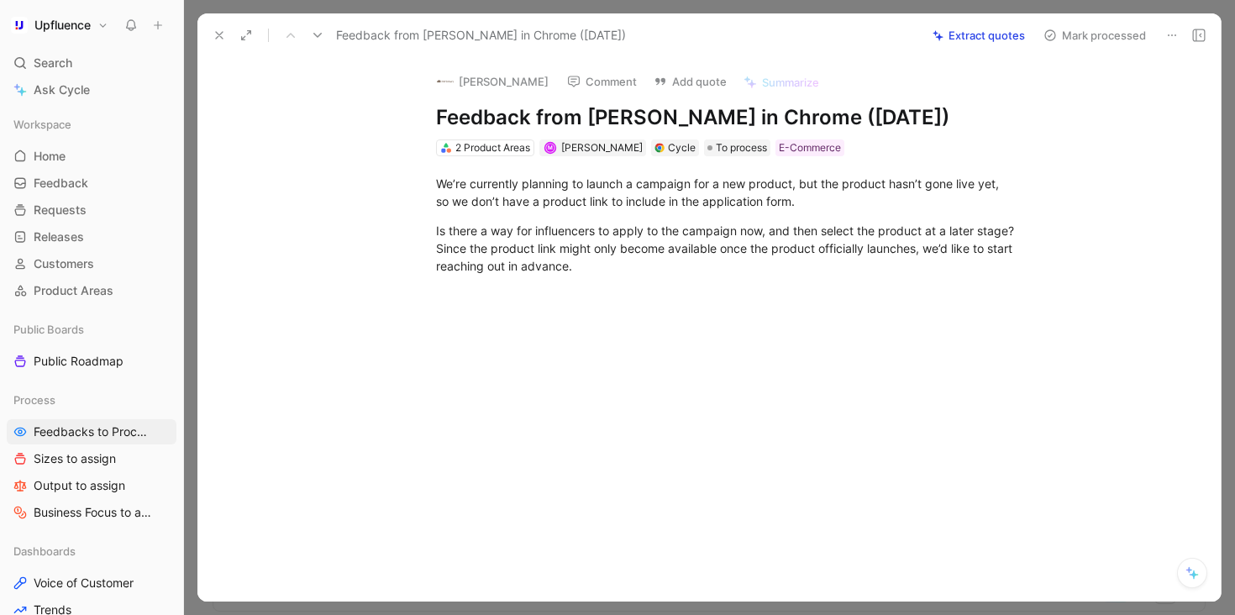
click at [590, 79] on button "Comment" at bounding box center [601, 82] width 85 height 24
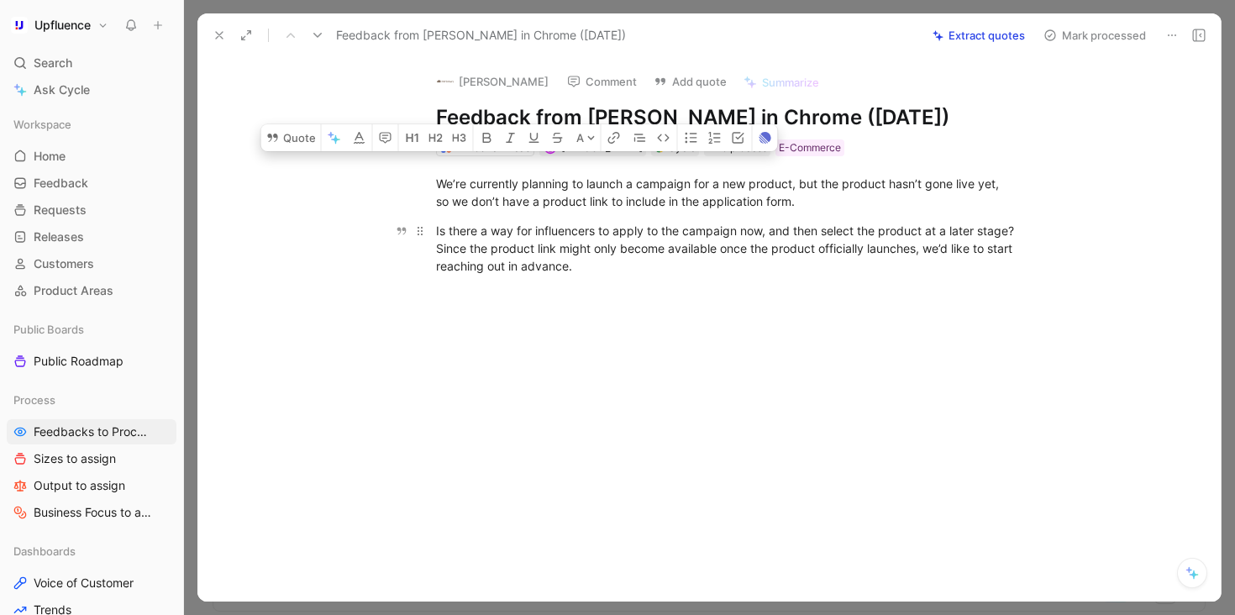
drag, startPoint x: 438, startPoint y: 181, endPoint x: 741, endPoint y: 281, distance: 319.3
click at [741, 281] on div "We’re currently planning to launch a campaign for a new product, but the produc…" at bounding box center [727, 224] width 988 height 137
click at [590, 81] on button "Comment" at bounding box center [601, 82] width 85 height 24
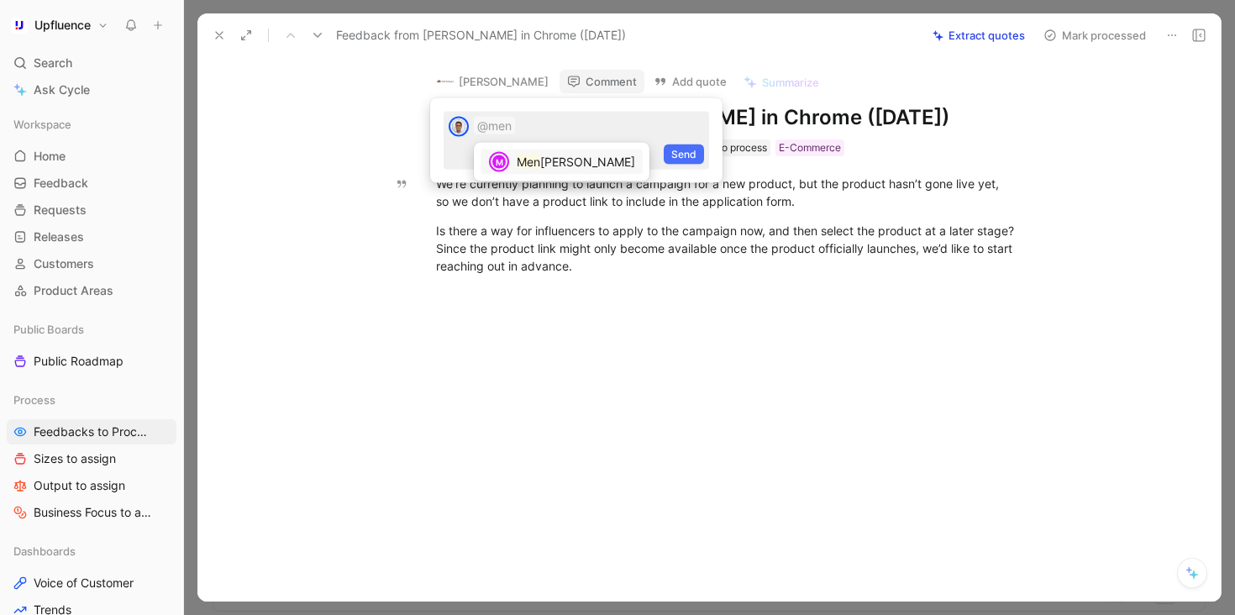
click at [528, 161] on mark "Men" at bounding box center [529, 162] width 24 height 14
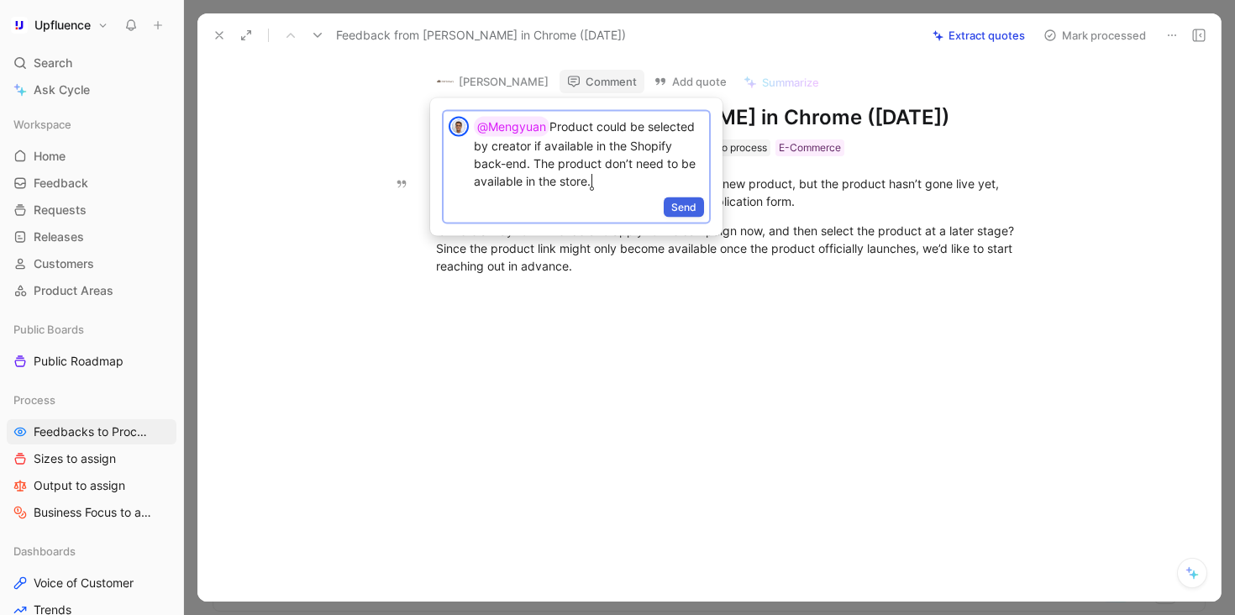
click at [679, 209] on span "Send" at bounding box center [683, 207] width 25 height 17
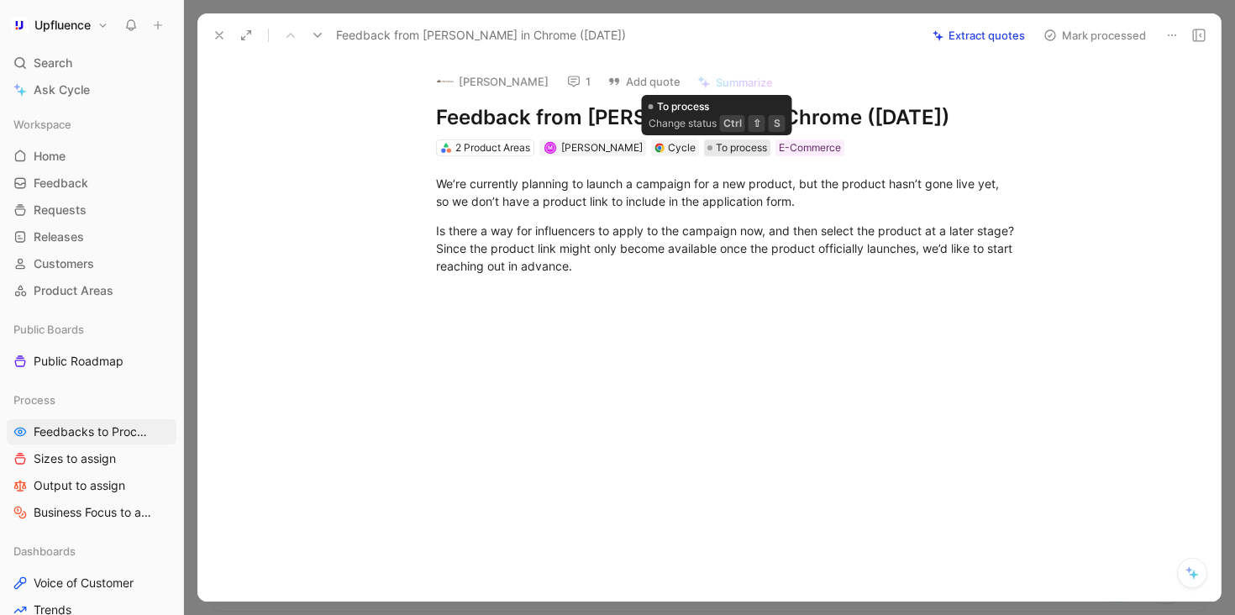
click at [742, 148] on span "To process" at bounding box center [741, 147] width 51 height 17
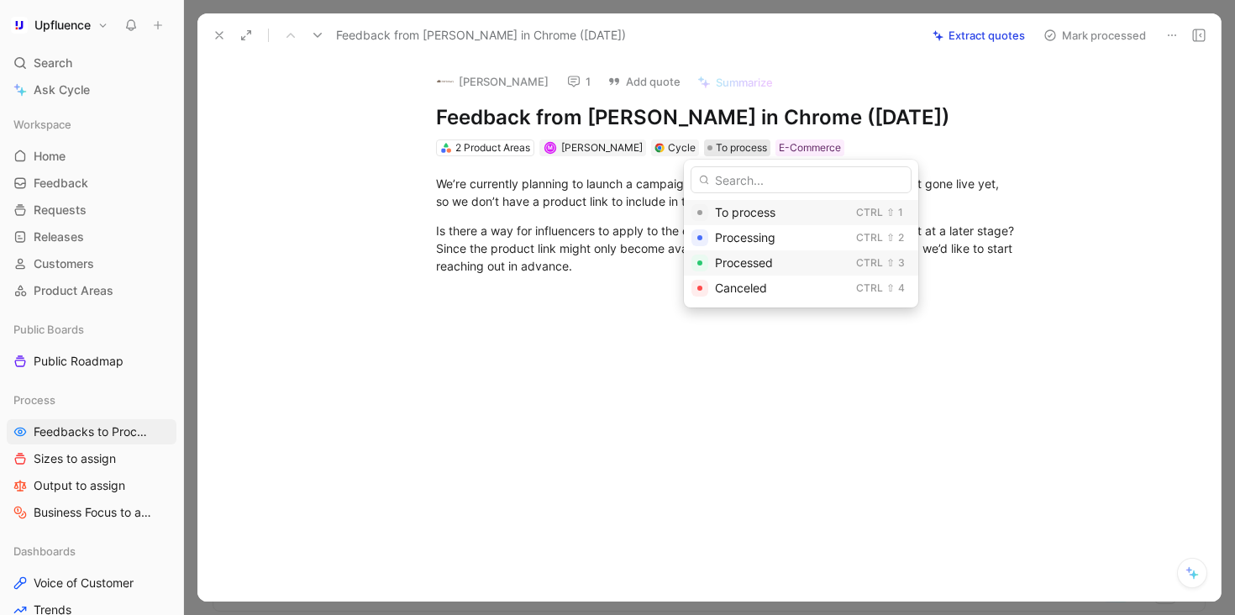
click at [751, 264] on span "Processed" at bounding box center [744, 262] width 58 height 14
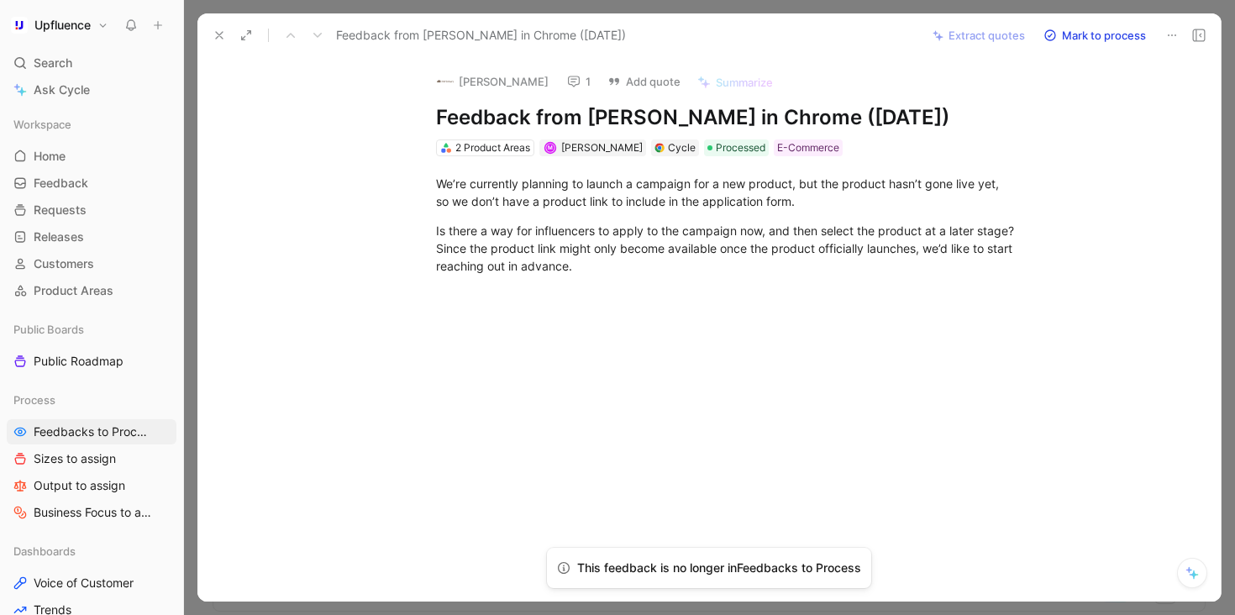
click at [1083, 38] on button "Mark to process" at bounding box center [1095, 36] width 118 height 24
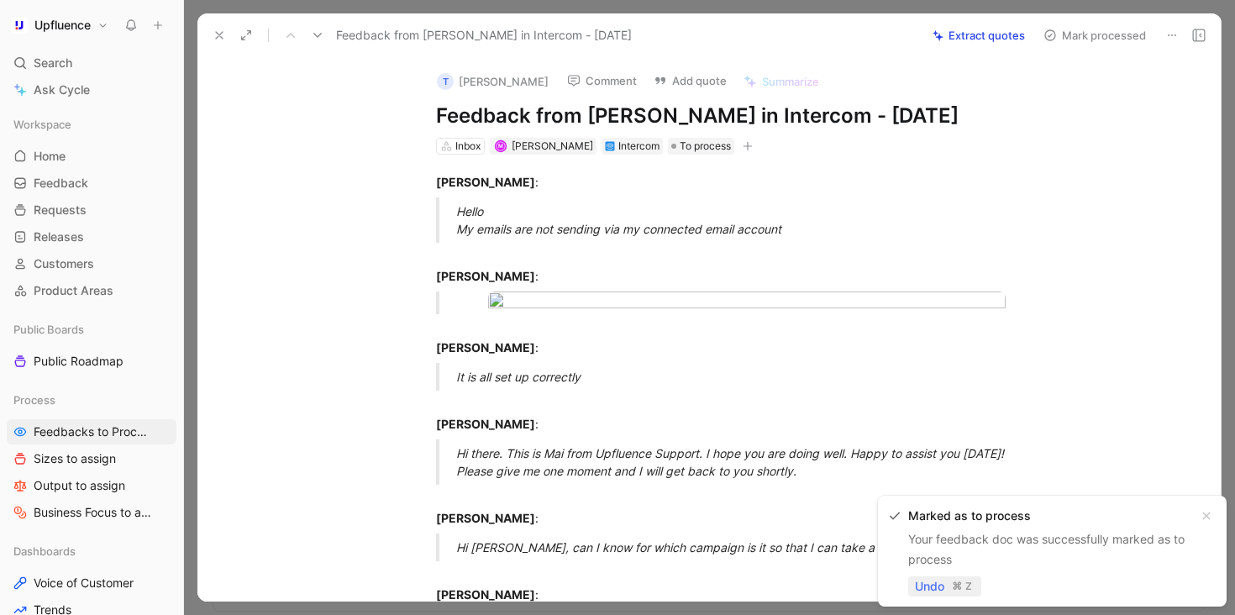
click at [936, 587] on span "Undo" at bounding box center [929, 586] width 29 height 20
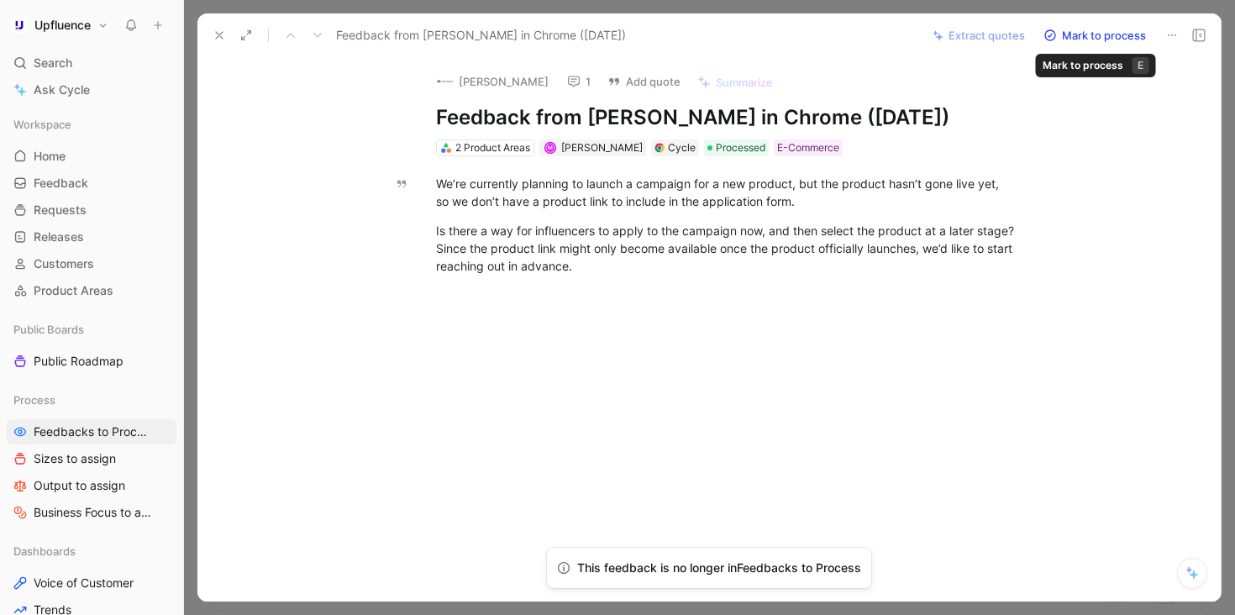
drag, startPoint x: 1101, startPoint y: 35, endPoint x: 1048, endPoint y: 128, distance: 106.9
click at [1050, 125] on div "Feedback from [PERSON_NAME] in Chrome ([DATE]) Extract quotes Mark to process […" at bounding box center [708, 307] width 1023 height 588
click at [215, 35] on icon at bounding box center [219, 35] width 13 height 13
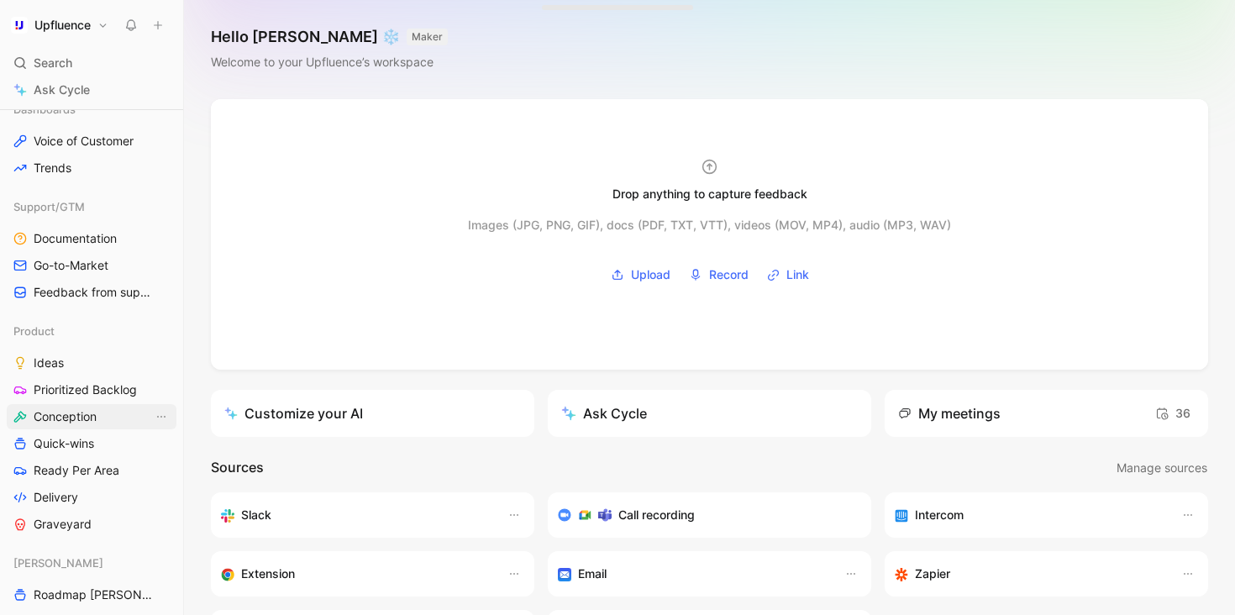
scroll to position [466, 0]
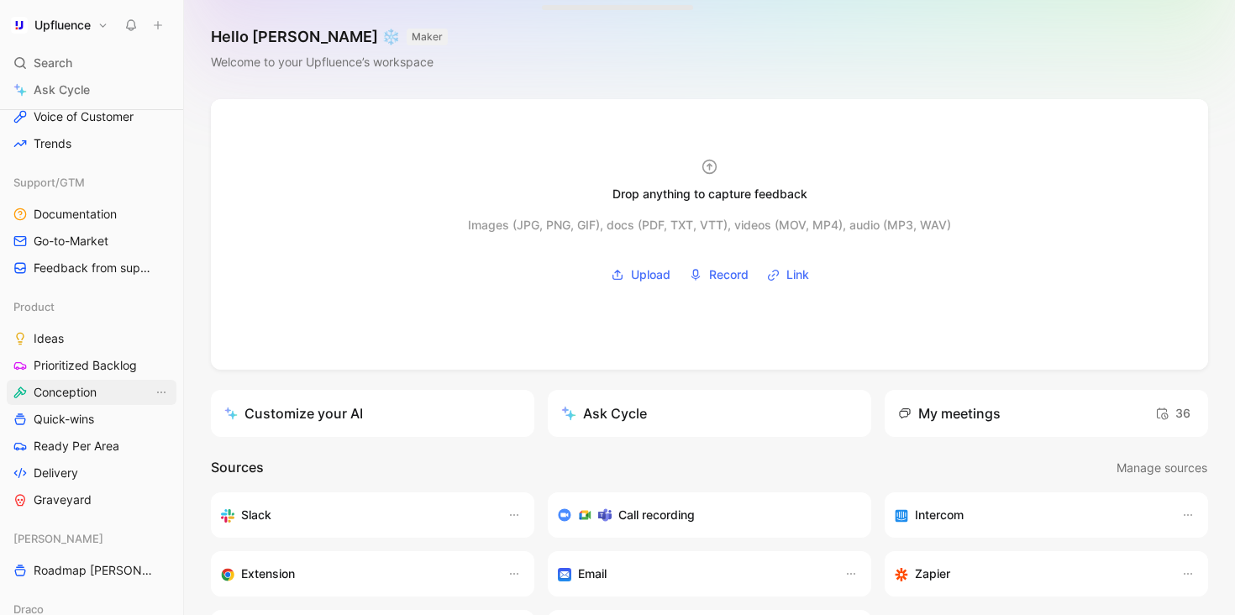
click at [101, 402] on link "Conception" at bounding box center [92, 392] width 170 height 25
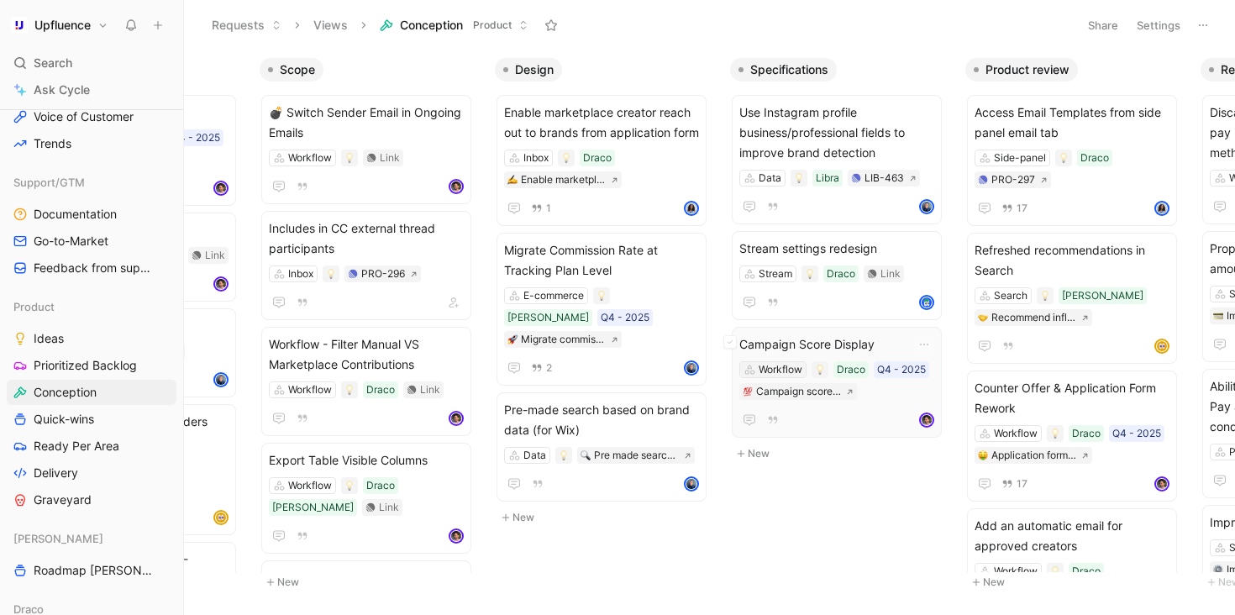
scroll to position [0, 387]
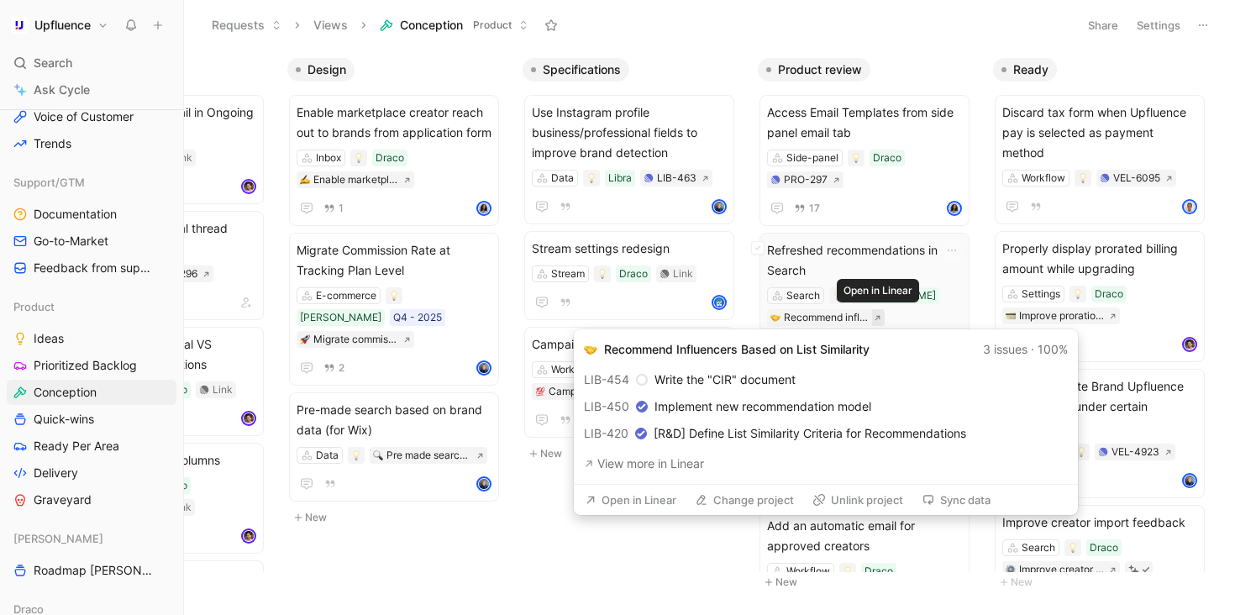
click at [880, 316] on icon at bounding box center [877, 317] width 5 height 5
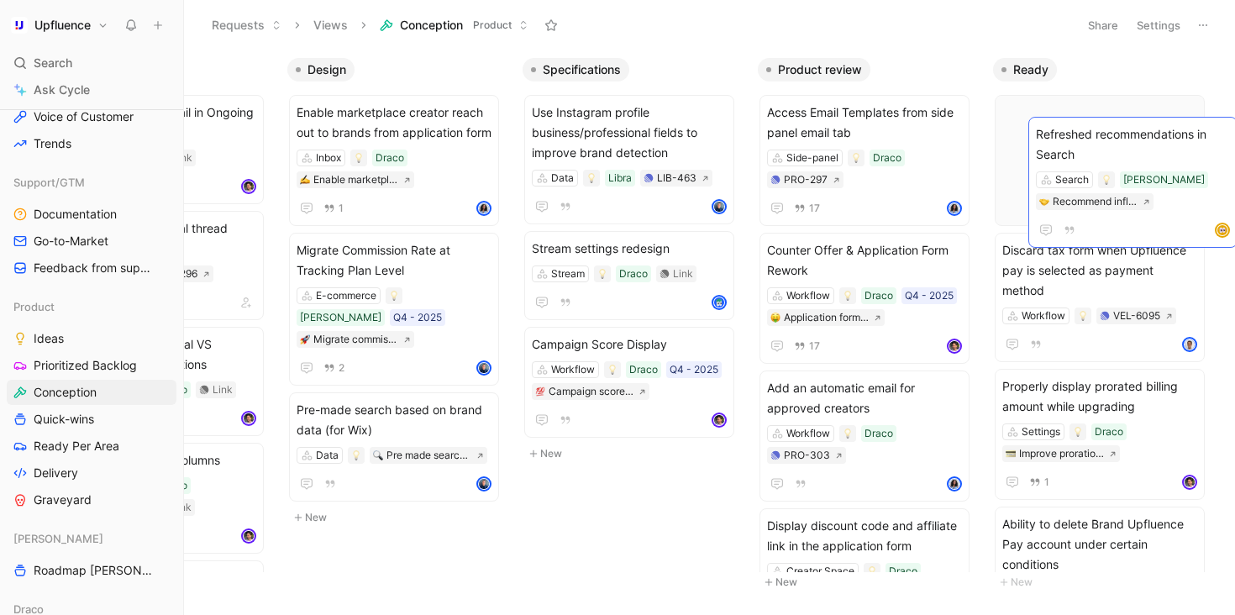
drag, startPoint x: 826, startPoint y: 263, endPoint x: 1095, endPoint y: 147, distance: 292.8
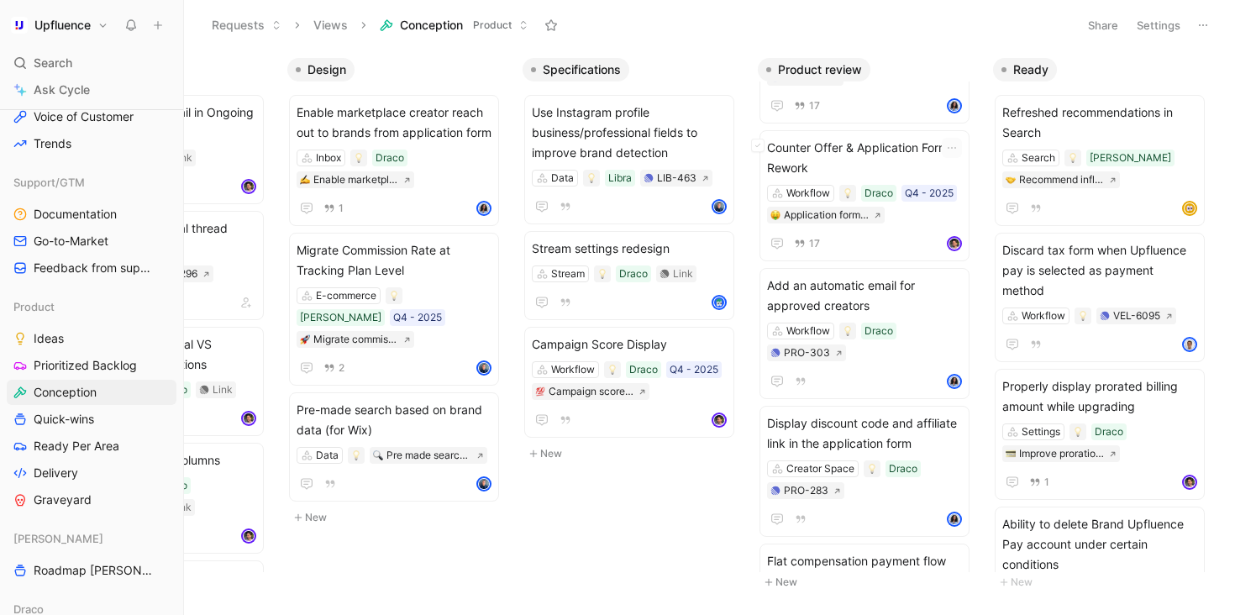
scroll to position [134, 0]
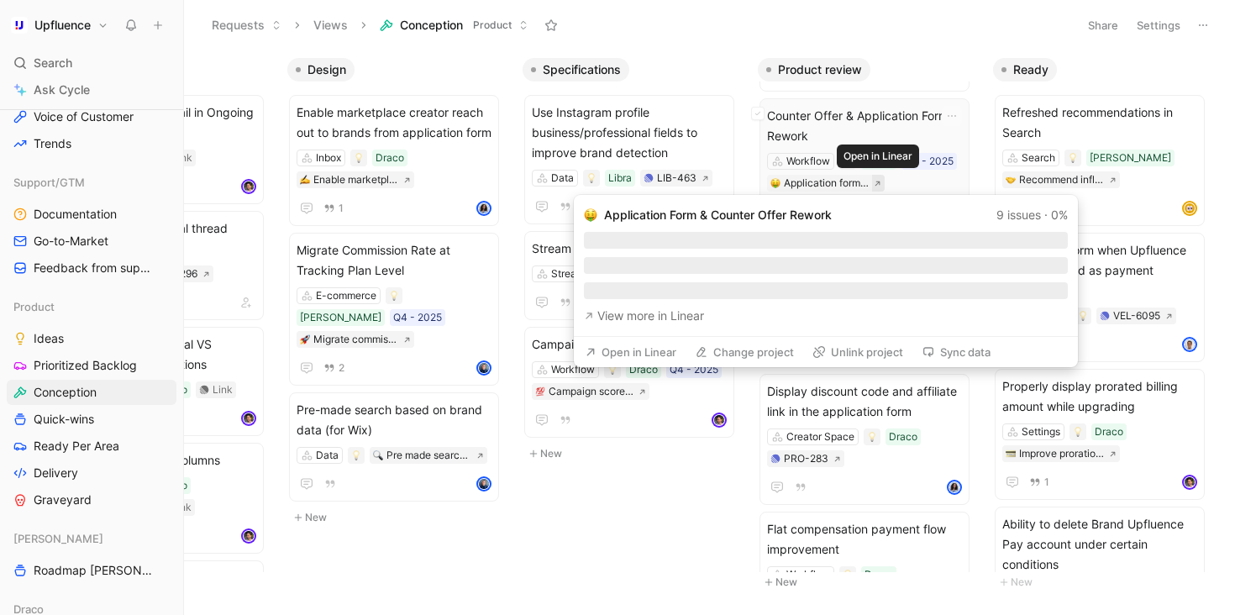
click at [876, 181] on icon at bounding box center [878, 184] width 8 height 8
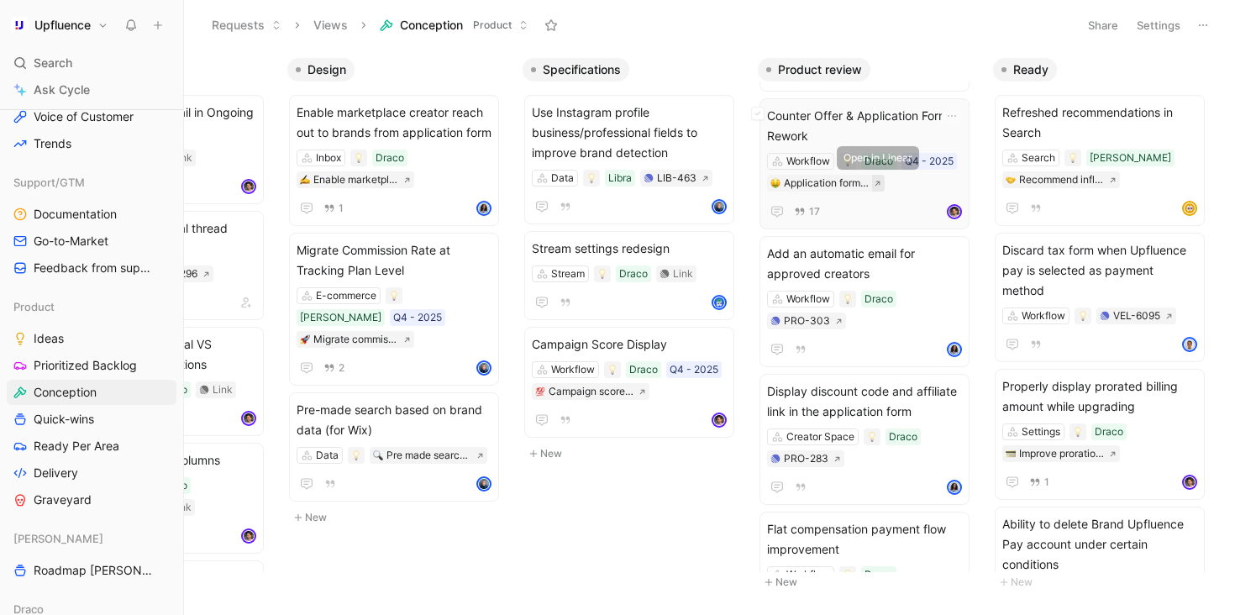
click at [875, 185] on icon at bounding box center [878, 184] width 8 height 8
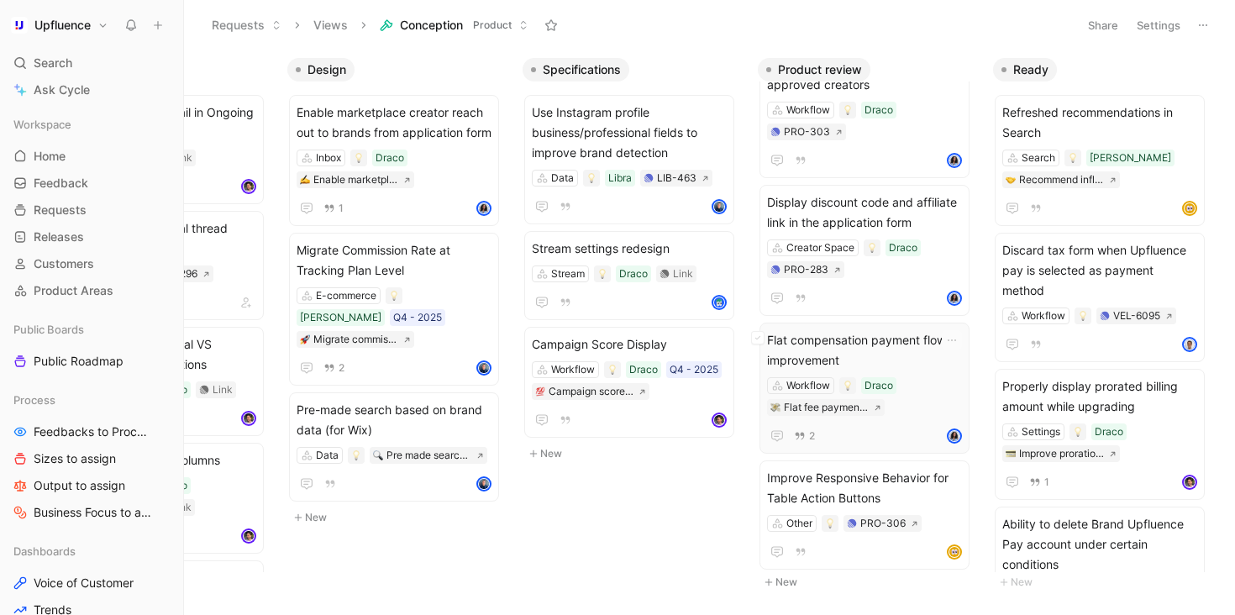
scroll to position [327, 0]
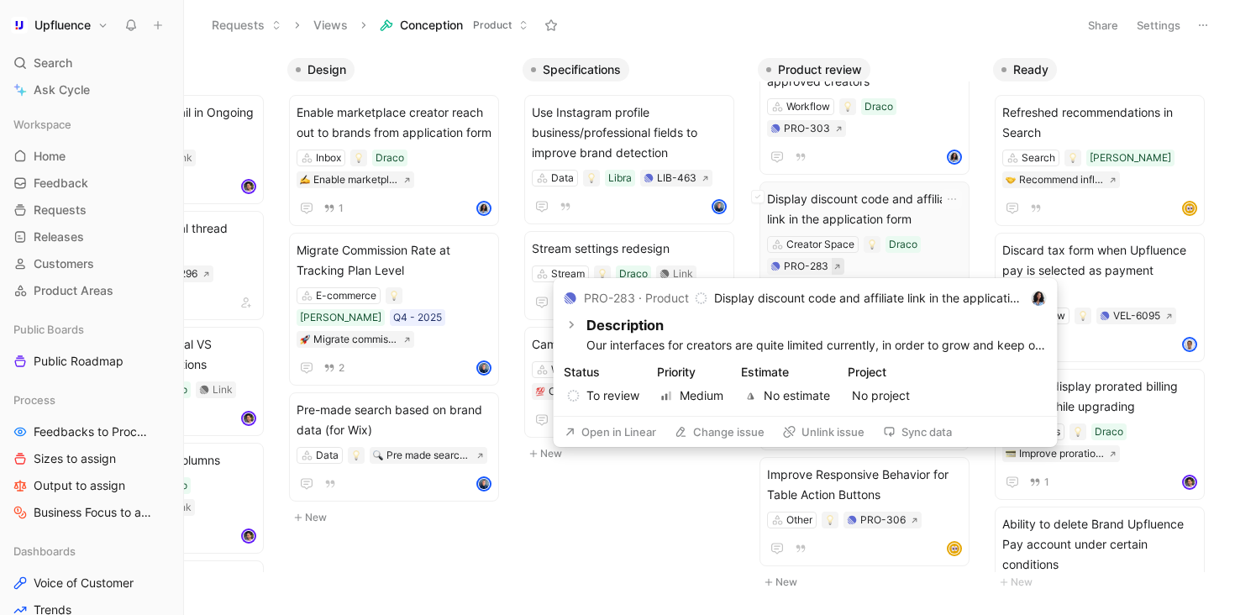
click at [838, 267] on icon at bounding box center [837, 267] width 8 height 8
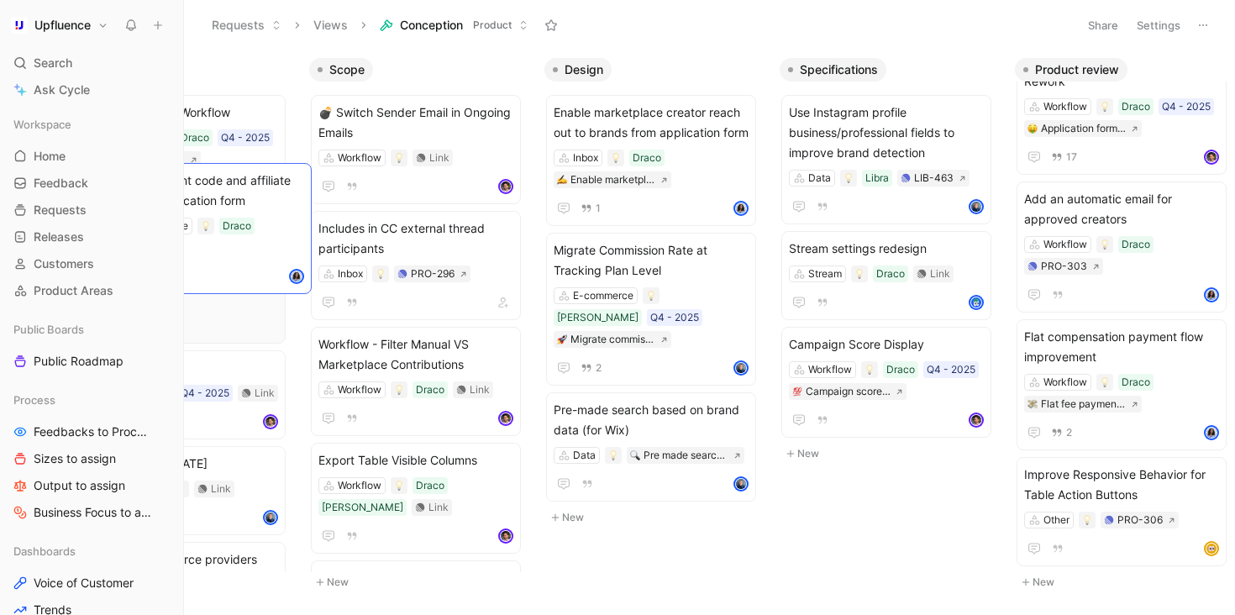
scroll to position [0, 0]
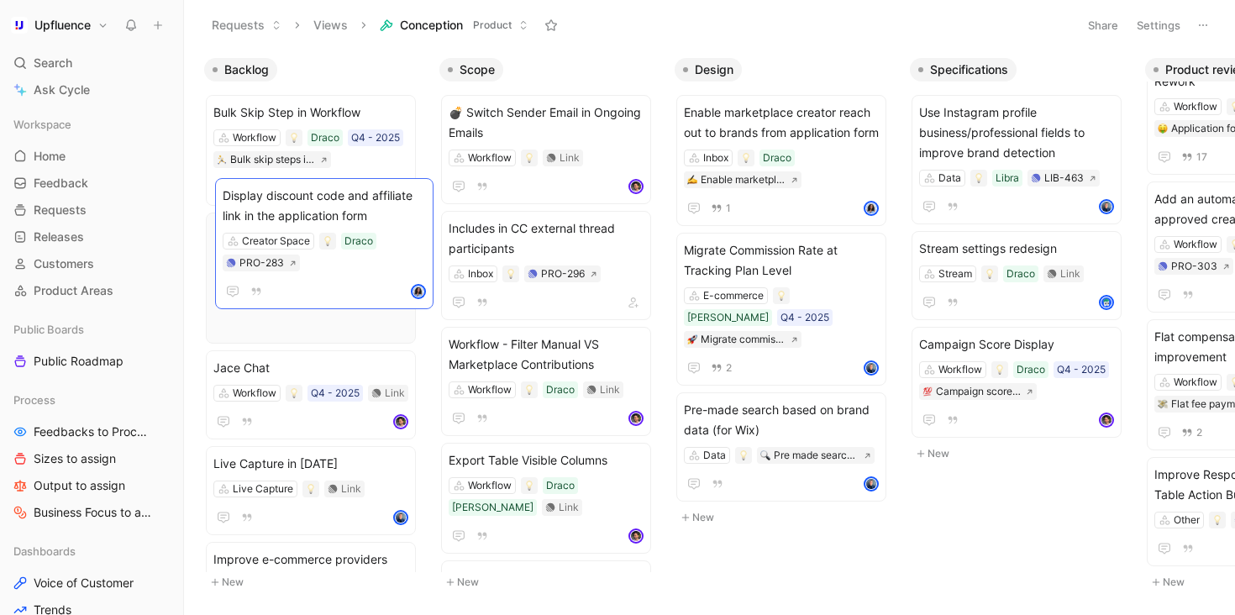
drag, startPoint x: 1072, startPoint y: 213, endPoint x: 336, endPoint y: 210, distance: 735.9
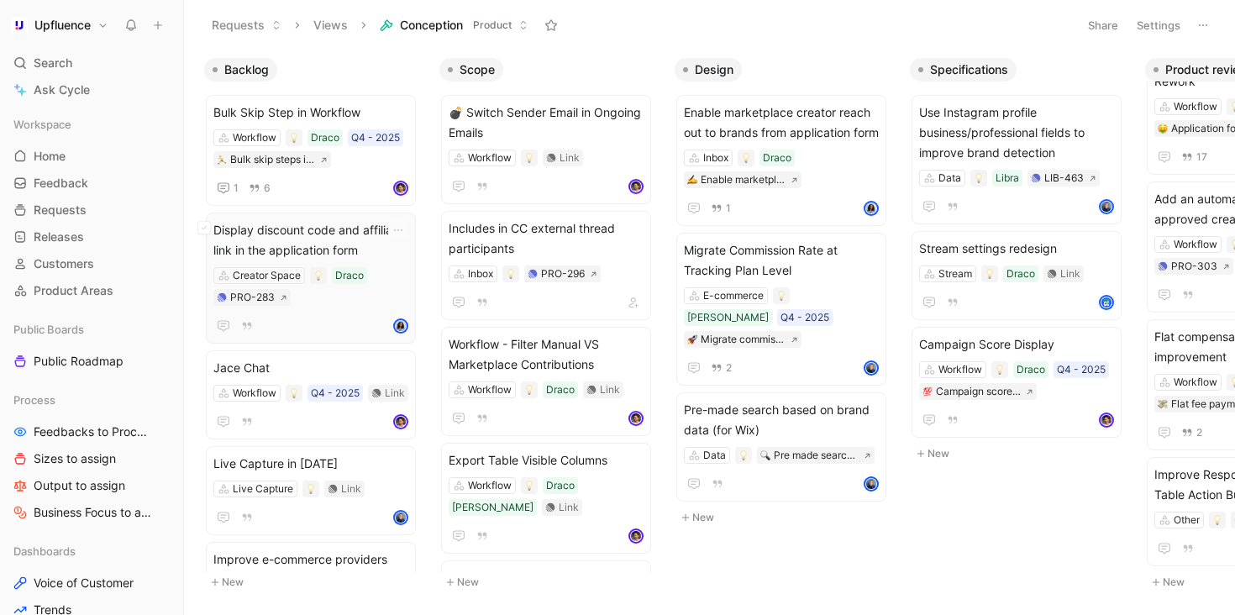
click at [336, 238] on span "Display discount code and affiliate link in the application form" at bounding box center [310, 240] width 195 height 40
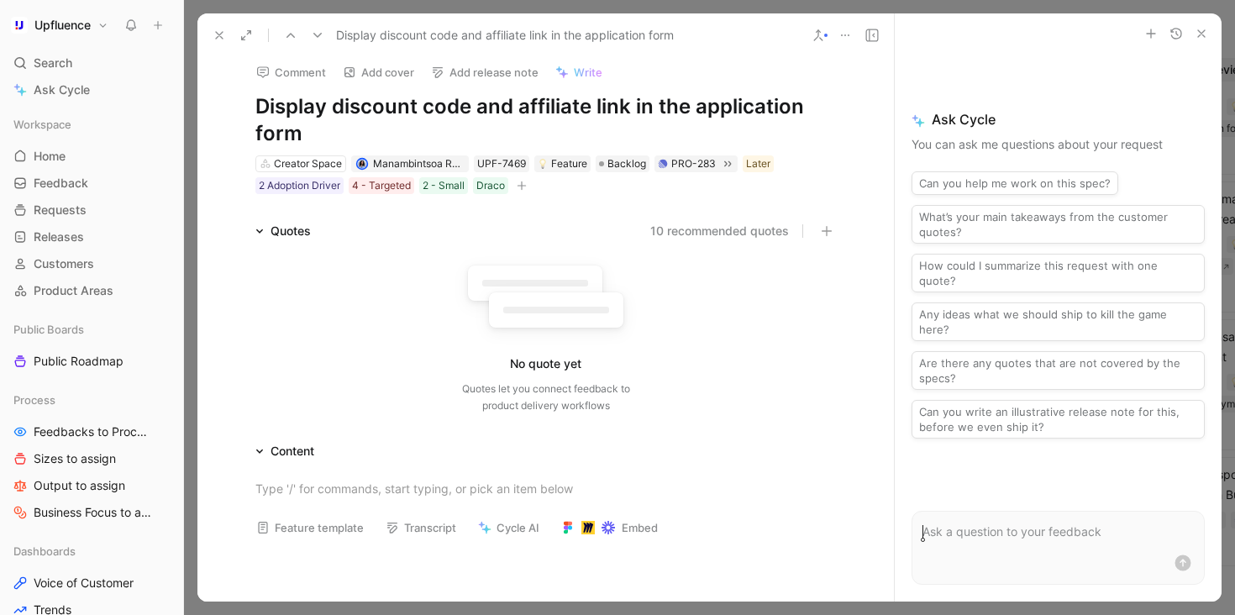
scroll to position [12, 0]
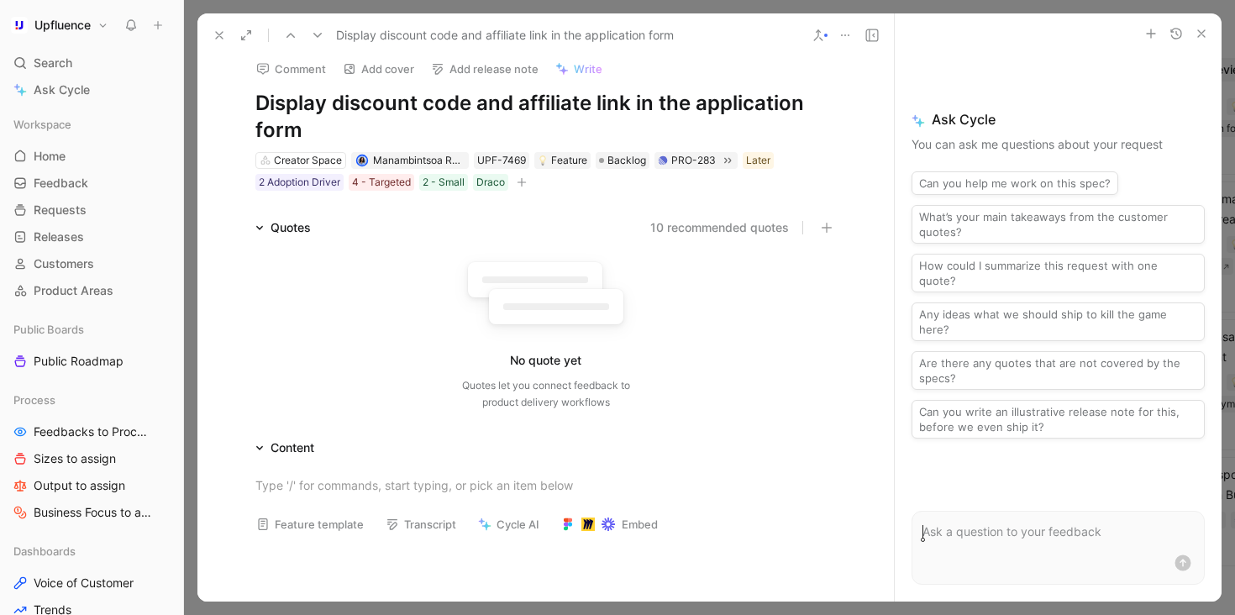
click at [215, 33] on icon at bounding box center [219, 35] width 13 height 13
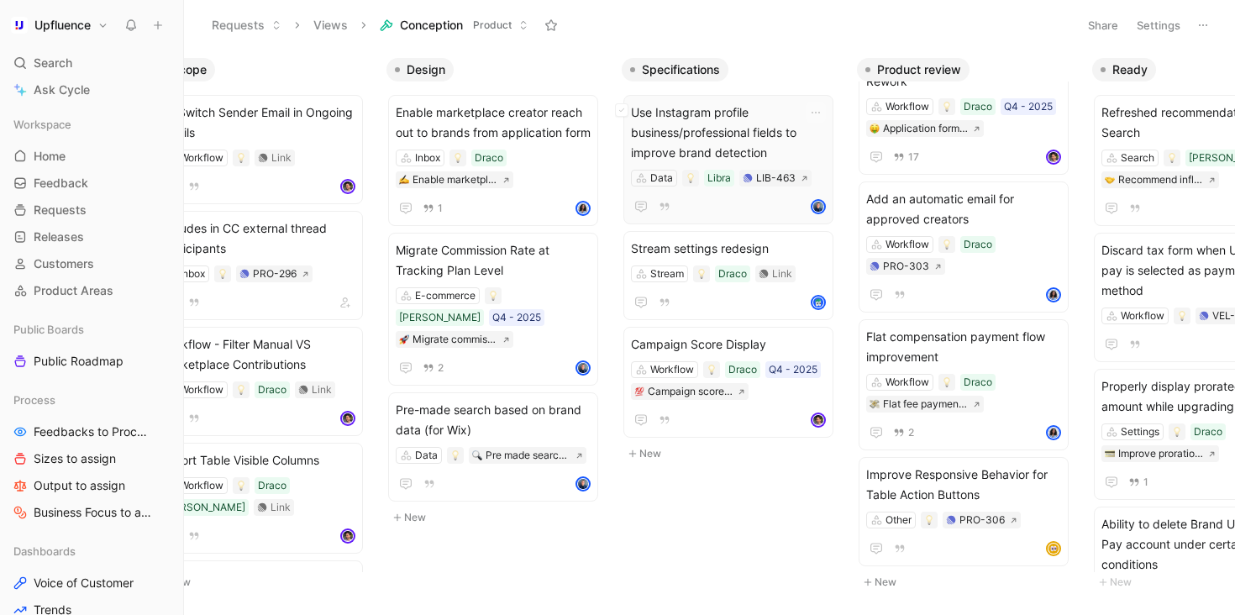
scroll to position [0, 387]
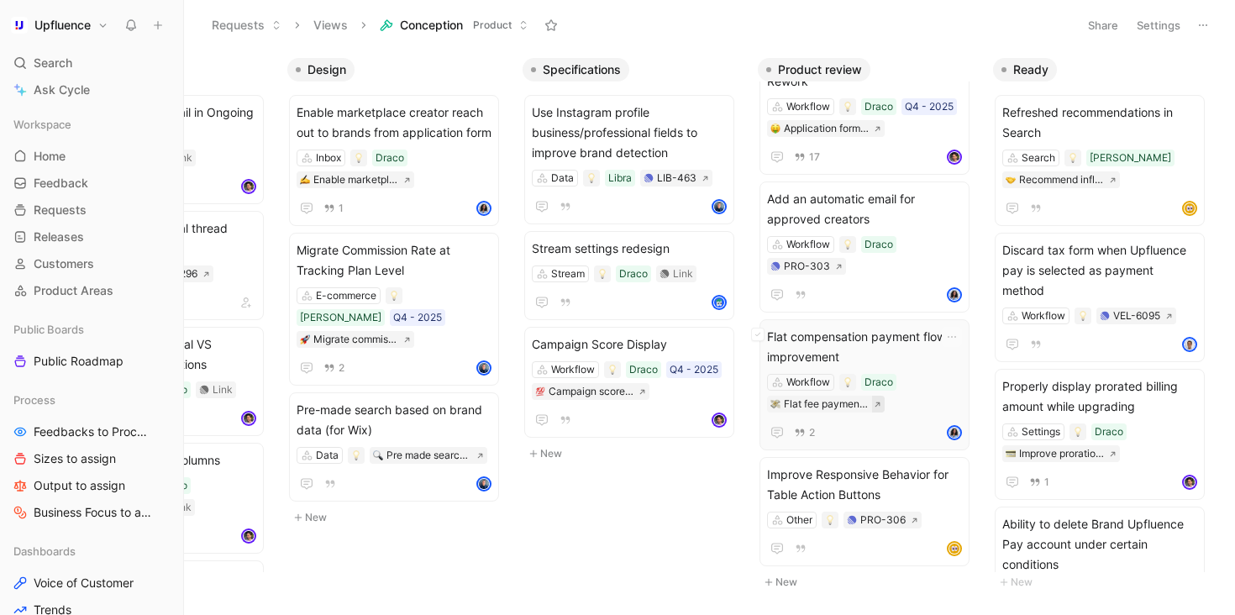
click at [877, 406] on icon at bounding box center [878, 405] width 8 height 8
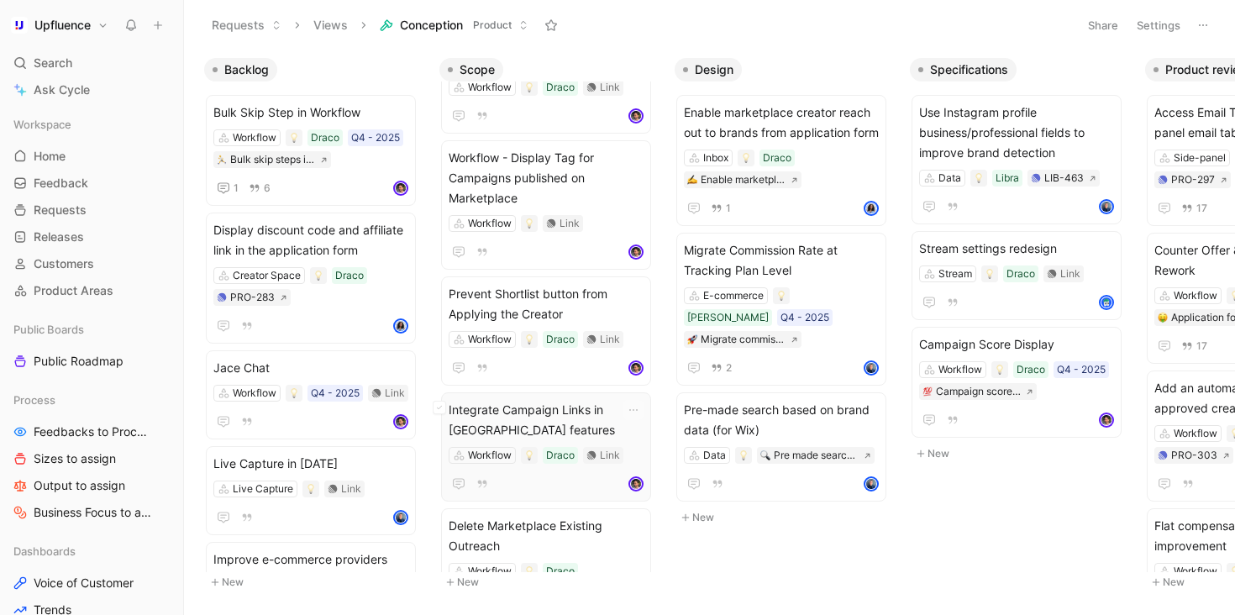
scroll to position [1001, 0]
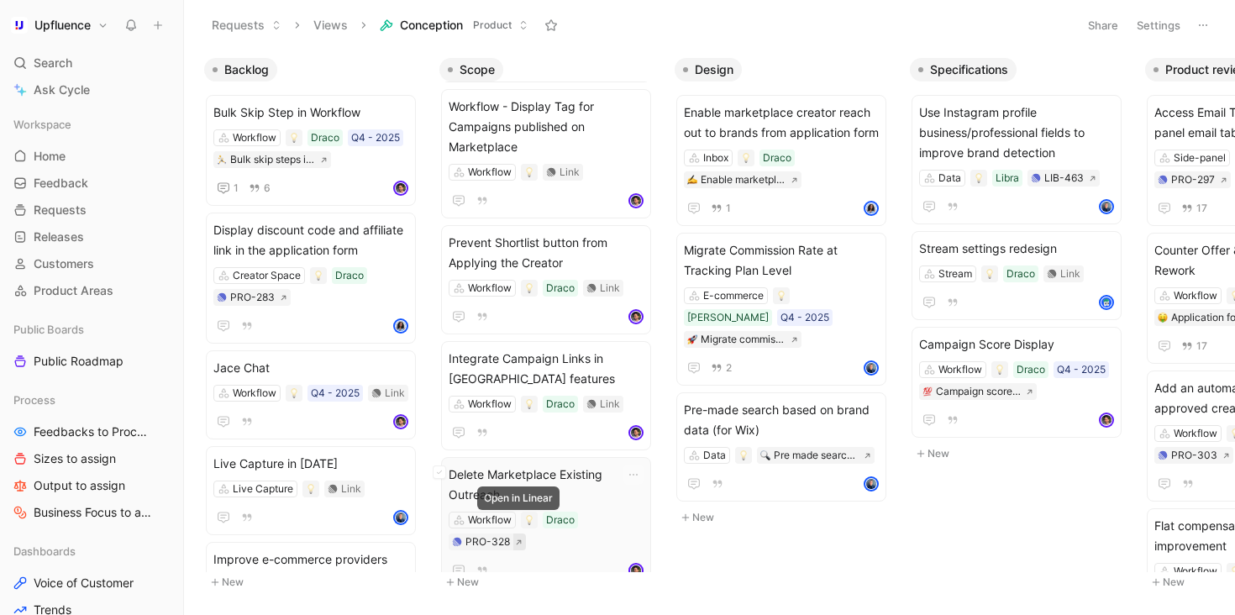
click at [515, 538] on icon at bounding box center [519, 542] width 8 height 8
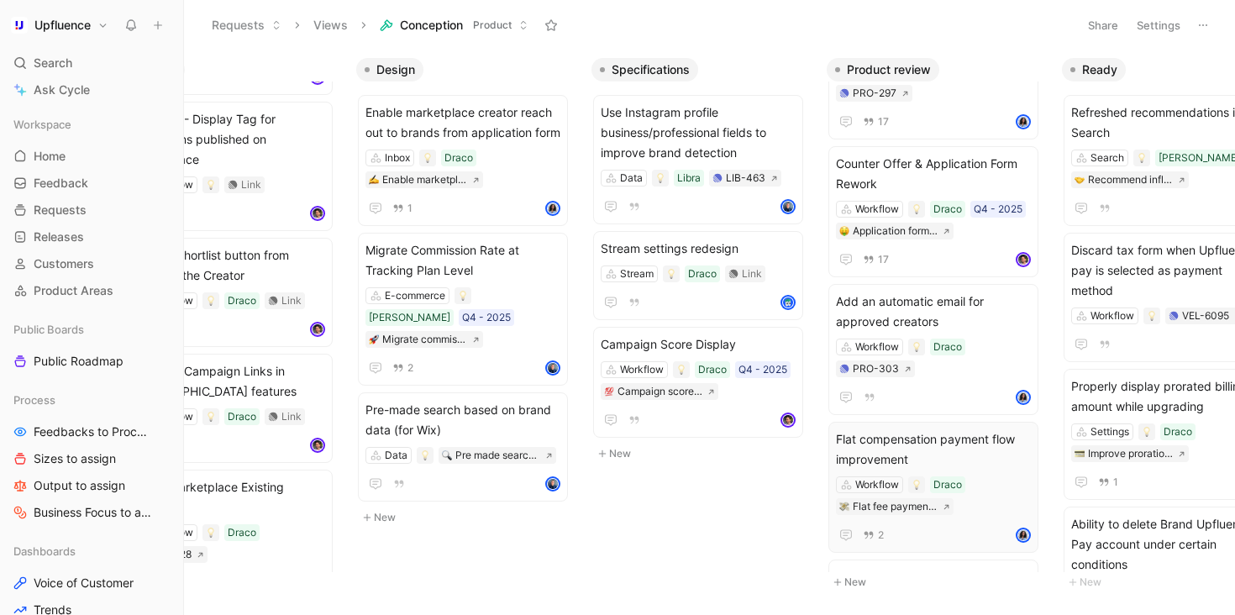
scroll to position [0, 252]
